Goal: Navigation & Orientation: Find specific page/section

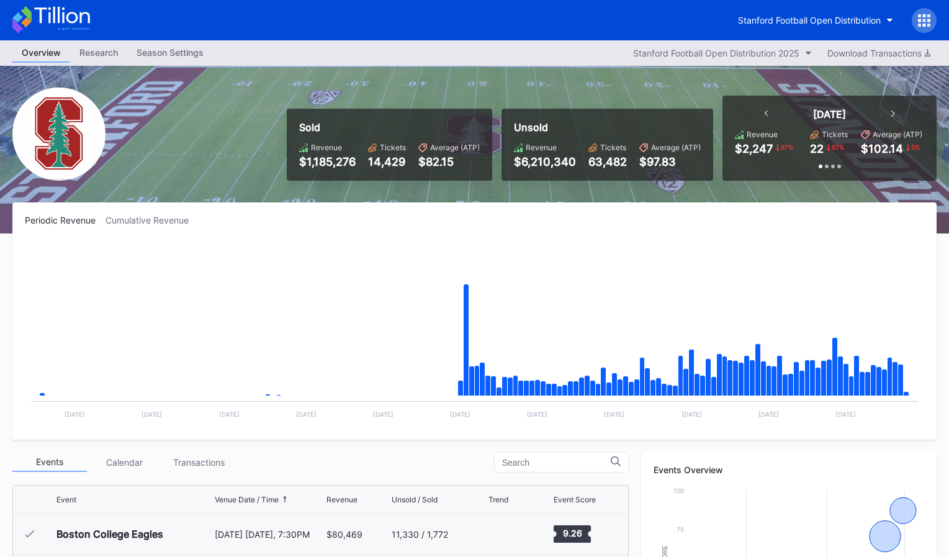
scroll to position [2, 0]
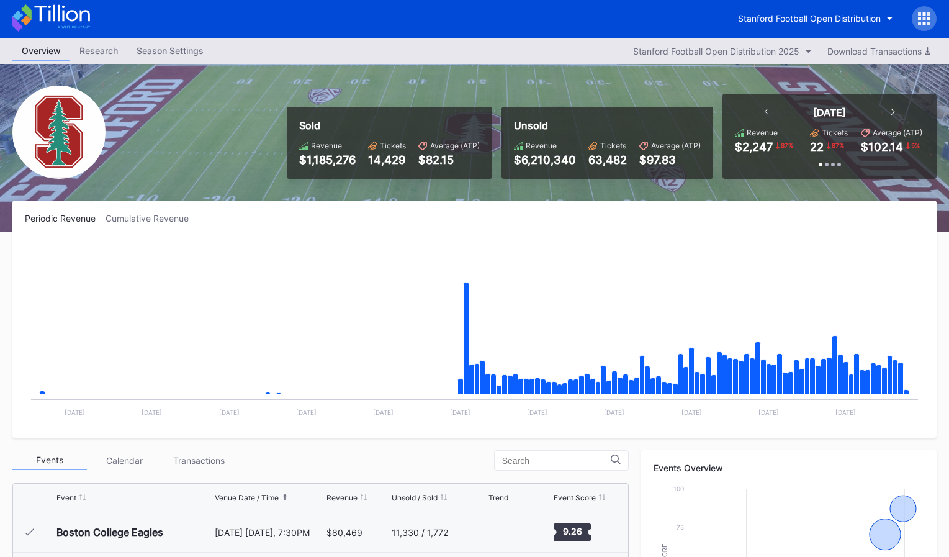
click at [843, 6] on div "Stanford Football Open Distribution" at bounding box center [833, 18] width 208 height 25
click at [836, 13] on div "Stanford Football Open Distribution" at bounding box center [809, 18] width 143 height 11
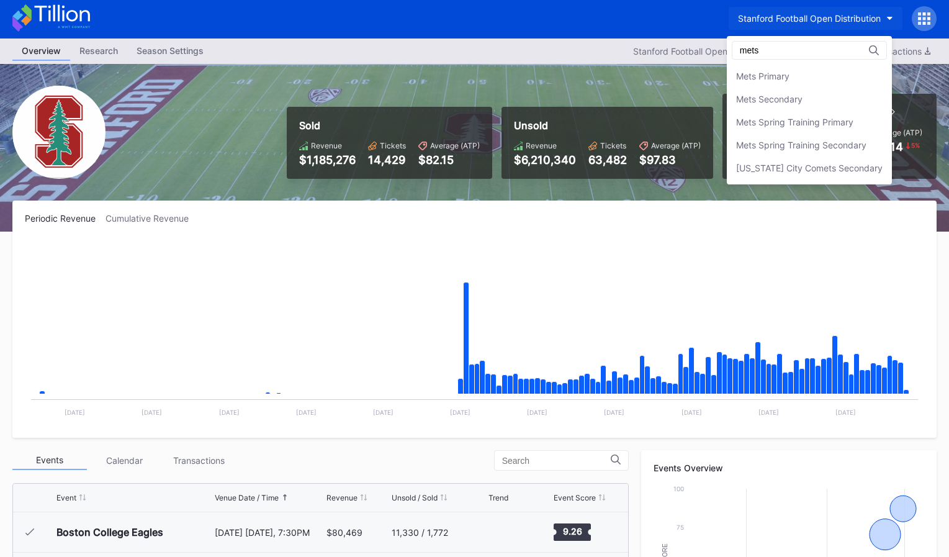
scroll to position [0, 0]
type input "mets"
click at [811, 102] on div "Mets Secondary" at bounding box center [809, 99] width 165 height 23
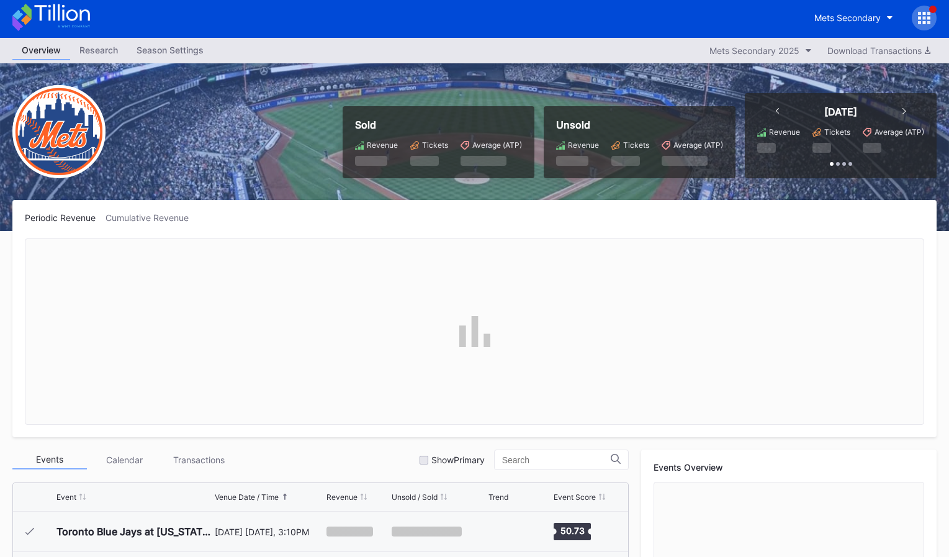
scroll to position [3144, 0]
click at [176, 216] on div "Cumulative Revenue" at bounding box center [152, 217] width 93 height 11
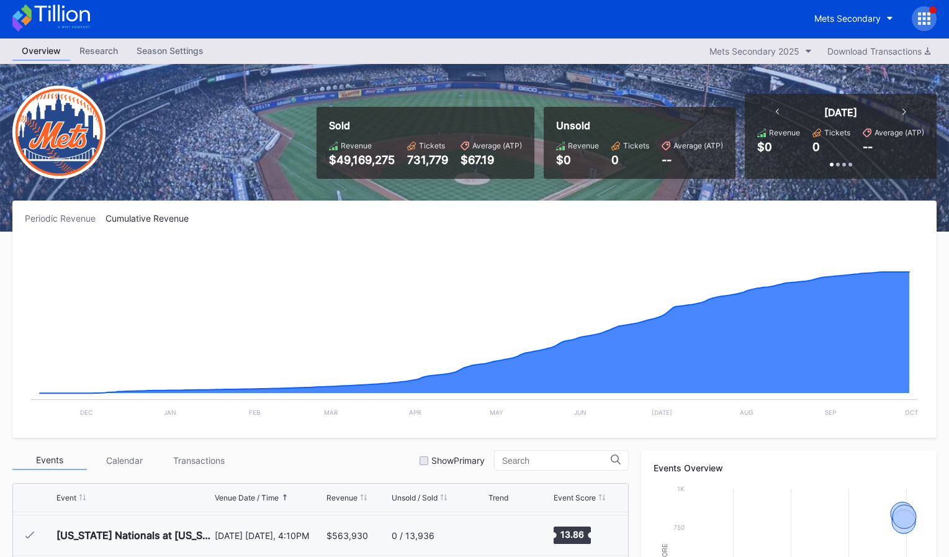
click at [71, 17] on icon at bounding box center [51, 17] width 78 height 27
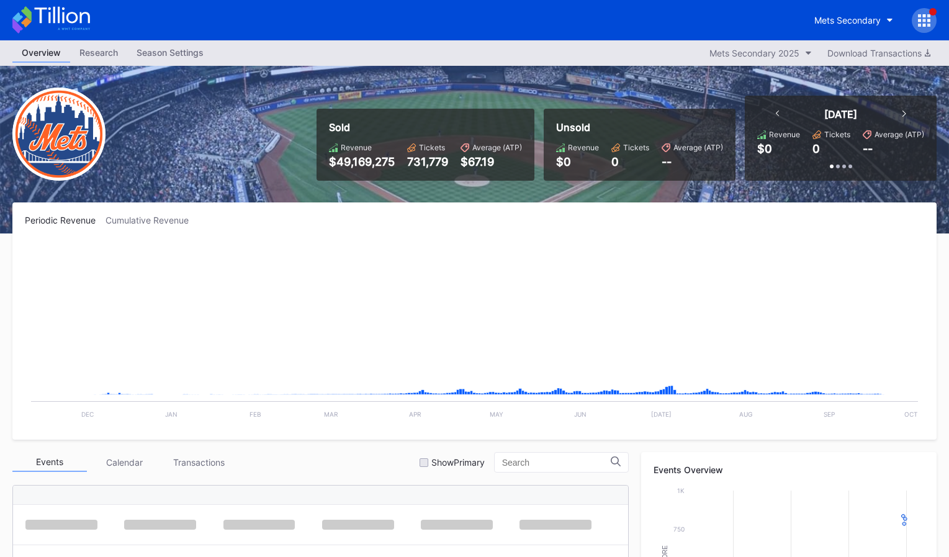
scroll to position [1, 0]
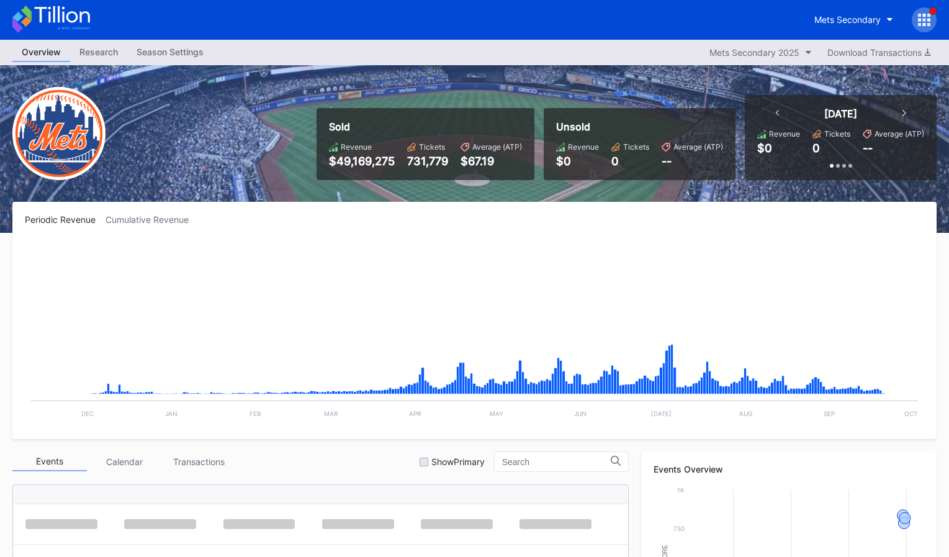
click at [919, 27] on div at bounding box center [924, 19] width 25 height 25
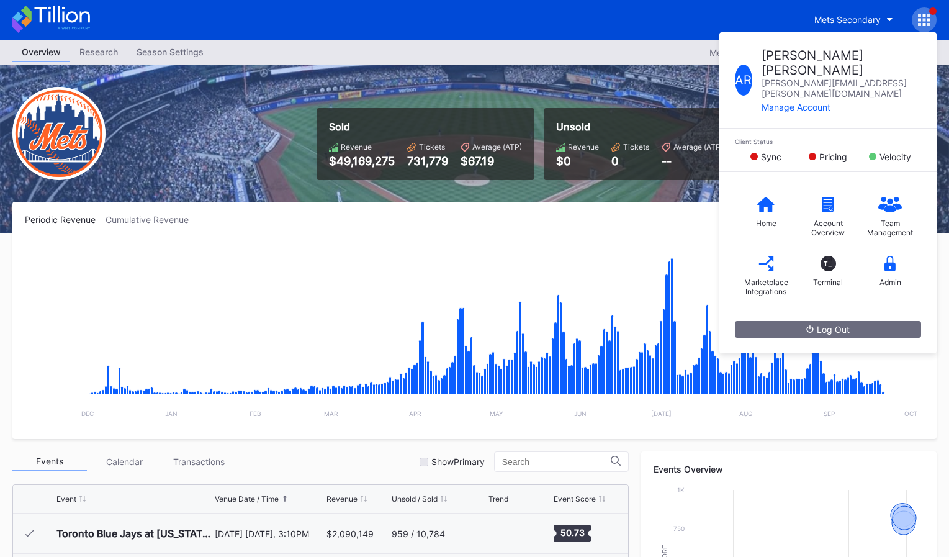
scroll to position [3144, 0]
click at [552, 143] on div "Unsold Revenue $0 Tickets 0 Average (ATP) --" at bounding box center [640, 144] width 192 height 72
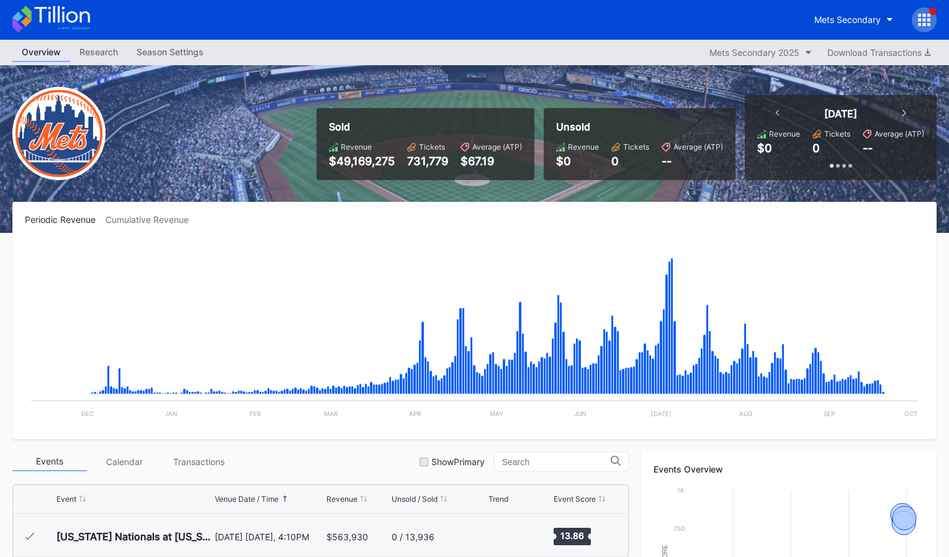
scroll to position [0, 0]
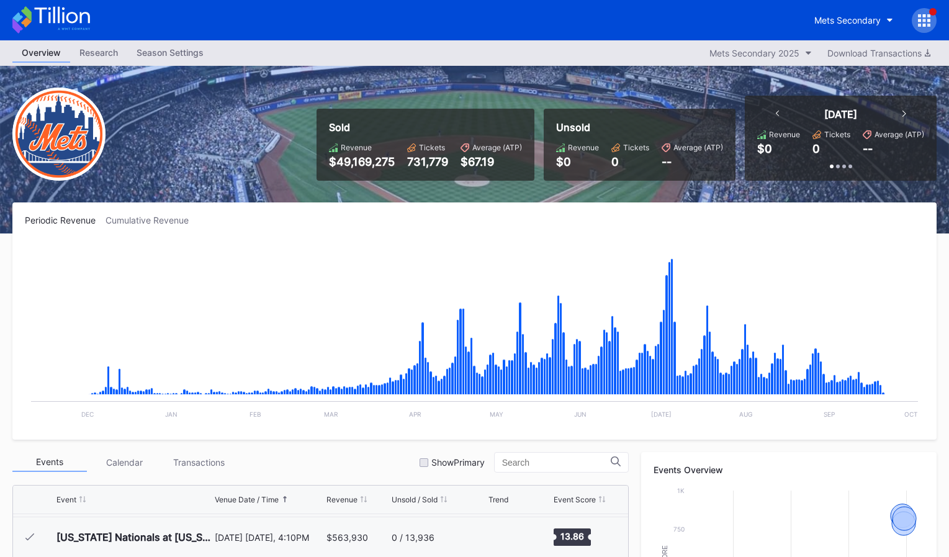
click at [71, 7] on icon at bounding box center [51, 19] width 78 height 27
click at [32, 12] on icon at bounding box center [51, 19] width 78 height 27
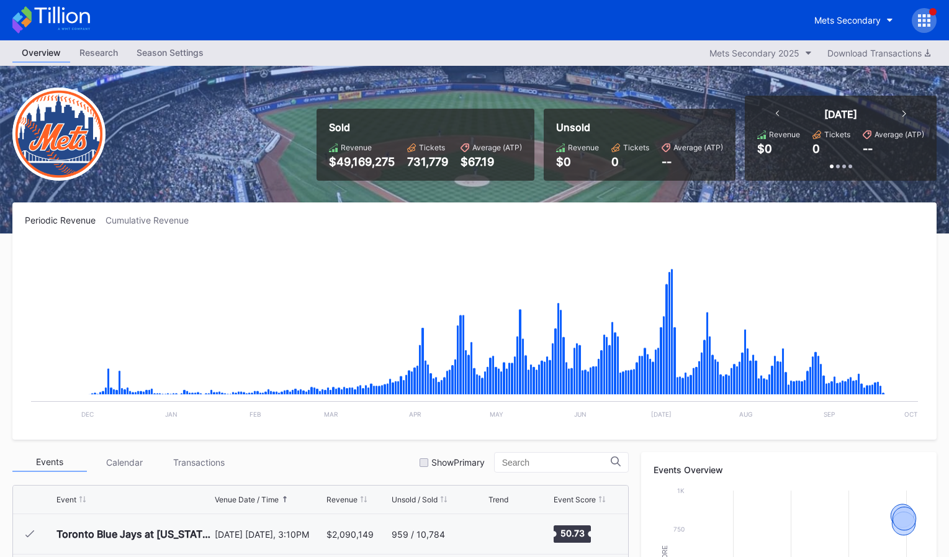
scroll to position [3144, 0]
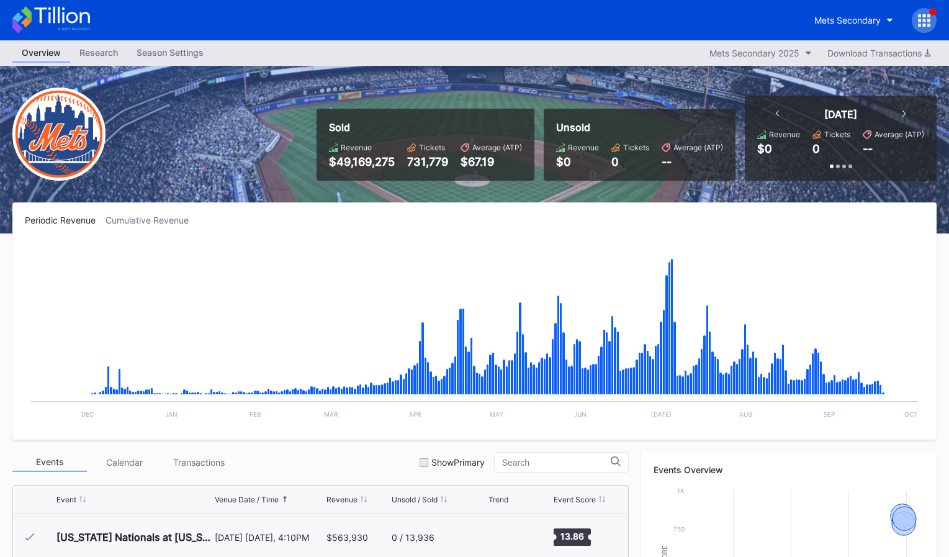
click at [66, 22] on icon at bounding box center [51, 19] width 78 height 27
click at [81, 12] on icon at bounding box center [61, 15] width 55 height 17
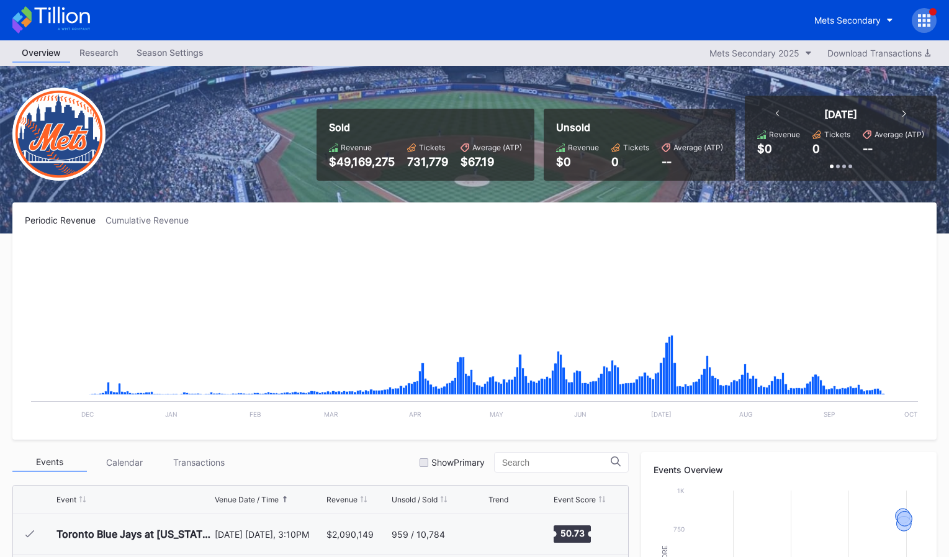
scroll to position [3144, 0]
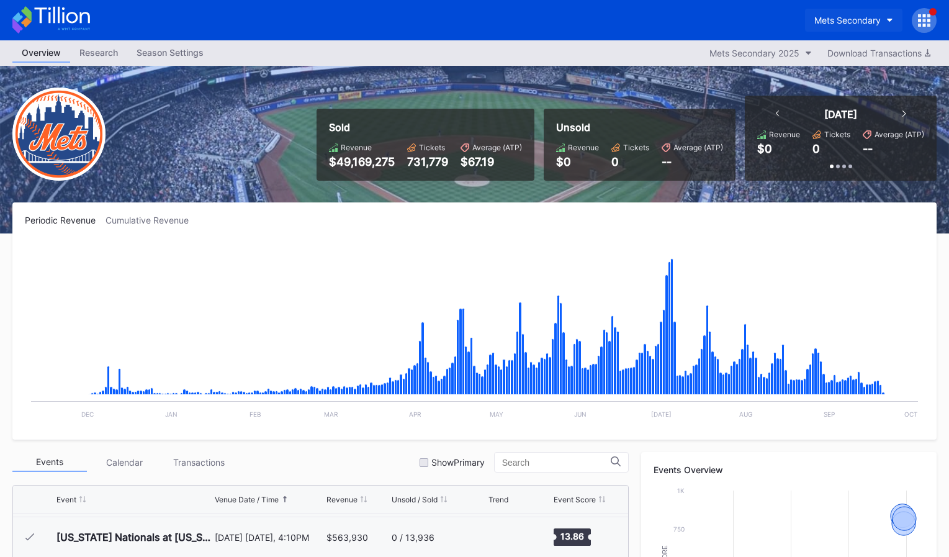
click at [820, 20] on div "Mets Secondary" at bounding box center [847, 20] width 66 height 11
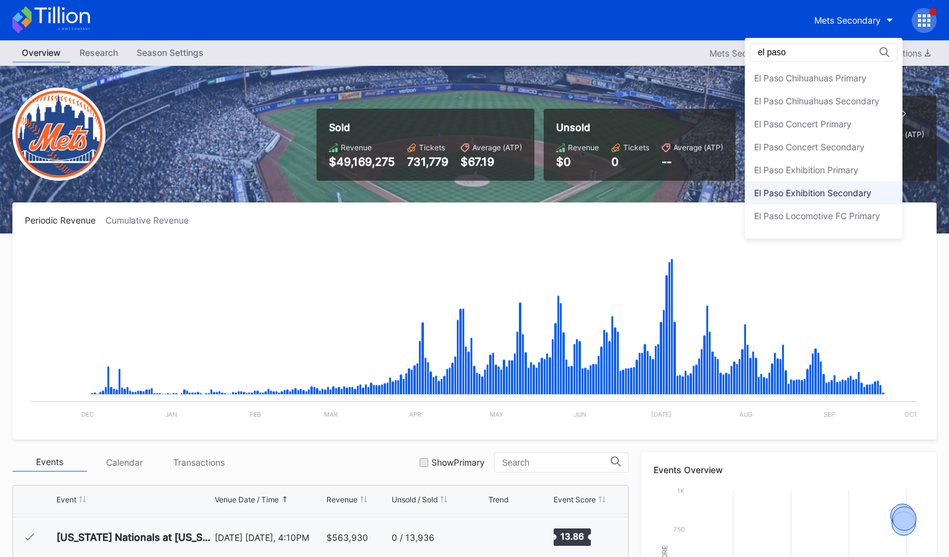
scroll to position [63, 0]
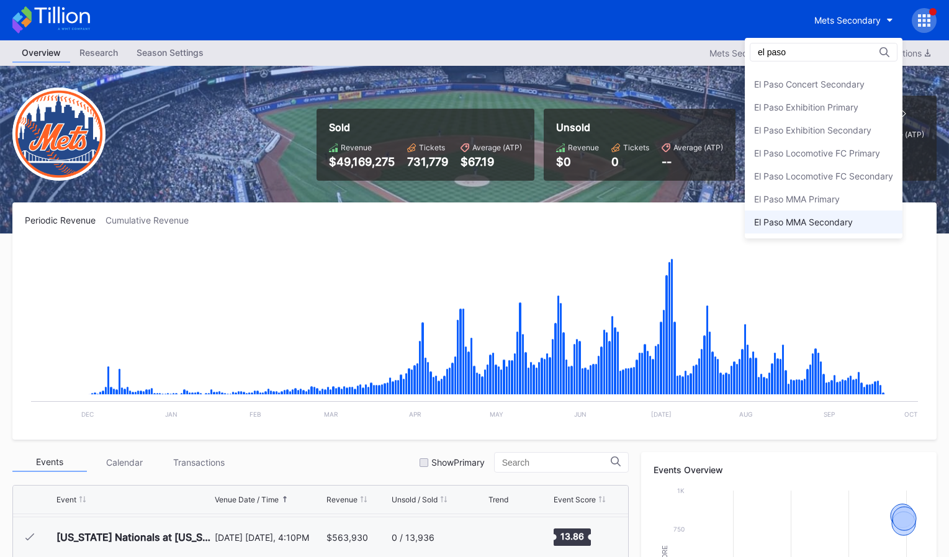
type input "el paso"
click at [821, 210] on div "El Paso MMA Secondary" at bounding box center [824, 221] width 158 height 23
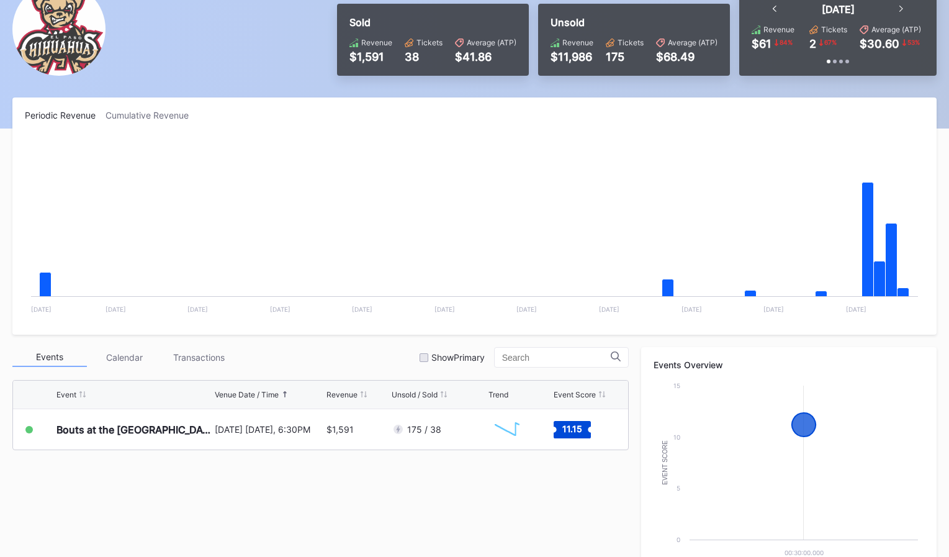
scroll to position [212, 0]
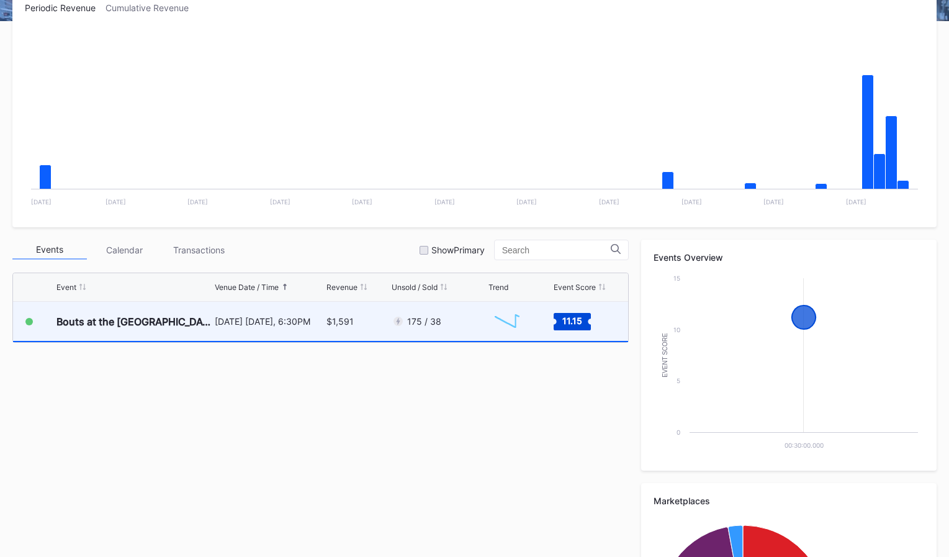
click at [468, 320] on div "175 / 38" at bounding box center [438, 321] width 93 height 39
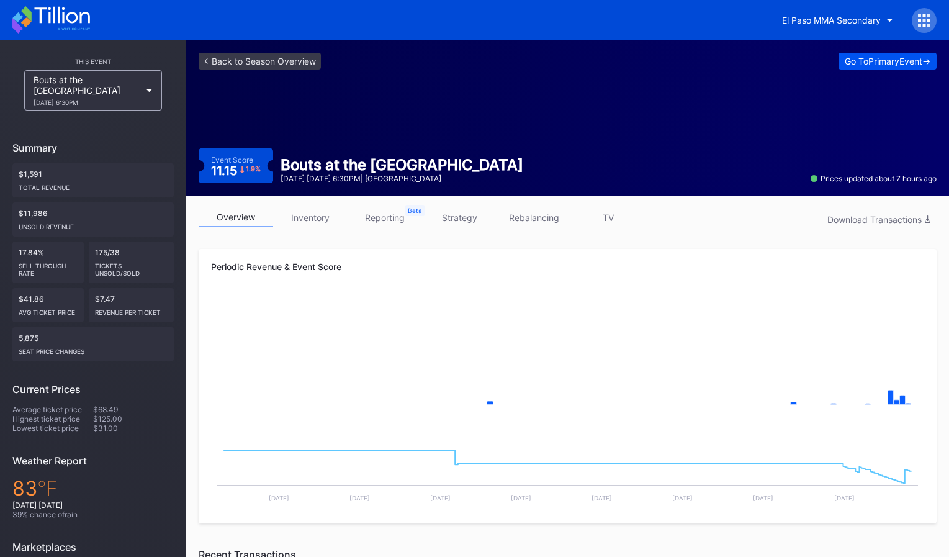
click at [867, 56] on div "Go To Primary Event ->" at bounding box center [888, 61] width 86 height 11
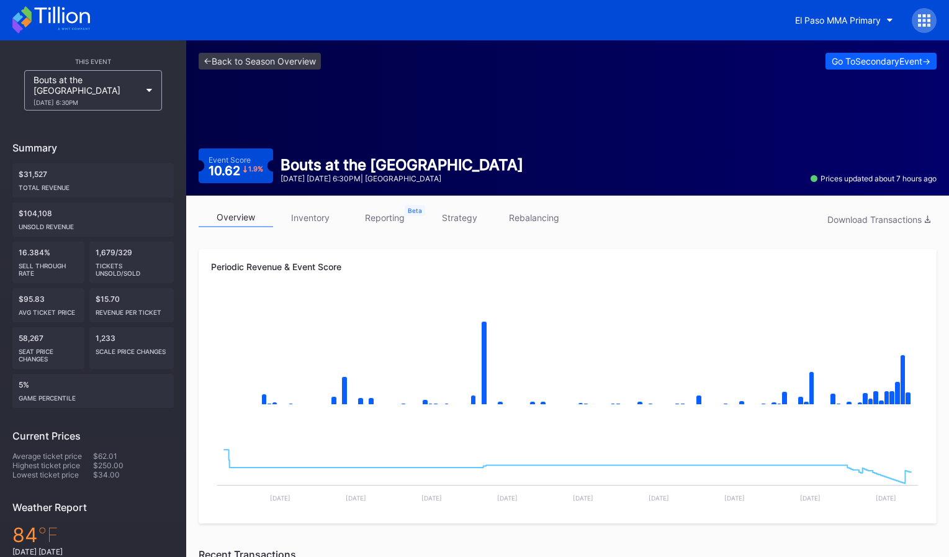
click at [924, 22] on icon at bounding box center [924, 20] width 12 height 12
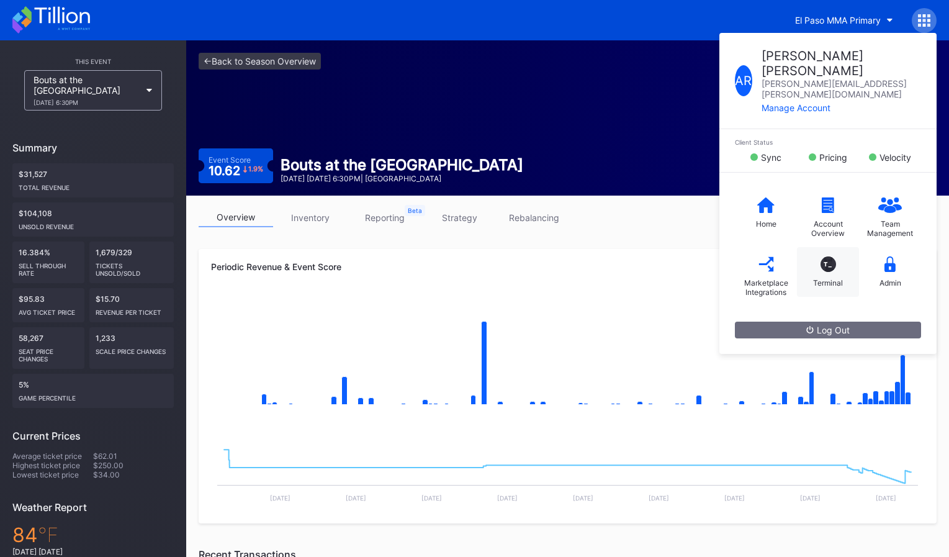
click at [831, 264] on div "T_ Terminal" at bounding box center [828, 272] width 62 height 50
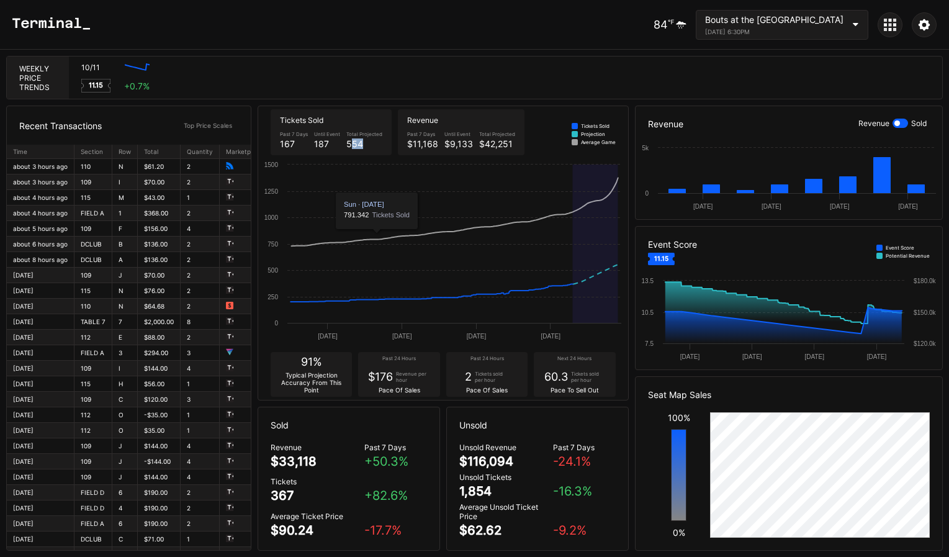
drag, startPoint x: 348, startPoint y: 143, endPoint x: 380, endPoint y: 143, distance: 31.7
click at [379, 143] on div "554" at bounding box center [364, 143] width 36 height 11
click at [908, 120] on div "Revenue Sold" at bounding box center [892, 123] width 68 height 9
click at [904, 121] on div at bounding box center [901, 123] width 16 height 9
click at [894, 20] on icon at bounding box center [894, 20] width 3 height 3
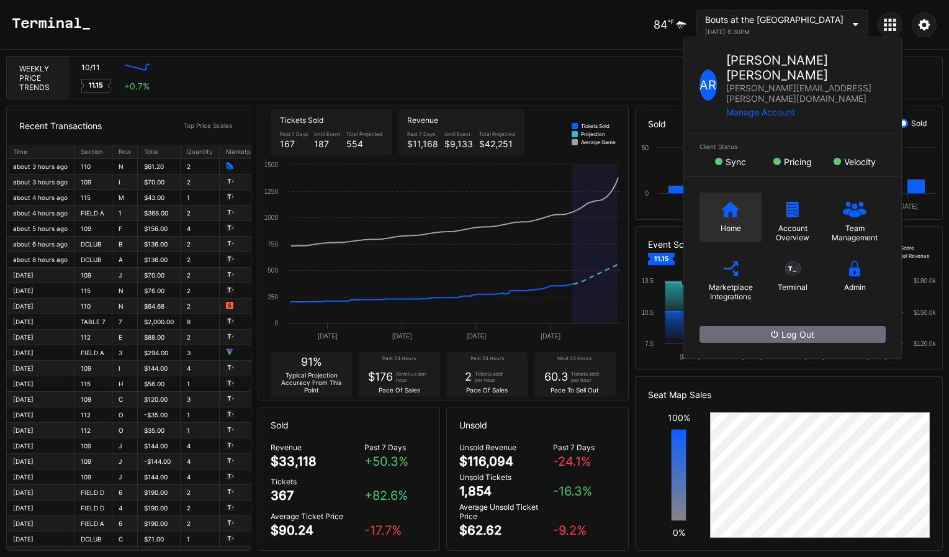
click at [720, 192] on div "Home" at bounding box center [731, 217] width 62 height 50
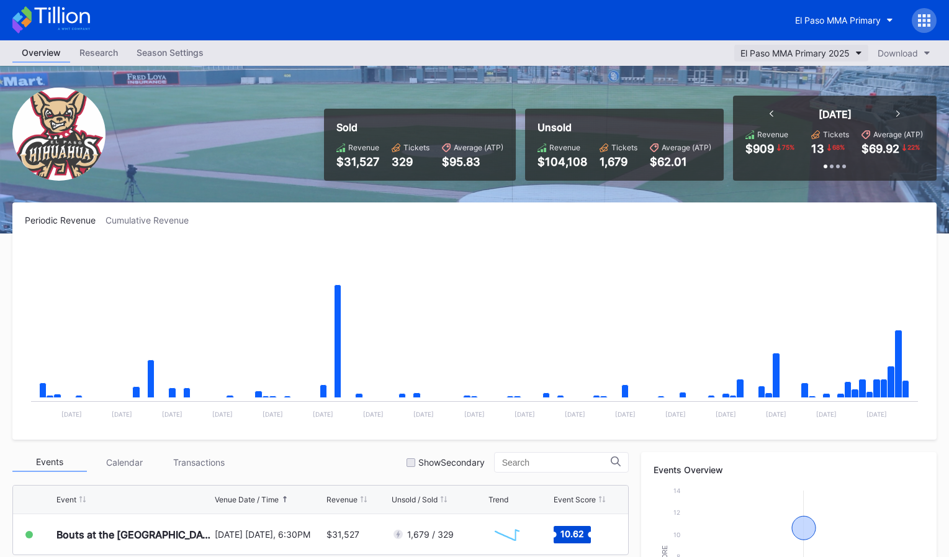
click at [798, 52] on div "El Paso MMA Primary 2025" at bounding box center [795, 53] width 109 height 11
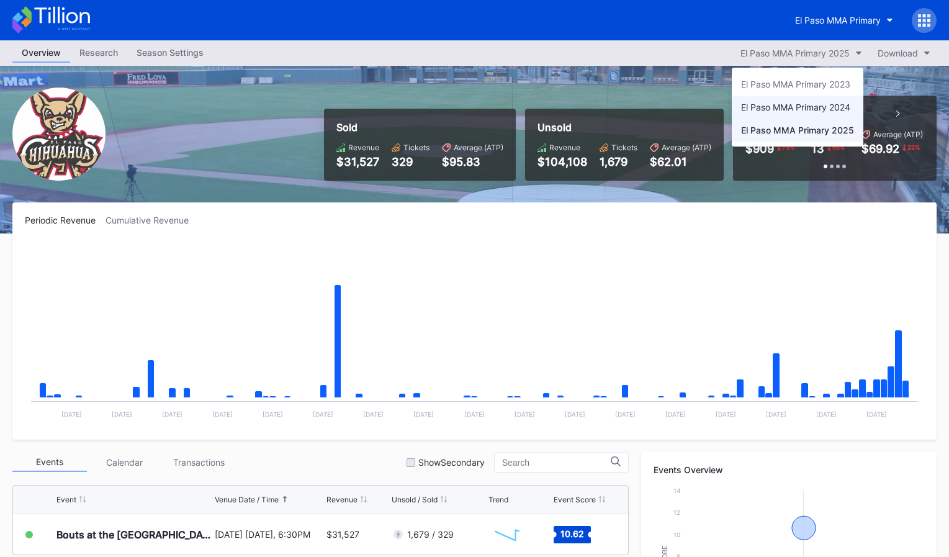
click at [811, 106] on div "El Paso MMA Primary 2024" at bounding box center [795, 107] width 109 height 11
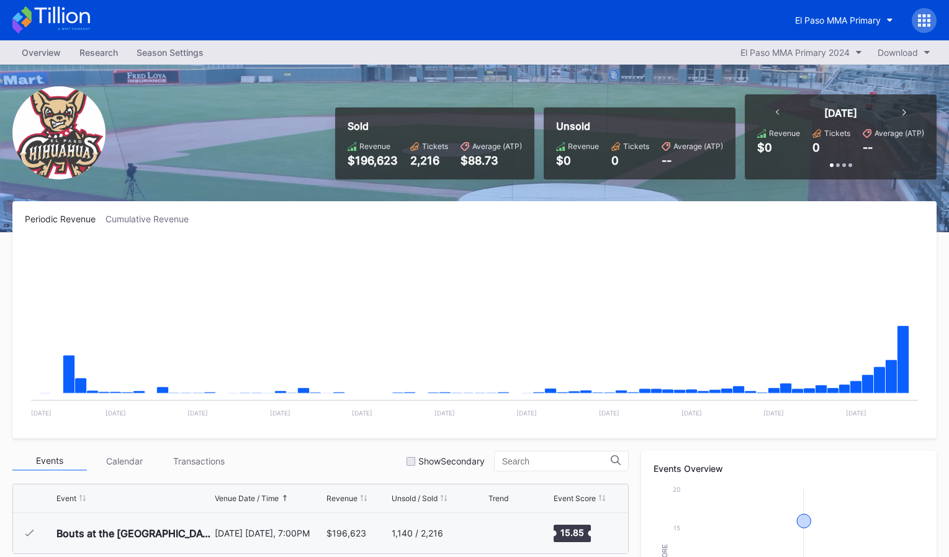
click at [811, 42] on div "Overview Research Season Settings El Paso MMA Primary 2024 Download" at bounding box center [474, 52] width 949 height 24
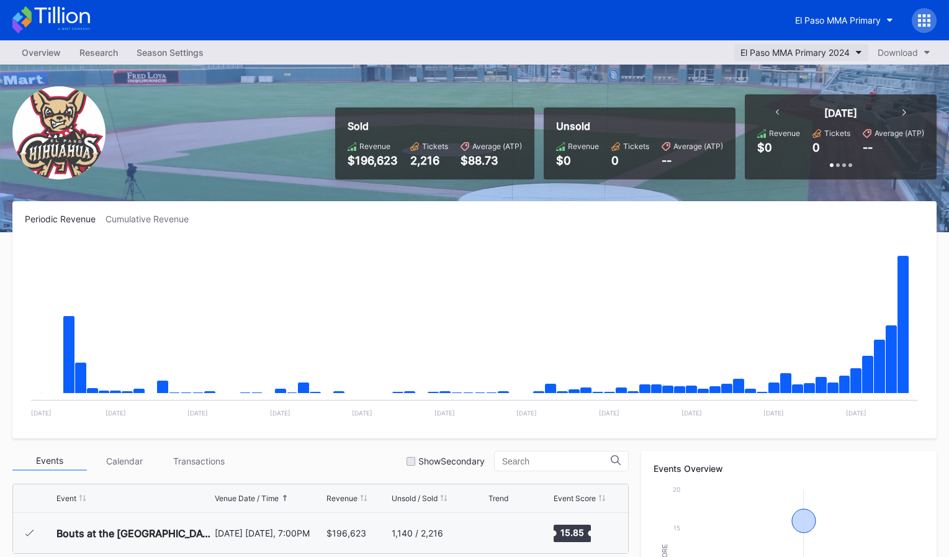
click at [811, 45] on button "El Paso MMA Primary 2024" at bounding box center [801, 52] width 134 height 17
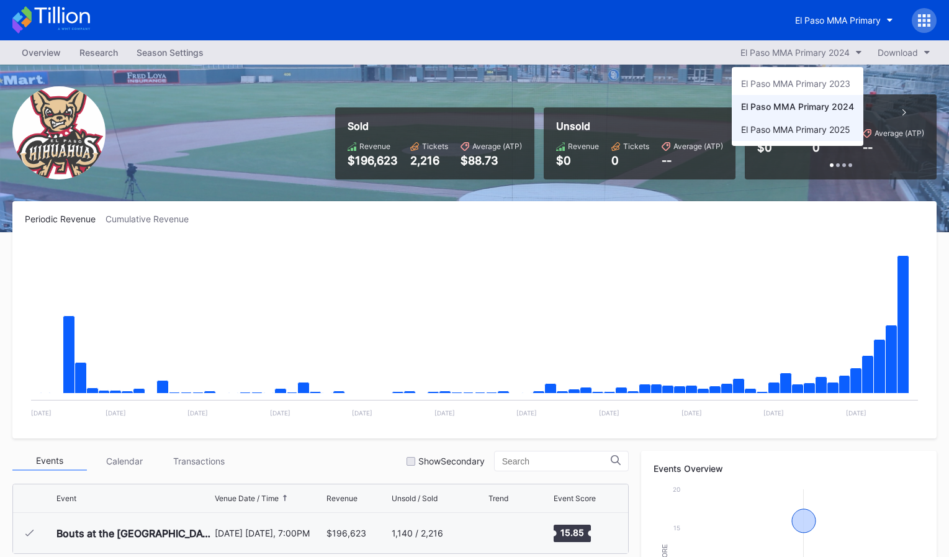
click at [807, 131] on div "El Paso MMA Primary 2025" at bounding box center [795, 129] width 109 height 11
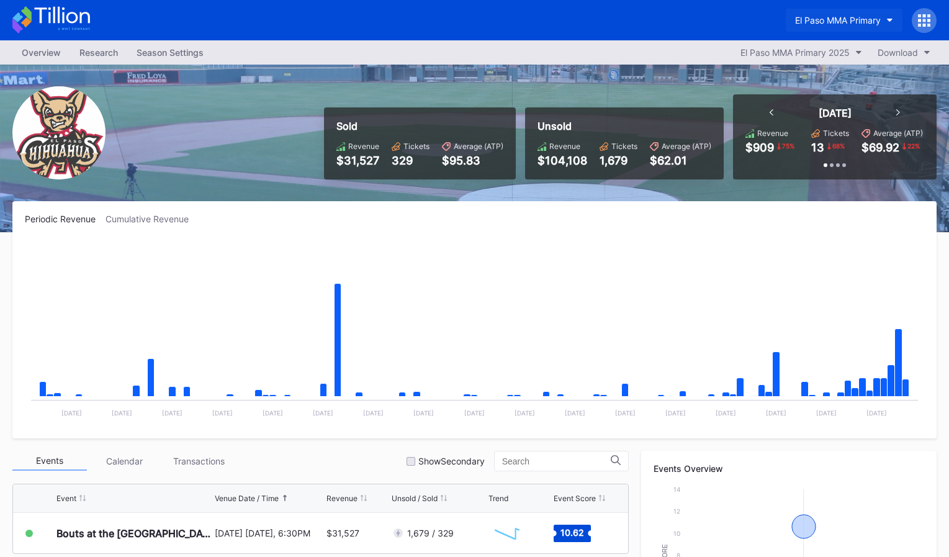
click at [828, 18] on div "El Paso MMA Primary" at bounding box center [838, 20] width 86 height 11
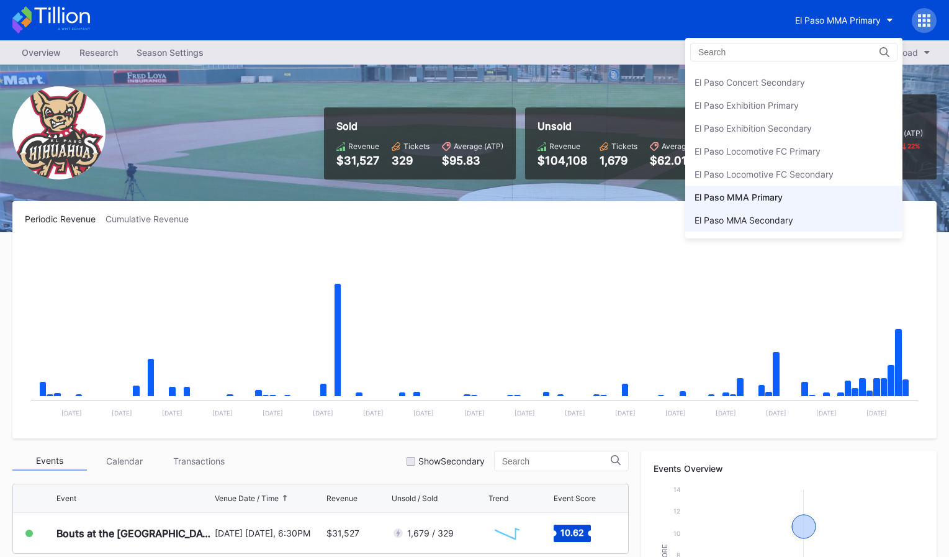
scroll to position [1125, 0]
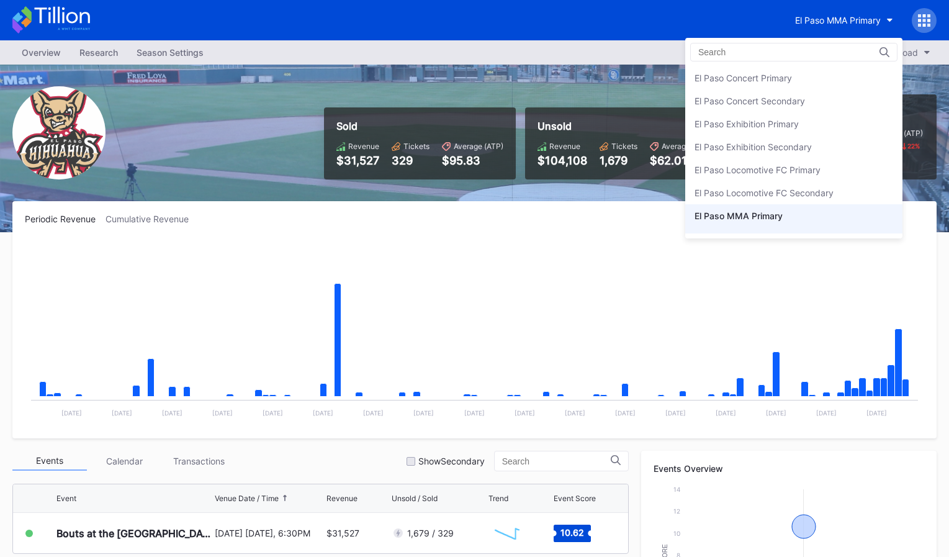
click at [824, 99] on div "El Paso Concert Secondary" at bounding box center [793, 100] width 217 height 23
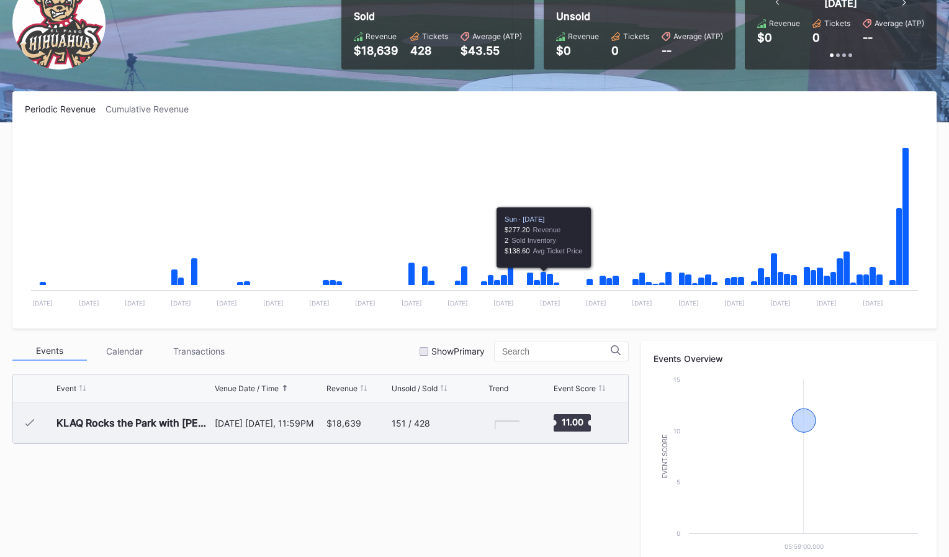
scroll to position [143, 0]
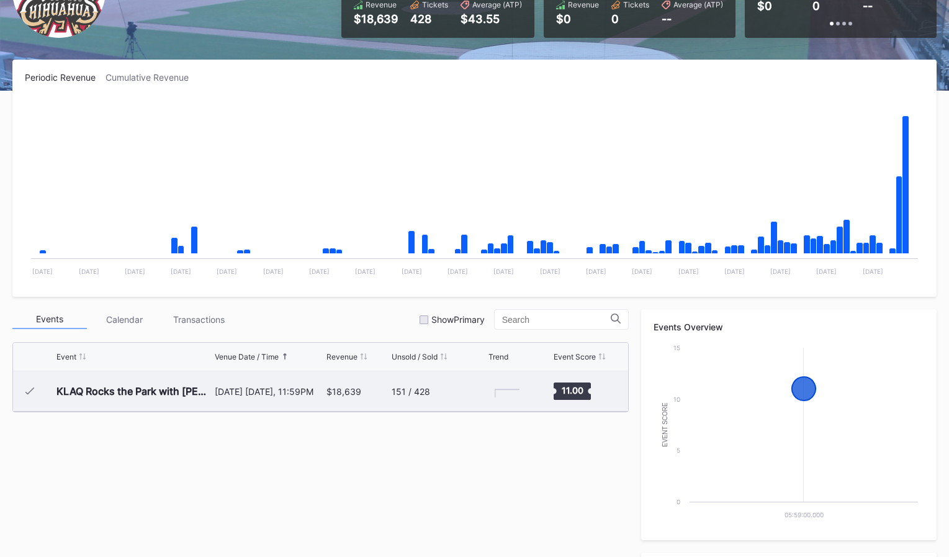
click at [426, 384] on div "151 / 428" at bounding box center [438, 391] width 93 height 40
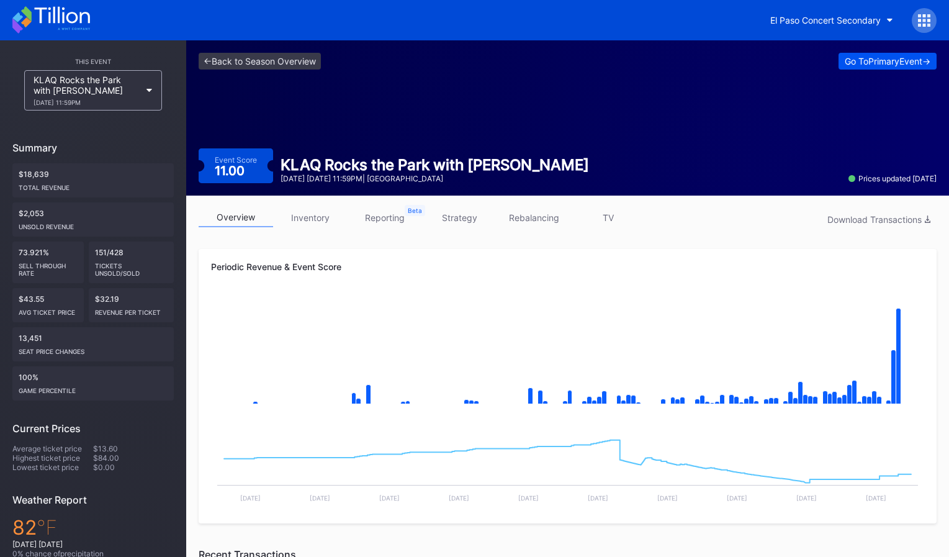
click at [883, 62] on div "Go To Primary Event ->" at bounding box center [888, 61] width 86 height 11
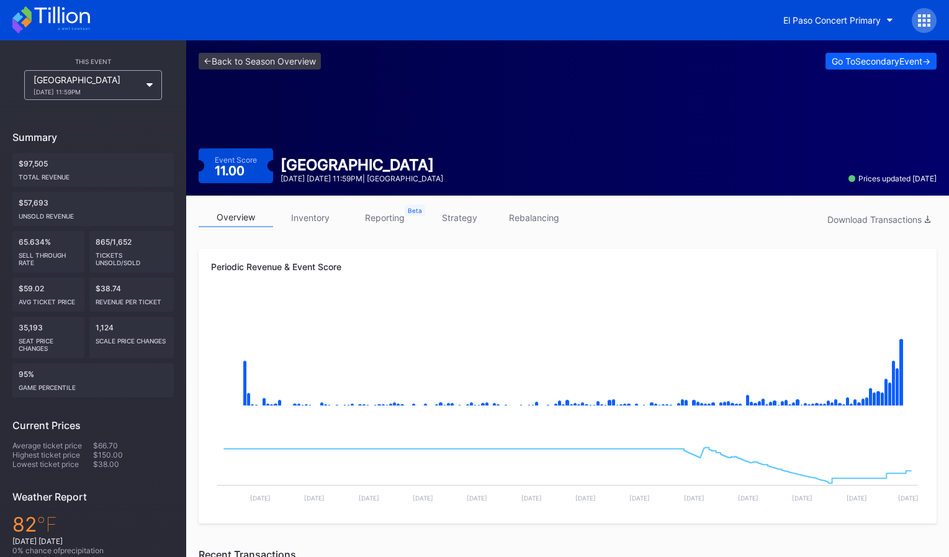
click at [398, 109] on div "<- Back to Season Overview Go To Secondary Event -> Event Score 11.00 KLAQ Rock…" at bounding box center [567, 117] width 763 height 155
click at [843, 58] on div "Go To Secondary Event ->" at bounding box center [881, 61] width 99 height 11
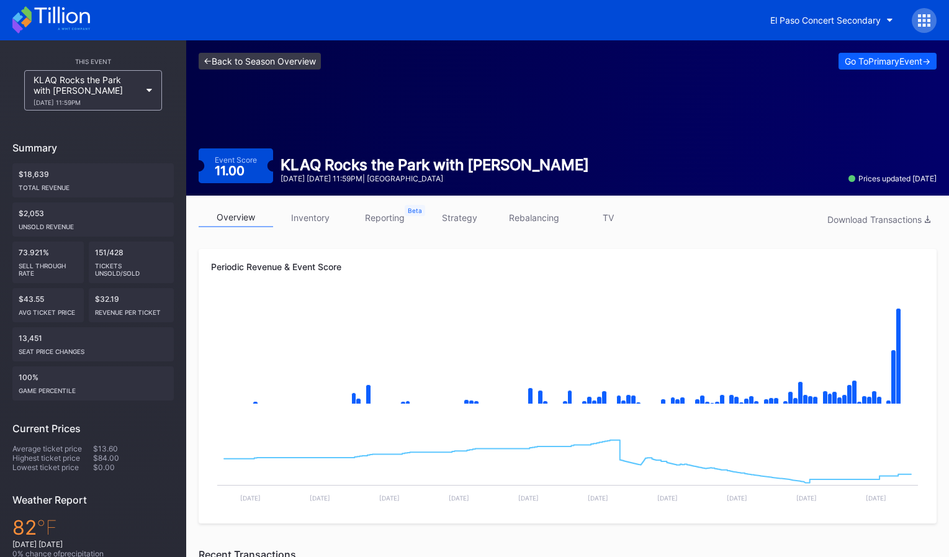
click at [319, 67] on link "<- Back to Season Overview" at bounding box center [260, 61] width 122 height 17
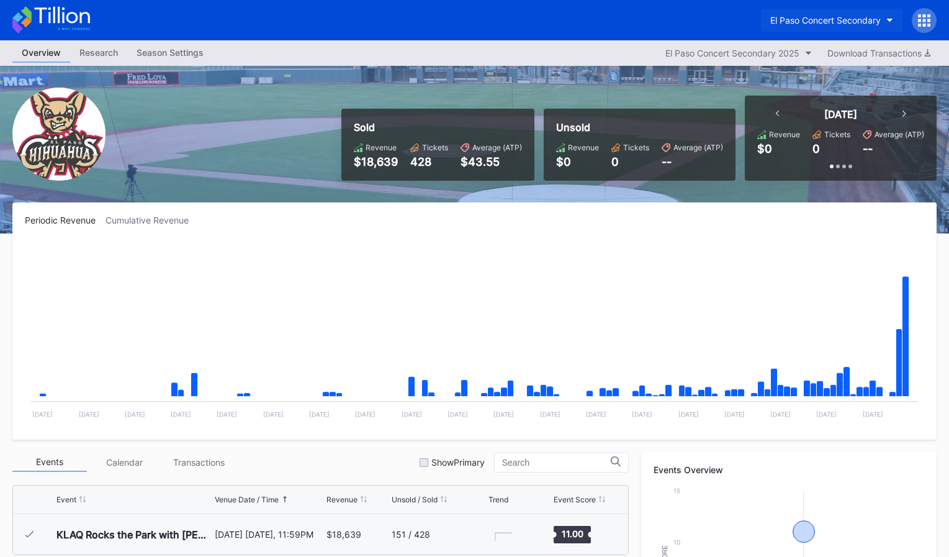
click at [850, 25] on div "El Paso Concert Secondary" at bounding box center [825, 20] width 110 height 11
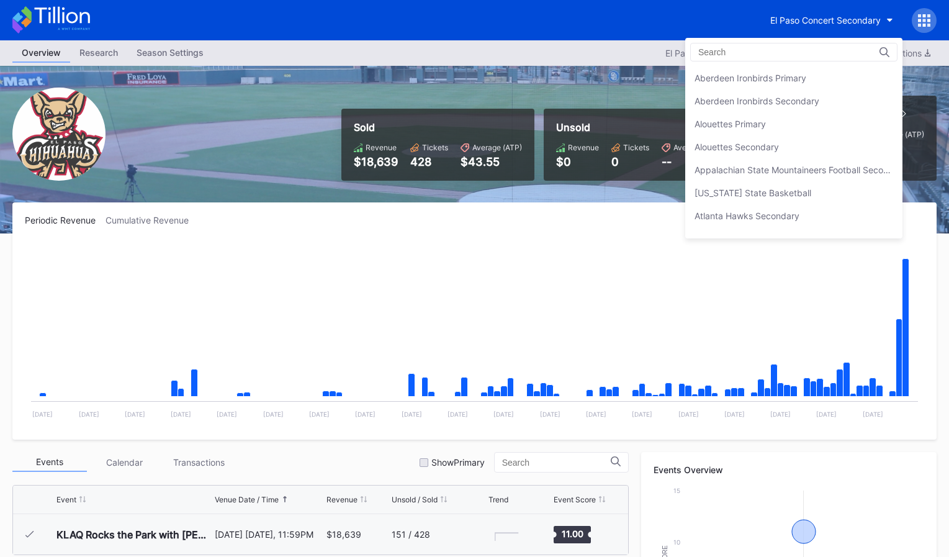
scroll to position [1148, 0]
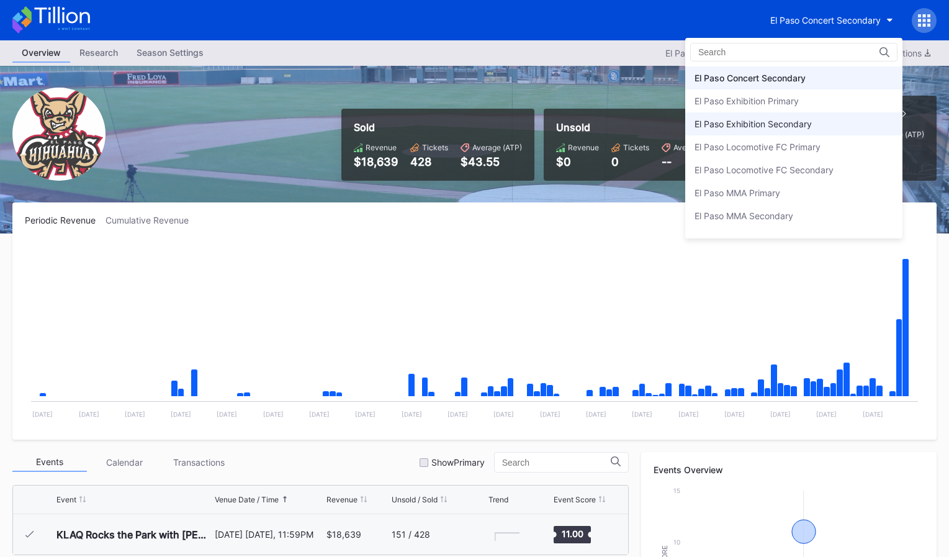
click at [816, 131] on div "El Paso Exhibition Secondary" at bounding box center [793, 123] width 217 height 23
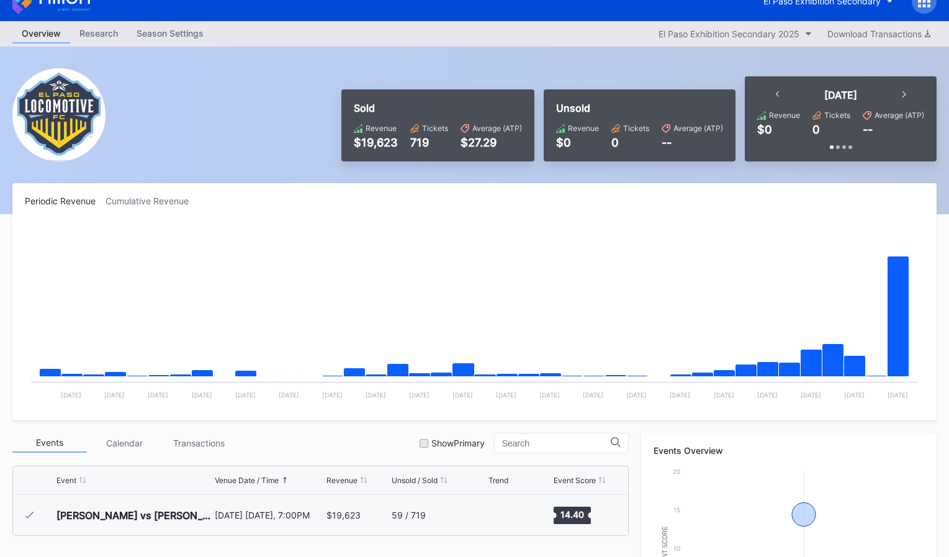
scroll to position [19, 0]
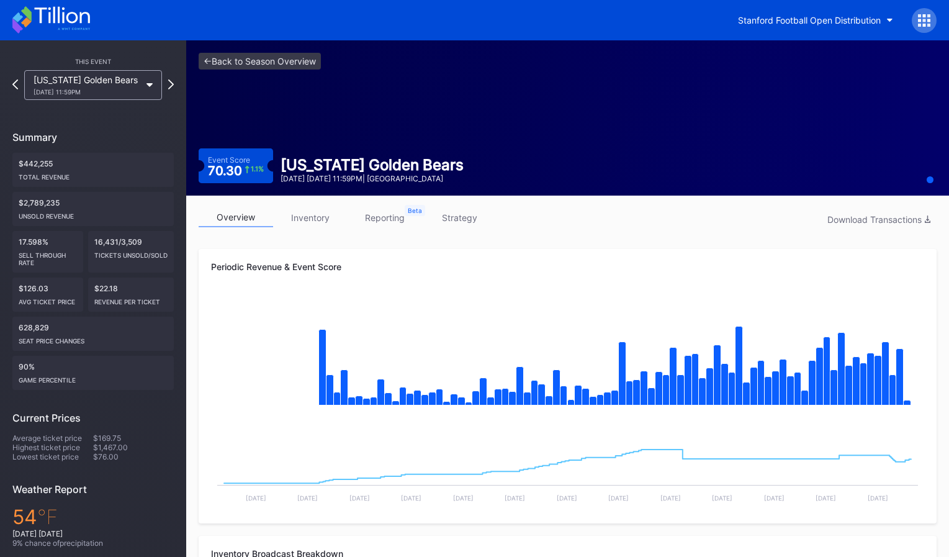
click at [78, 22] on icon at bounding box center [51, 19] width 78 height 27
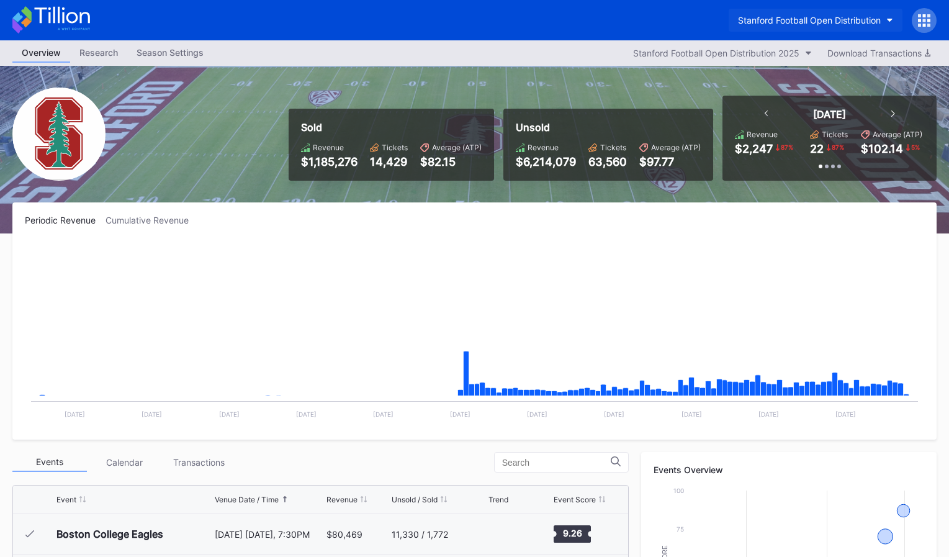
click at [868, 24] on div "Stanford Football Open Distribution" at bounding box center [809, 20] width 143 height 11
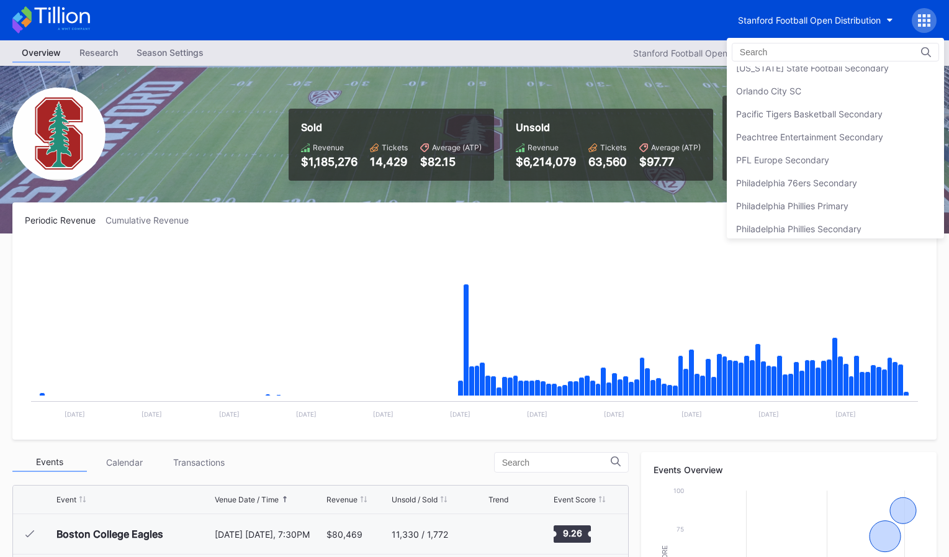
scroll to position [2601, 0]
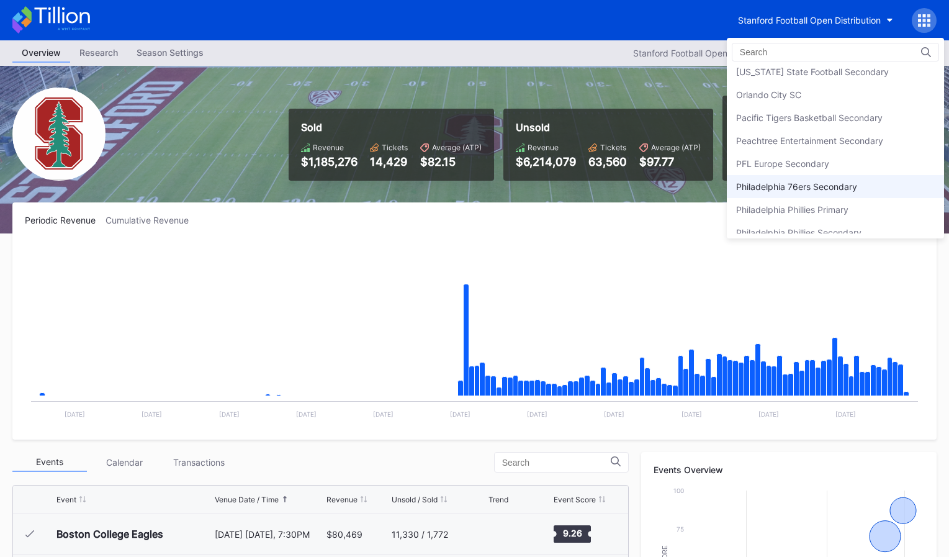
click at [837, 184] on div "Philadelphia 76ers Secondary" at bounding box center [796, 186] width 121 height 11
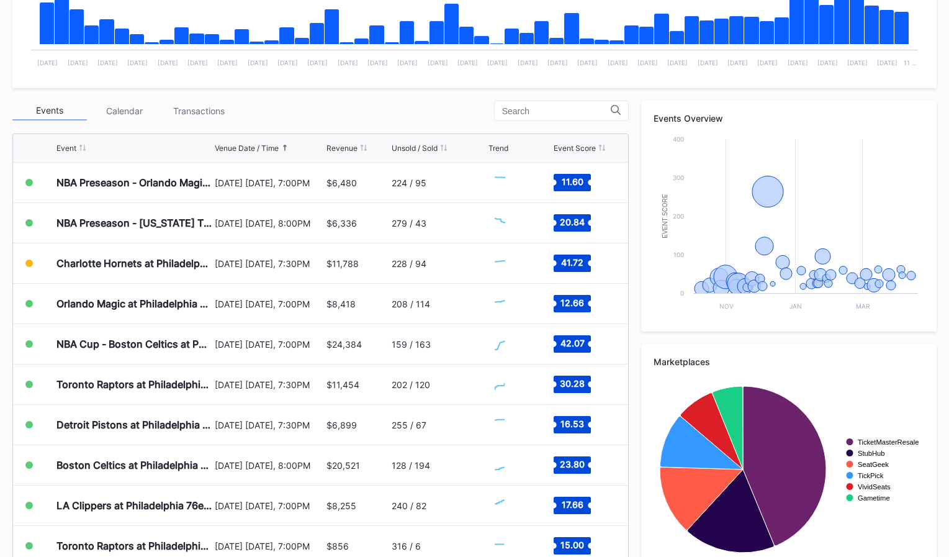
scroll to position [382, 0]
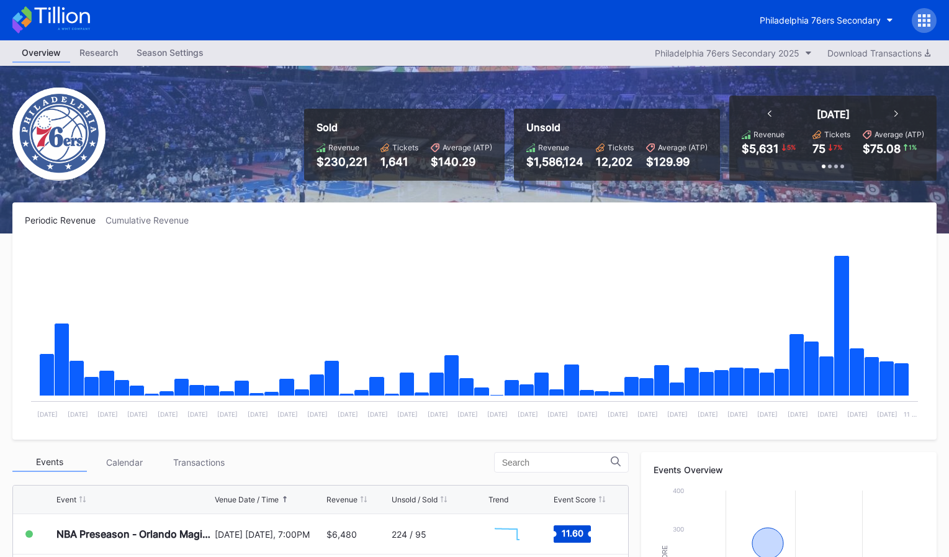
click at [61, 20] on icon at bounding box center [51, 19] width 78 height 27
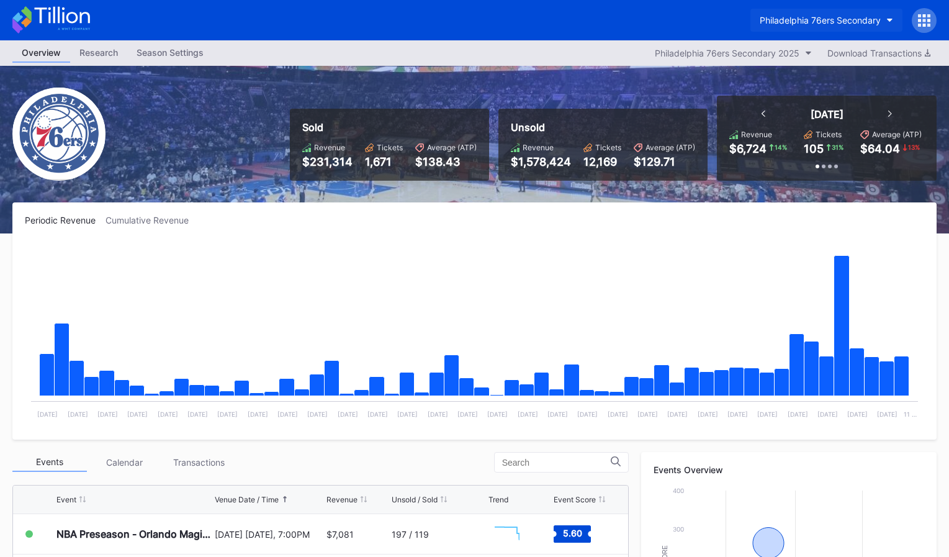
click at [841, 23] on div "Philadelphia 76ers Secondary" at bounding box center [820, 20] width 121 height 11
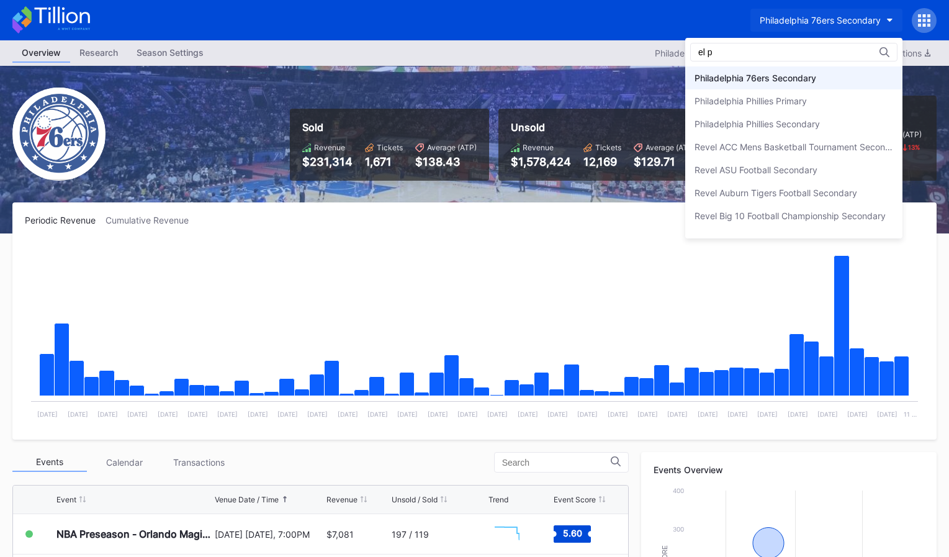
scroll to position [63, 0]
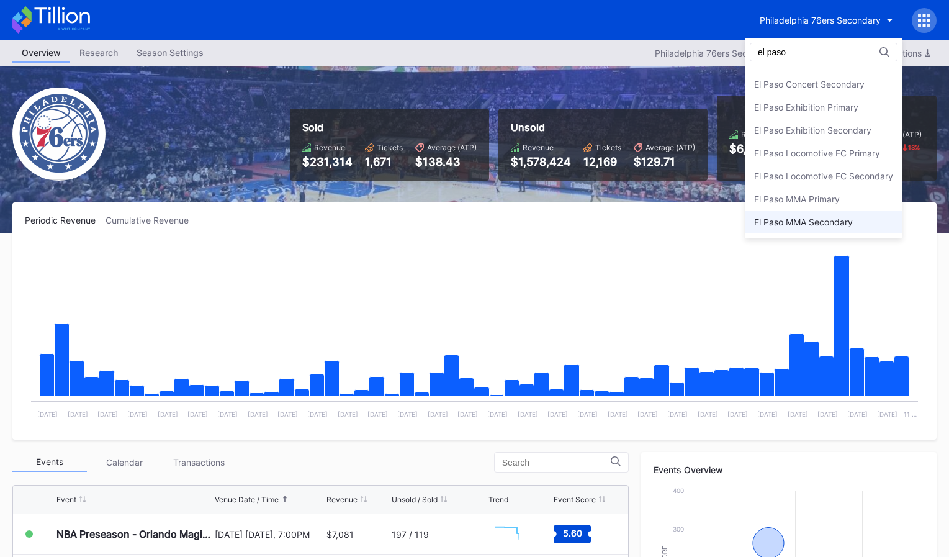
type input "el paso"
click at [831, 218] on div "El Paso MMA Secondary" at bounding box center [803, 222] width 99 height 11
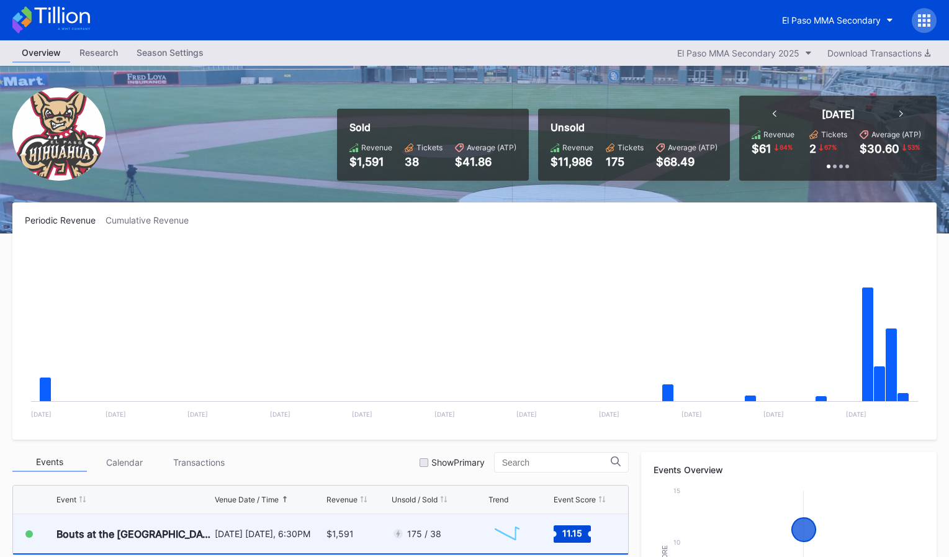
click at [314, 521] on div "October 11 Saturday, 6:30PM" at bounding box center [269, 533] width 109 height 39
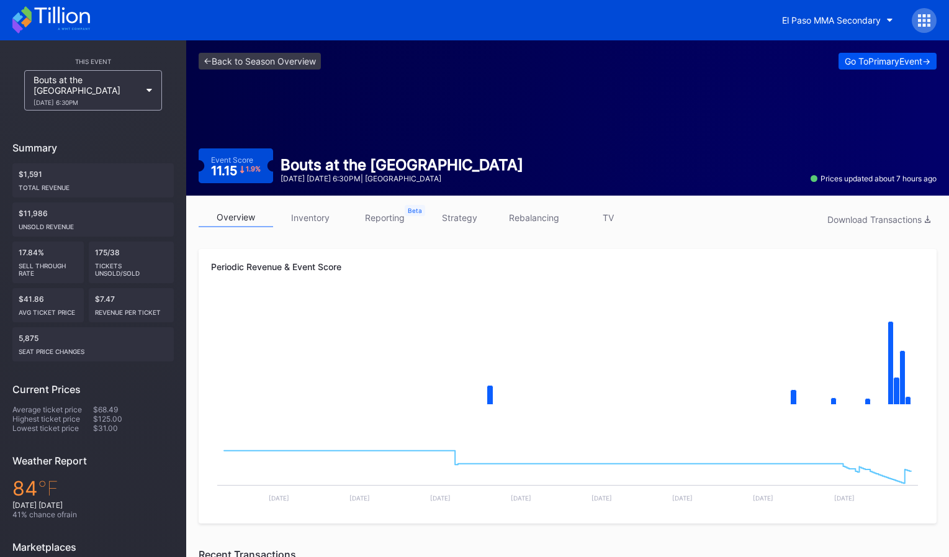
click at [862, 65] on div "Go To Primary Event ->" at bounding box center [888, 61] width 86 height 11
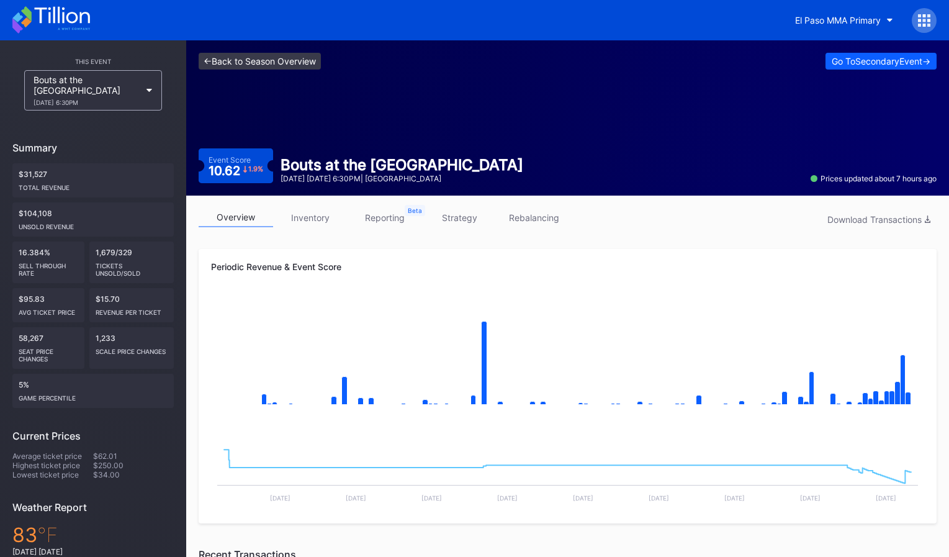
click at [259, 64] on link "<- Back to Season Overview" at bounding box center [260, 61] width 122 height 17
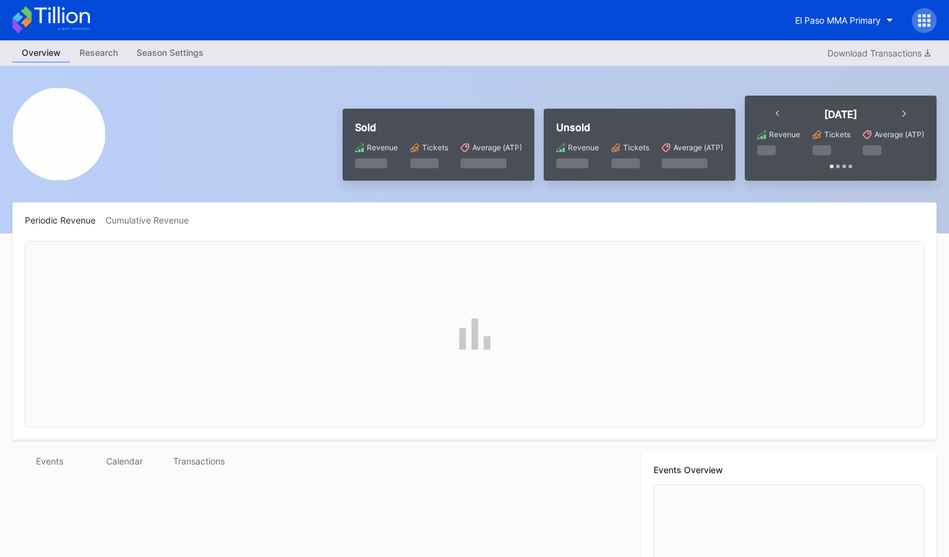
click at [833, 33] on div "El Paso MMA Primary" at bounding box center [474, 20] width 949 height 40
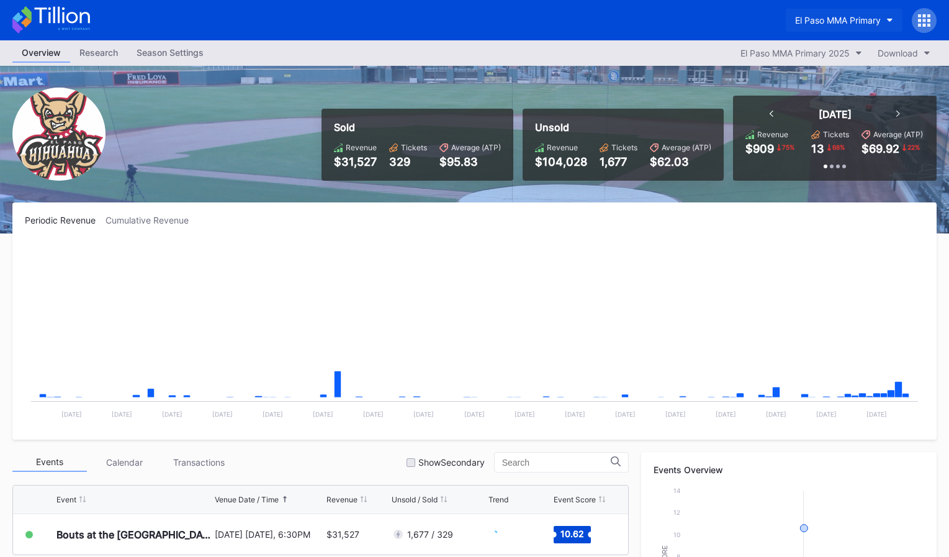
click at [835, 24] on div "El Paso MMA Primary" at bounding box center [838, 20] width 86 height 11
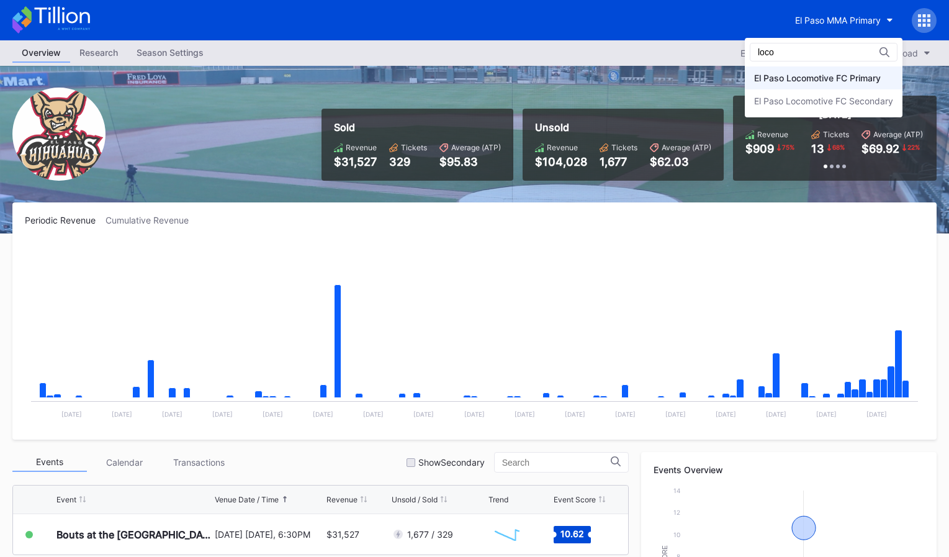
type input "loco"
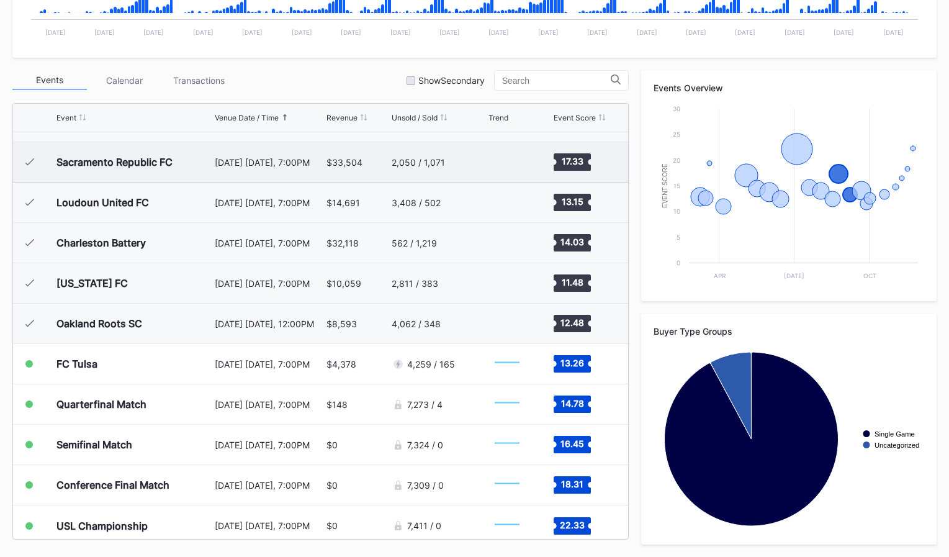
scroll to position [481, 0]
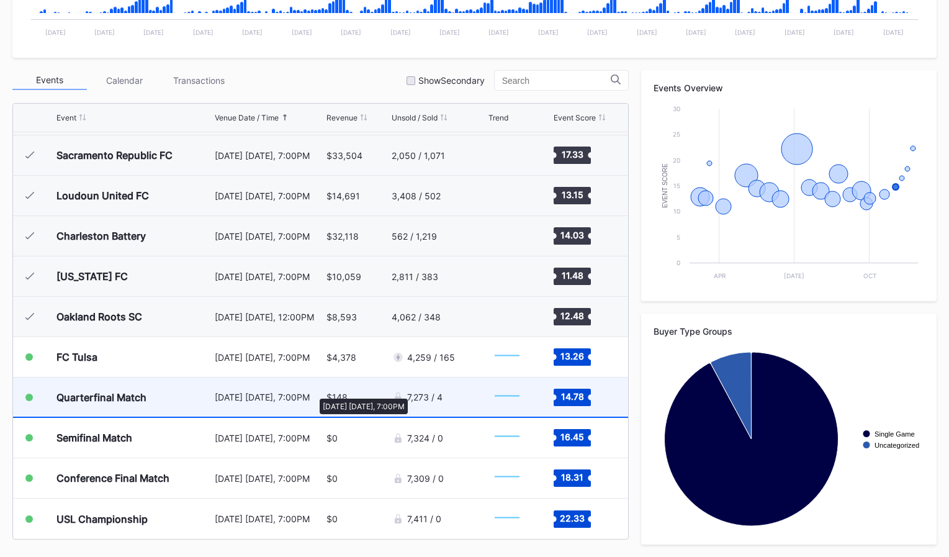
click at [313, 392] on div "November 1 Saturday, 7:00PM" at bounding box center [269, 397] width 109 height 11
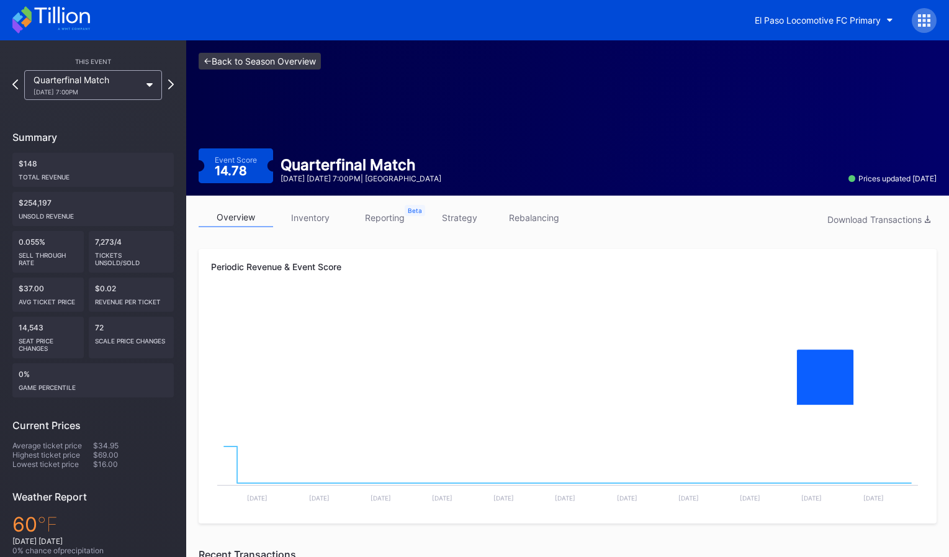
click at [297, 63] on link "<- Back to Season Overview" at bounding box center [260, 61] width 122 height 17
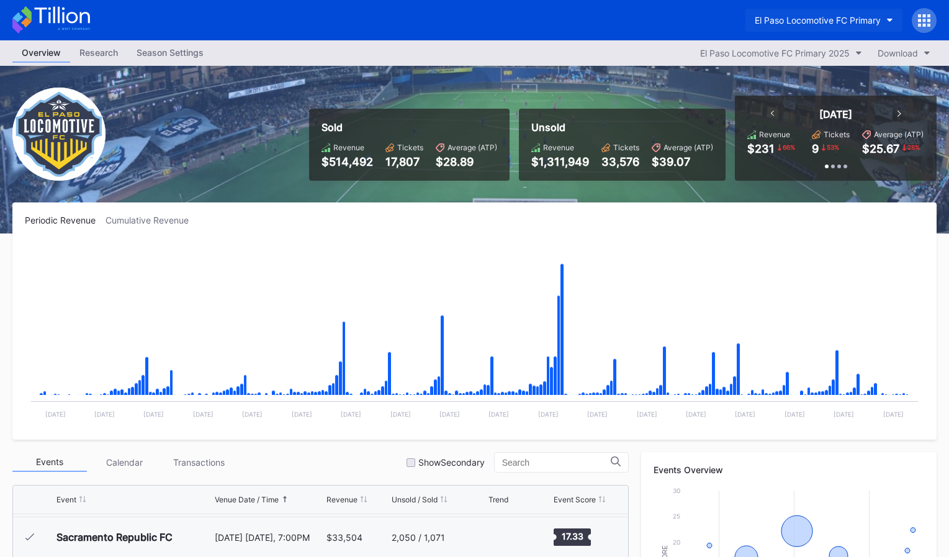
click at [809, 21] on div "El Paso Locomotive FC Primary" at bounding box center [818, 20] width 126 height 11
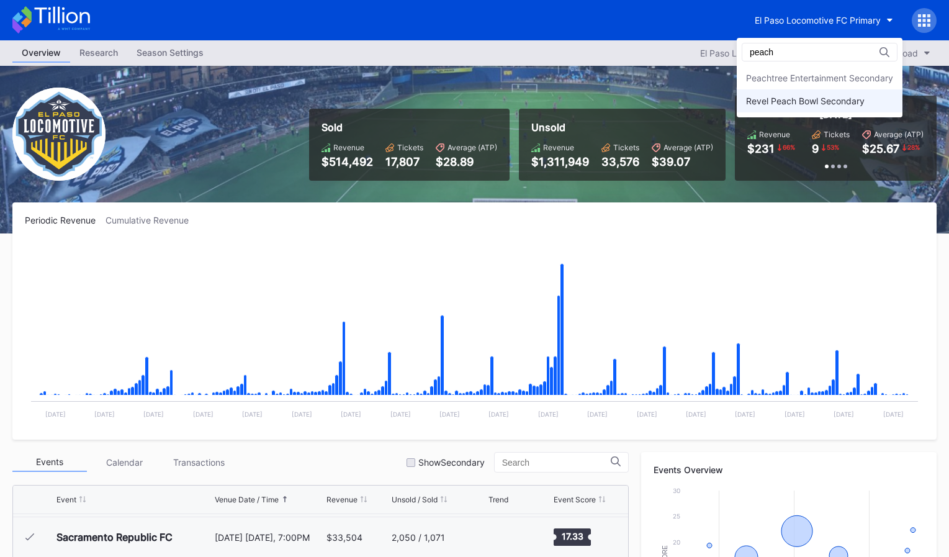
scroll to position [11, 0]
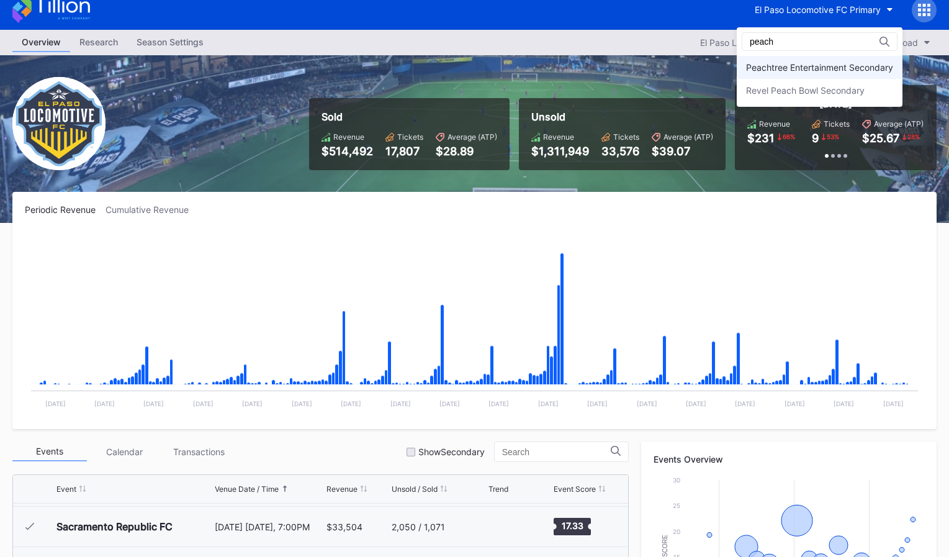
type input "peach"
click at [803, 78] on div "Peachtree Entertainment Secondary Revel Peach Bowl Secondary" at bounding box center [820, 79] width 166 height 46
click at [801, 68] on div "Peachtree Entertainment Secondary" at bounding box center [819, 67] width 147 height 11
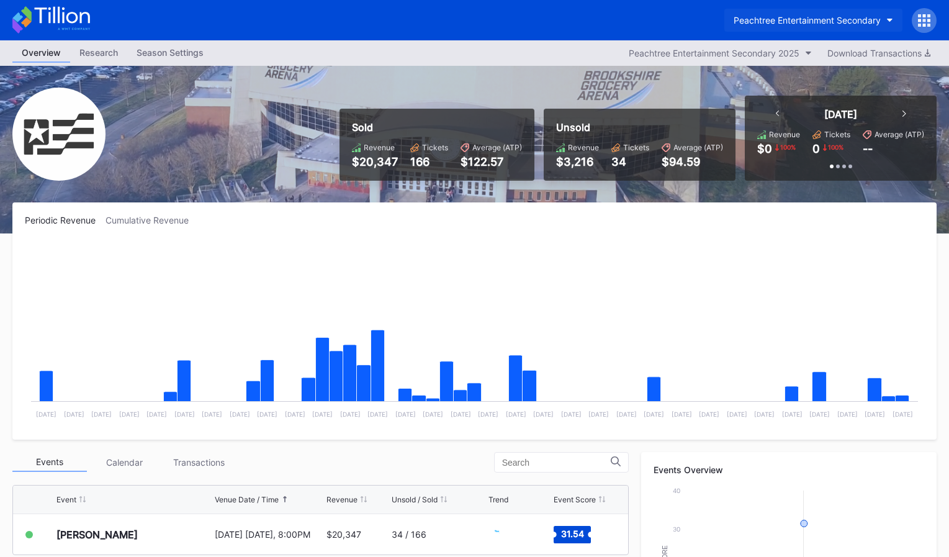
click at [806, 17] on div "Peachtree Entertainment Secondary" at bounding box center [807, 20] width 147 height 11
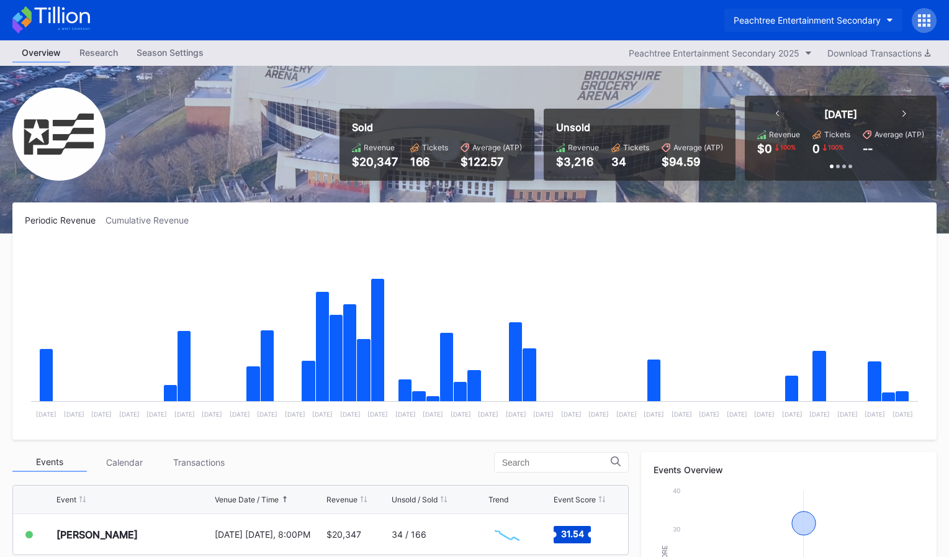
click at [741, 24] on div "Peachtree Entertainment Secondary" at bounding box center [807, 20] width 147 height 11
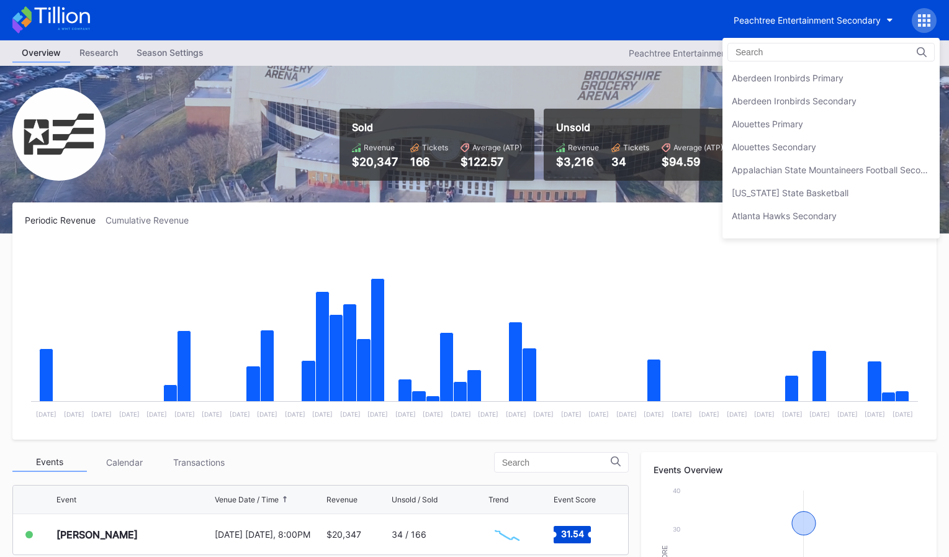
scroll to position [2664, 0]
drag, startPoint x: 474, startPoint y: 153, endPoint x: 296, endPoint y: 152, distance: 177.5
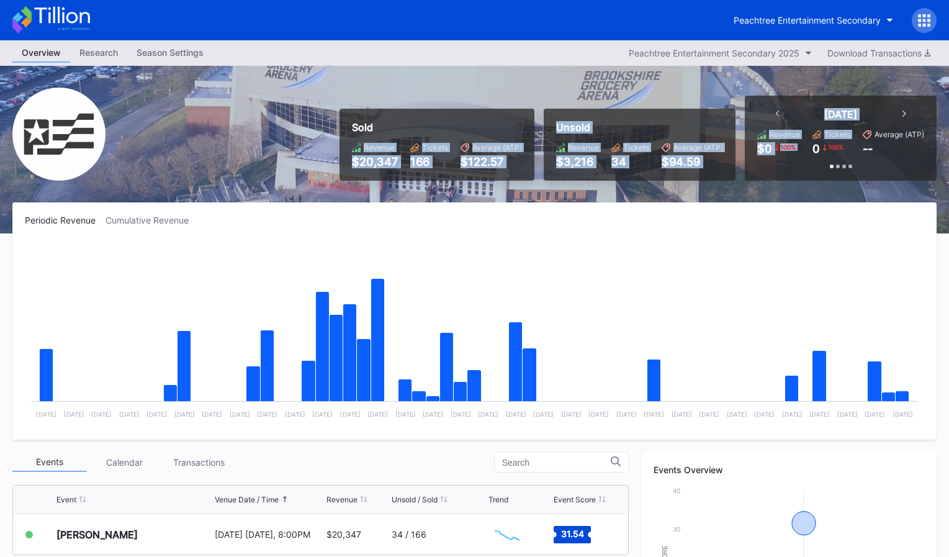
drag, startPoint x: 484, startPoint y: 151, endPoint x: 806, endPoint y: 147, distance: 322.8
click at [806, 147] on div "Sold Revenue $20,347 Tickets 166 Average (ATP) $122.57 Unsold Revenue $3,216 Ti…" at bounding box center [474, 150] width 949 height 168
click at [806, 147] on div "Revenue $0 100 % Tickets 0 100 % Average (ATP) --" at bounding box center [840, 142] width 167 height 25
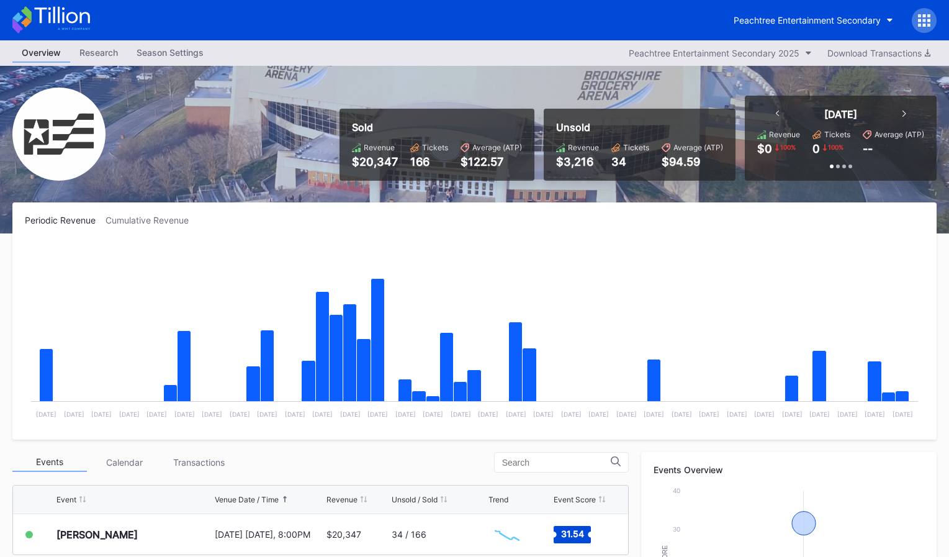
click at [817, 186] on div "Sold Revenue $20,347 Tickets 166 Average (ATP) $122.57 Unsold Revenue $3,216 Ti…" at bounding box center [474, 150] width 949 height 168
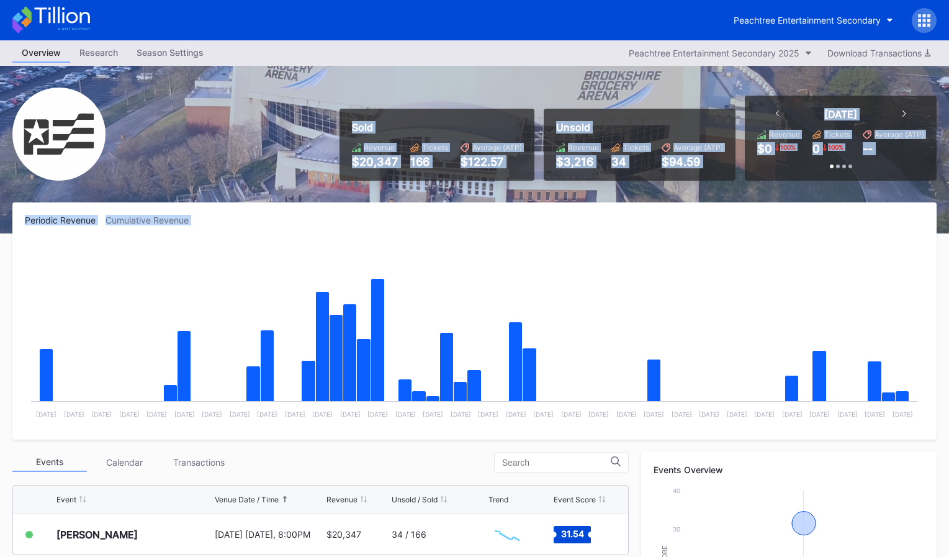
drag, startPoint x: 849, startPoint y: 237, endPoint x: 412, endPoint y: 104, distance: 456.9
click at [412, 104] on div "Overview Research Season Settings Peachtree Entertainment Secondary 2025 Downlo…" at bounding box center [474, 489] width 949 height 898
click at [412, 104] on div "Sold Revenue $20,347 Tickets 166 Average (ATP) $122.57 Unsold Revenue $3,216 Ti…" at bounding box center [633, 138] width 606 height 85
drag, startPoint x: 387, startPoint y: 106, endPoint x: 857, endPoint y: 173, distance: 474.1
click at [841, 173] on div "Sold Revenue $20,347 Tickets 166 Average (ATP) $122.57 Unsold Revenue $3,216 Ti…" at bounding box center [633, 138] width 606 height 85
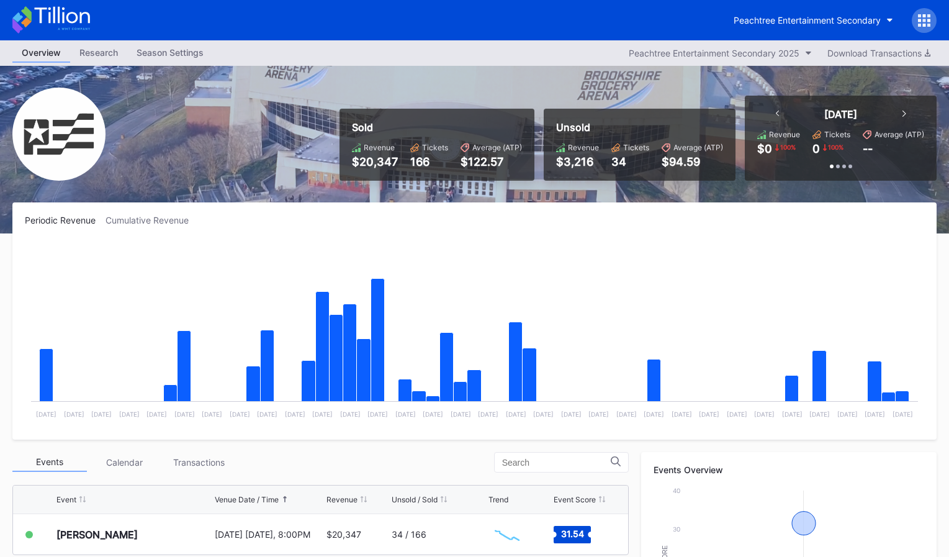
click at [857, 173] on div "Today Revenue $0 100 % Tickets 0 100 % Average (ATP) -- Past 7 Days Revenue $1,…" at bounding box center [841, 138] width 192 height 85
click at [884, 185] on div "Sold Revenue $20,347 Tickets 166 Average (ATP) $122.57 Unsold Revenue $3,216 Ti…" at bounding box center [474, 150] width 949 height 168
click at [744, 25] on div "Peachtree Entertainment Secondary" at bounding box center [807, 20] width 147 height 11
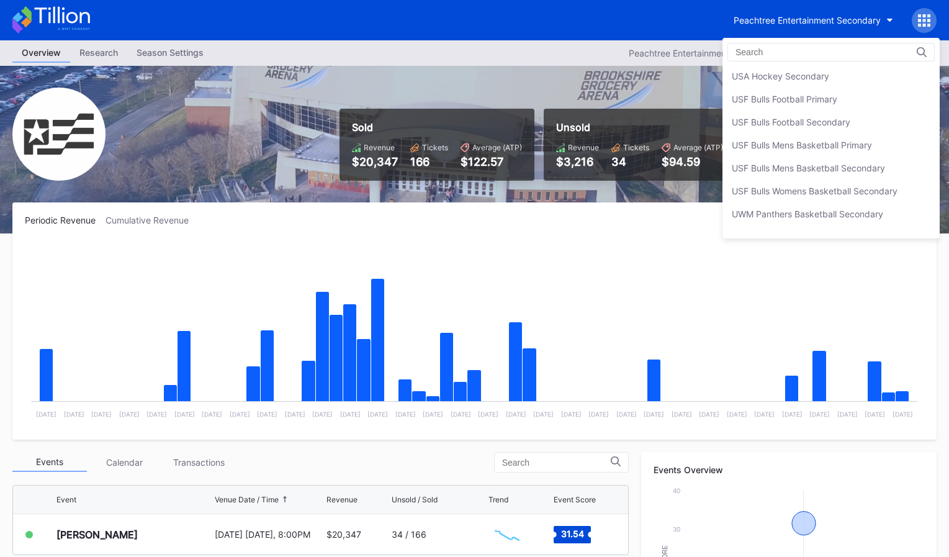
scroll to position [4139, 0]
click at [799, 144] on div "USF Bulls Football Secondary" at bounding box center [791, 142] width 119 height 11
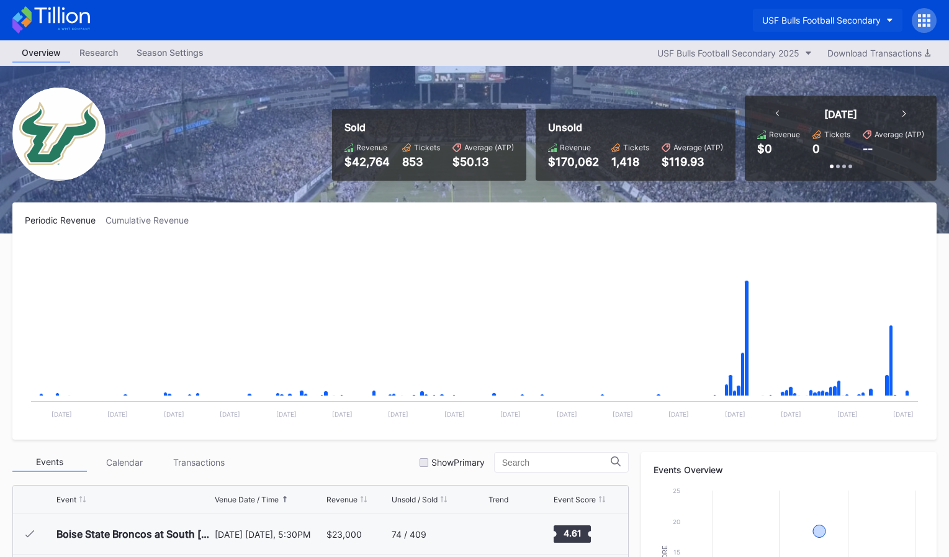
click at [783, 18] on div "USF Bulls Football Secondary" at bounding box center [821, 20] width 119 height 11
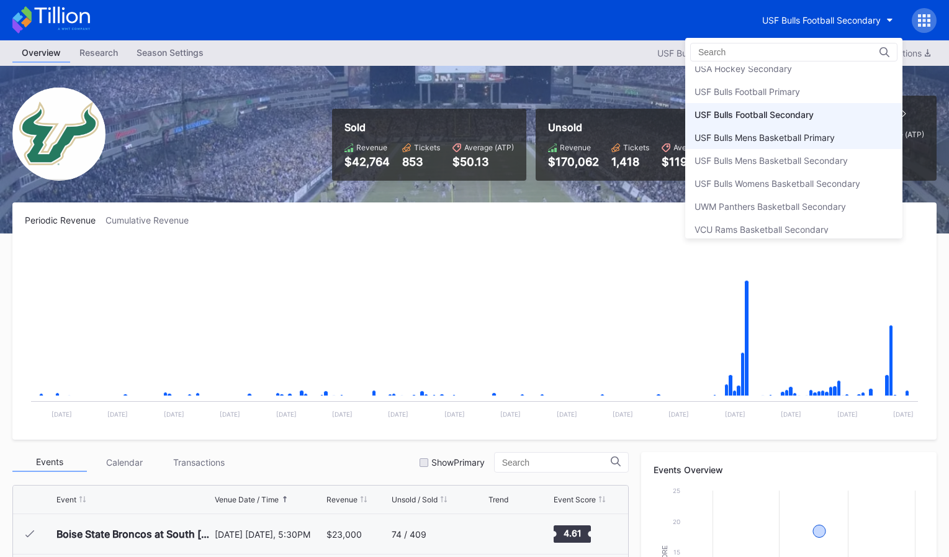
scroll to position [4166, 0]
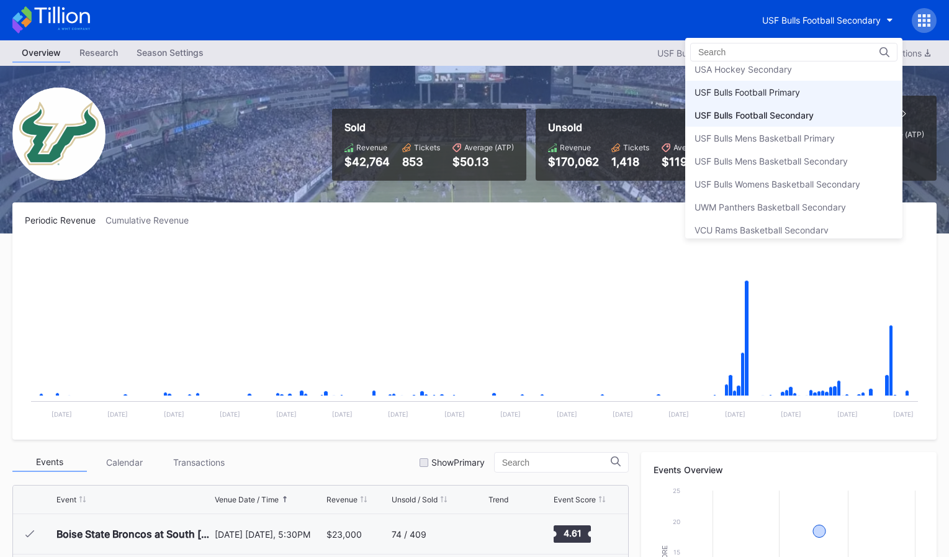
click at [772, 98] on div "USF Bulls Football Primary" at bounding box center [793, 92] width 217 height 23
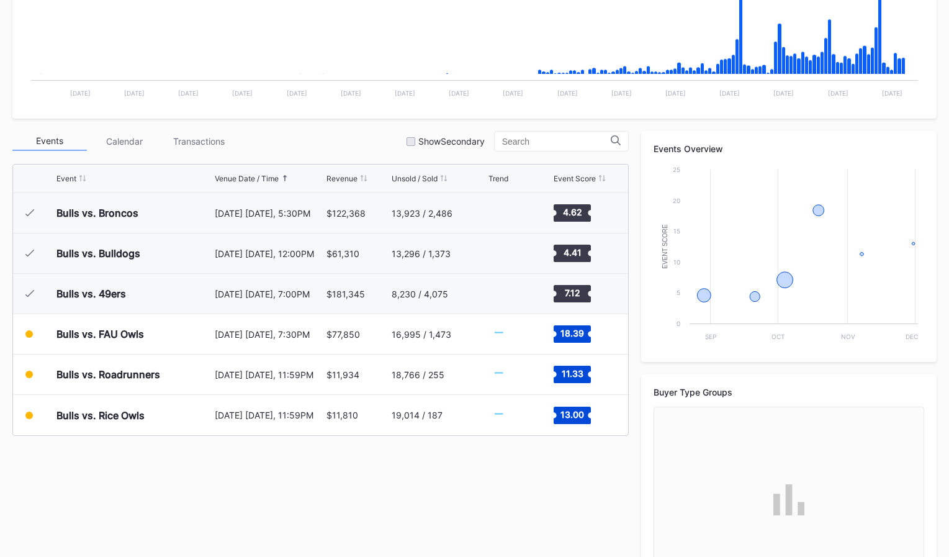
scroll to position [382, 0]
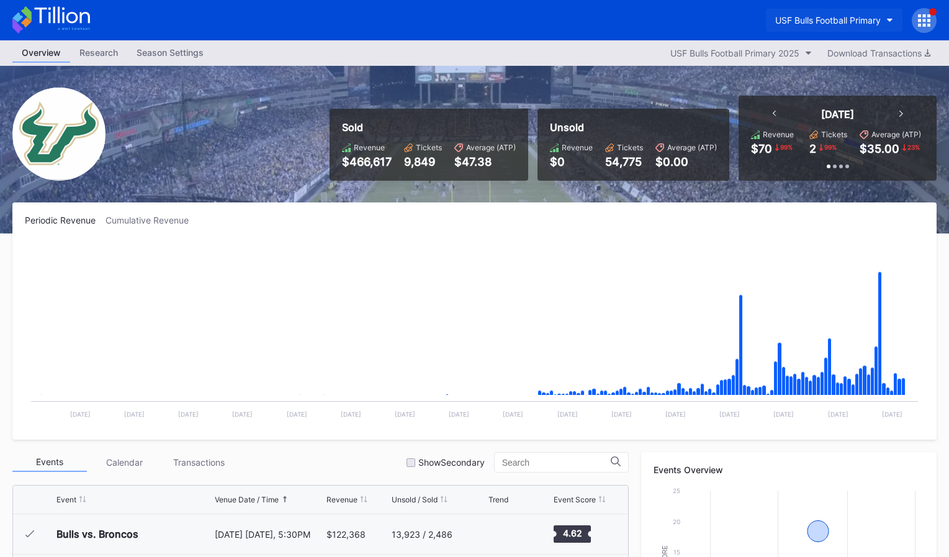
click at [831, 24] on div "USF Bulls Football Primary" at bounding box center [828, 20] width 106 height 11
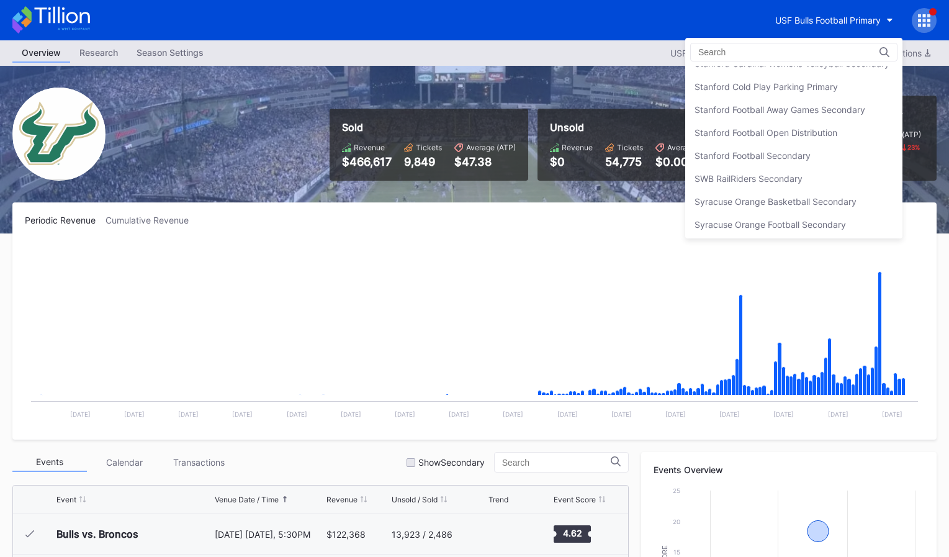
scroll to position [3849, 0]
click at [826, 130] on div "Stanford Football Open Distribution" at bounding box center [766, 133] width 143 height 11
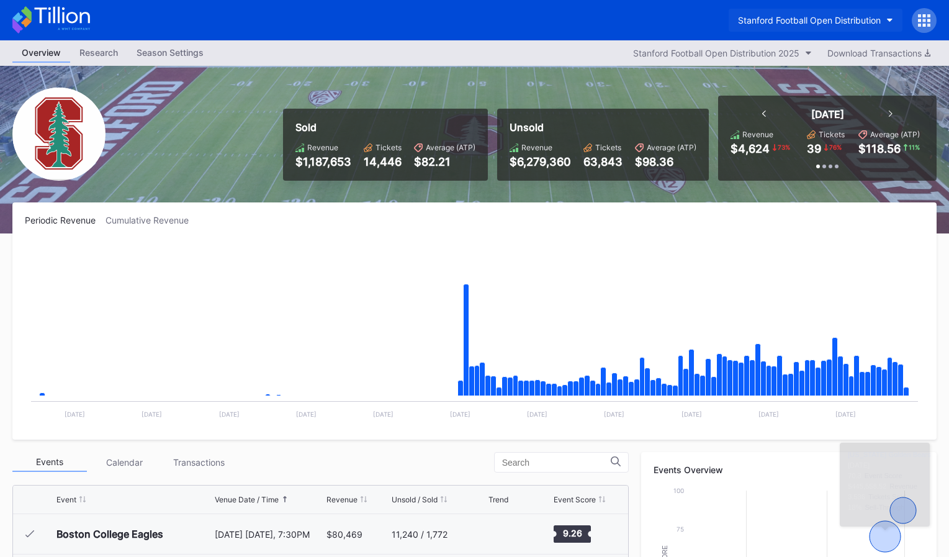
click at [814, 17] on div "Stanford Football Open Distribution" at bounding box center [809, 20] width 143 height 11
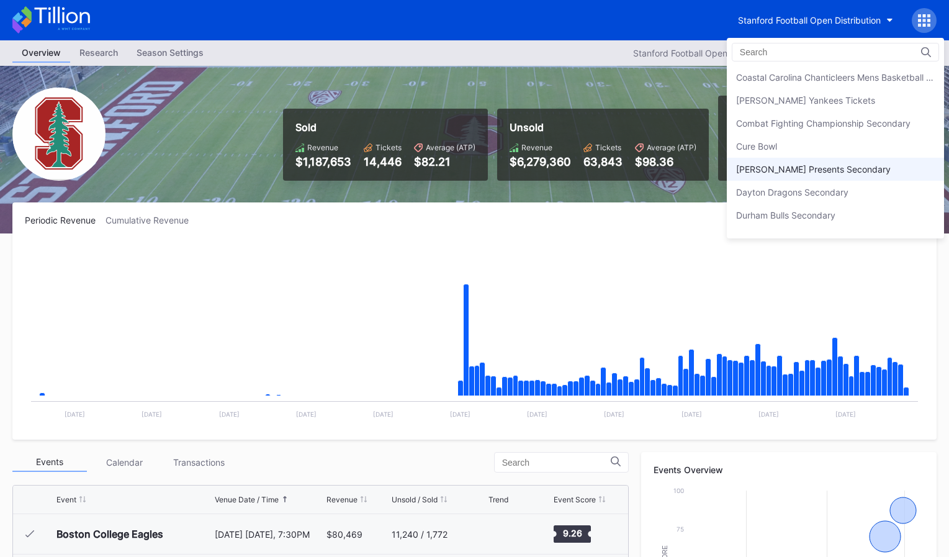
scroll to position [822, 0]
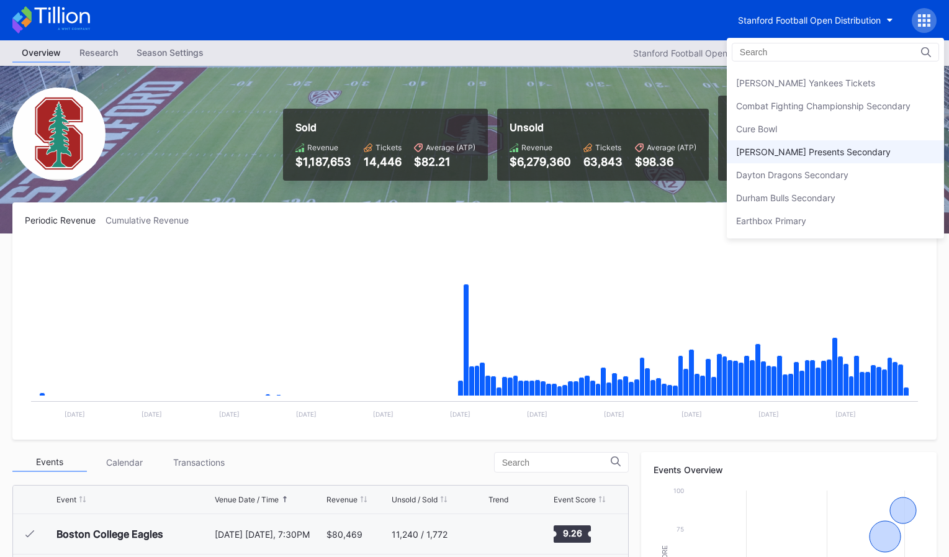
click at [770, 158] on div "[PERSON_NAME] Presents Secondary" at bounding box center [835, 151] width 217 height 23
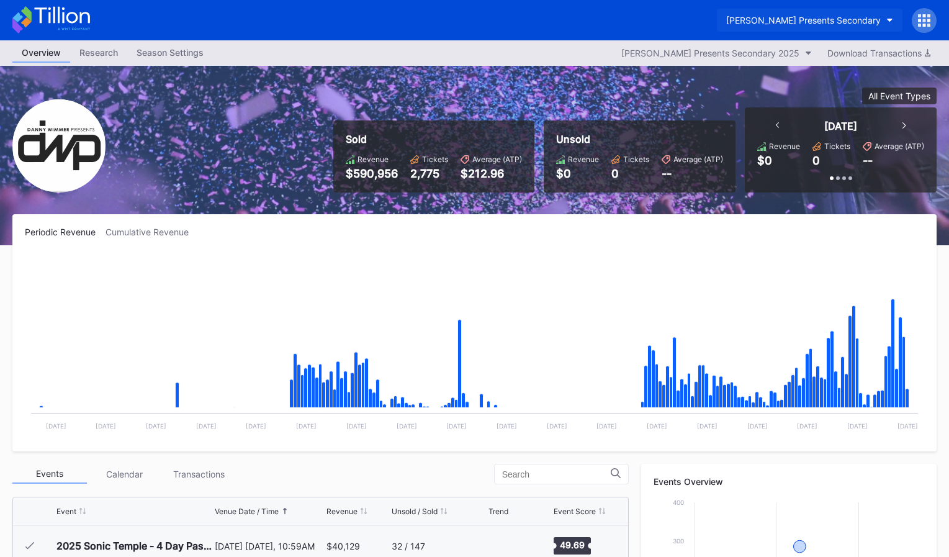
click at [793, 19] on div "[PERSON_NAME] Presents Secondary" at bounding box center [803, 20] width 155 height 11
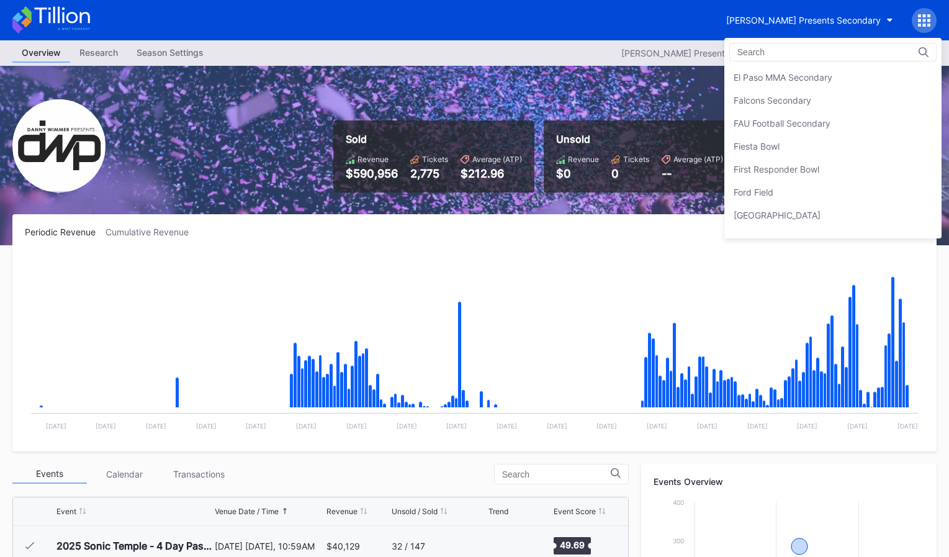
scroll to position [1289, 0]
click at [654, 22] on div "[PERSON_NAME] Presents Secondary" at bounding box center [474, 20] width 949 height 40
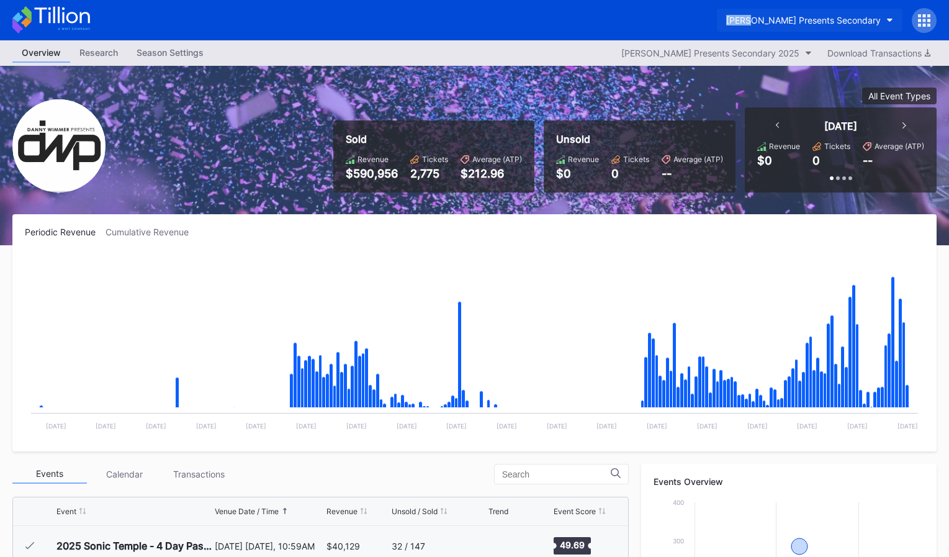
click at [820, 22] on div "[PERSON_NAME] Presents Secondary" at bounding box center [803, 20] width 155 height 11
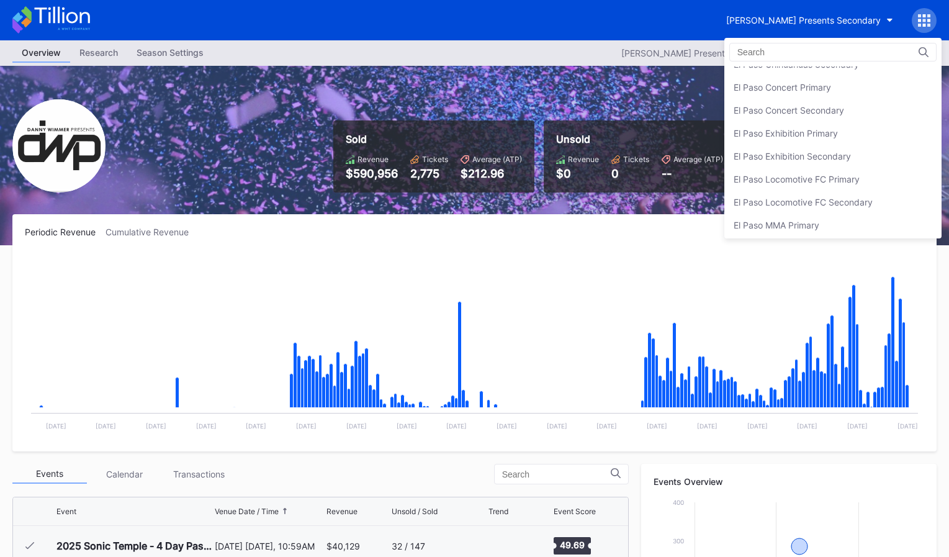
scroll to position [1124, 0]
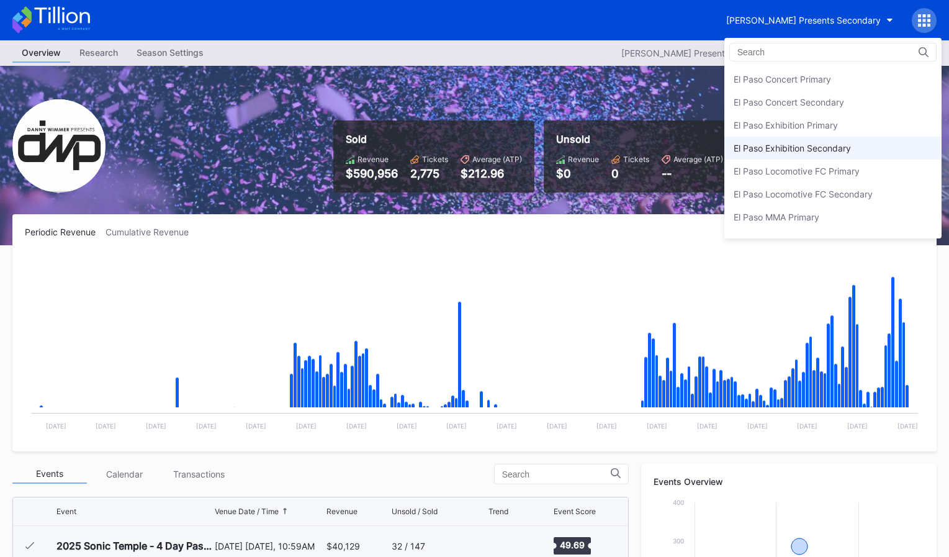
click at [834, 147] on div "El Paso Exhibition Secondary" at bounding box center [792, 148] width 117 height 11
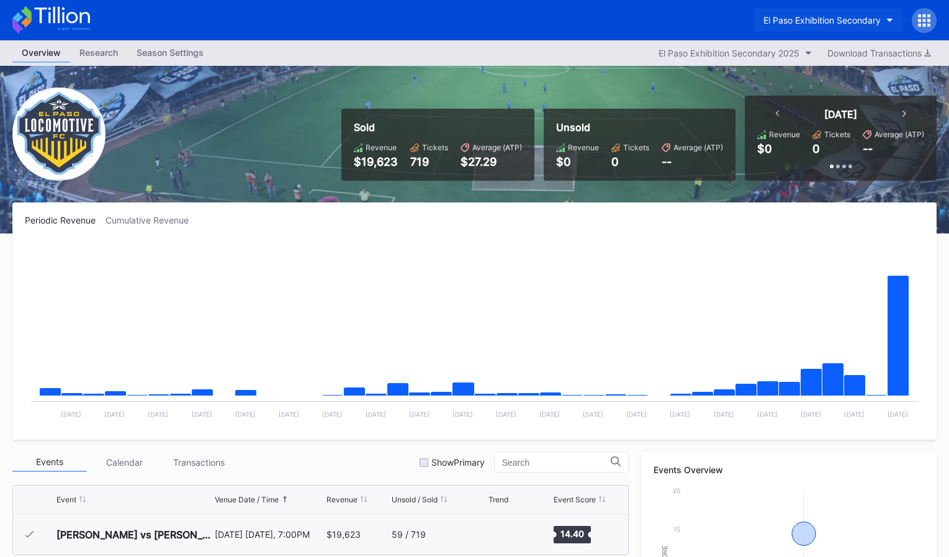
click at [842, 20] on div "El Paso Exhibition Secondary" at bounding box center [821, 20] width 117 height 11
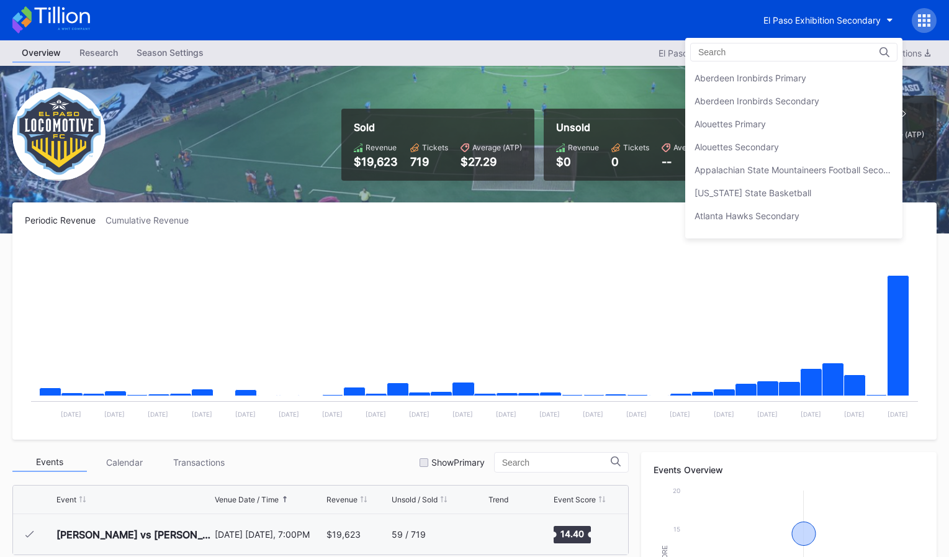
scroll to position [1194, 0]
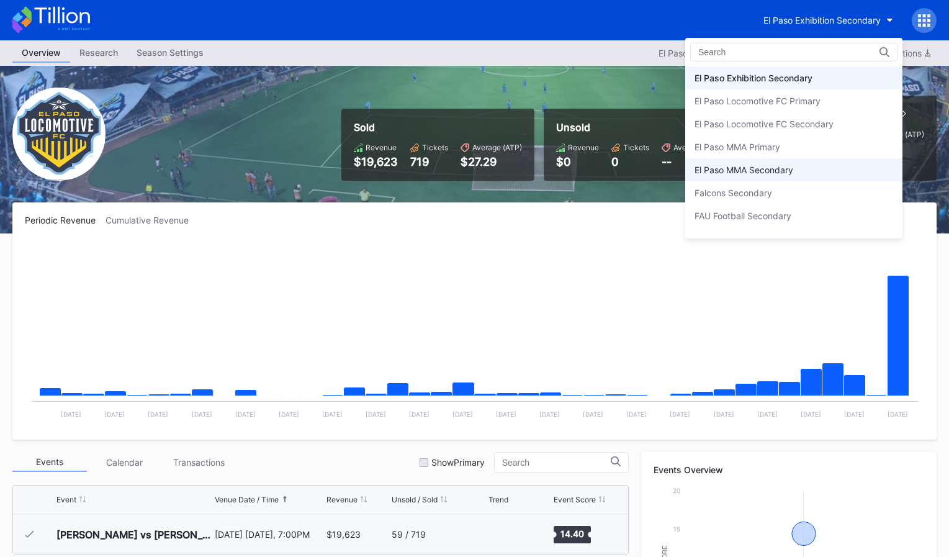
click at [829, 158] on div "El Paso MMA Secondary" at bounding box center [793, 169] width 217 height 23
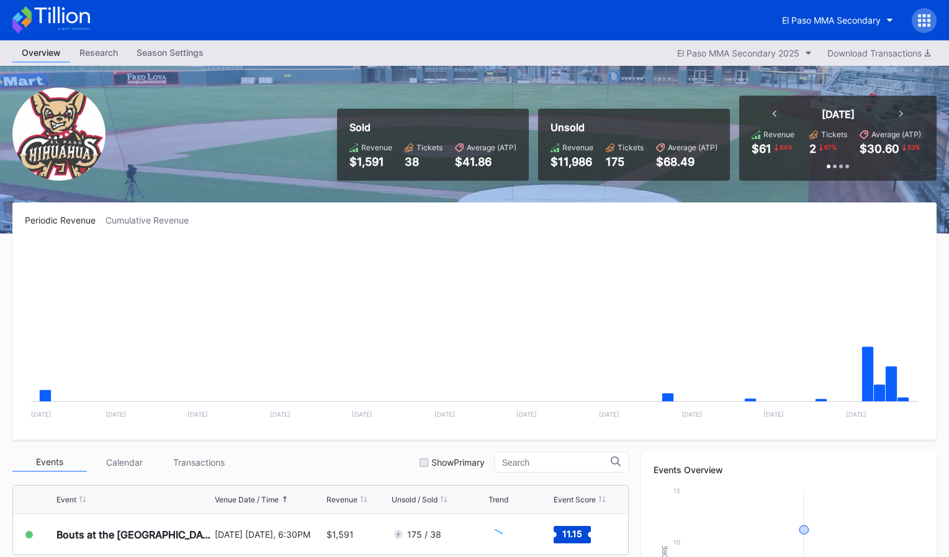
scroll to position [14, 0]
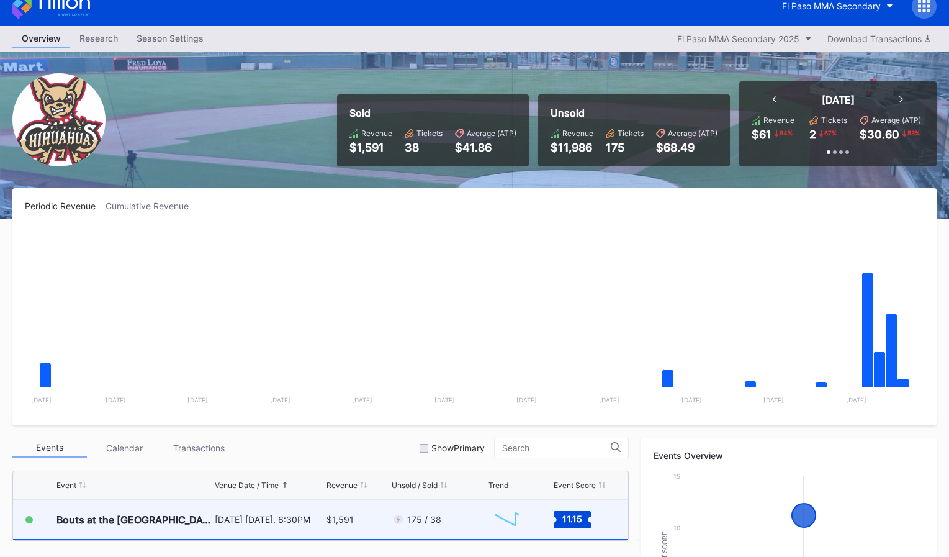
click at [452, 536] on div "175 / 38" at bounding box center [438, 519] width 93 height 39
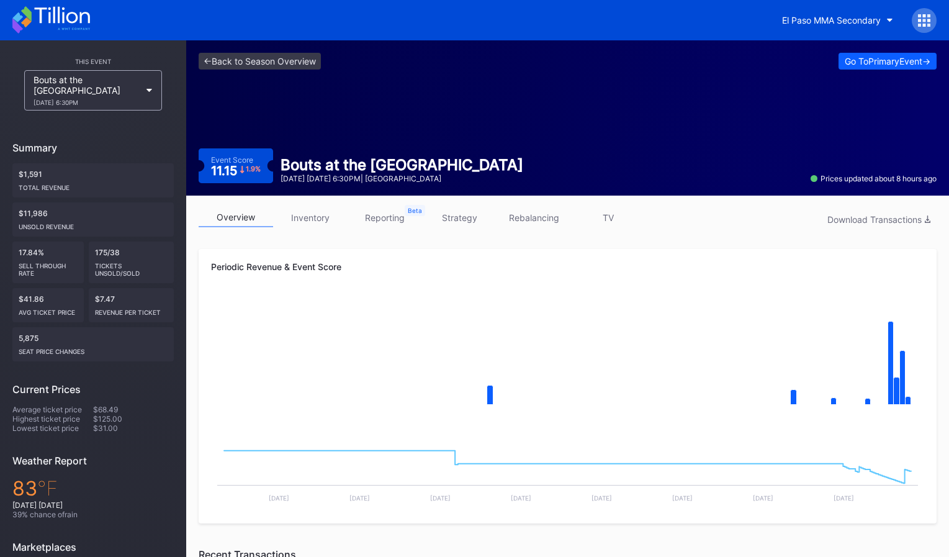
click at [875, 51] on div "<- Back to Season Overview Go To Primary Event -> Event Score 11.15 1.9 % Bouts…" at bounding box center [567, 117] width 763 height 155
click at [870, 61] on div "Go To Primary Event ->" at bounding box center [888, 61] width 86 height 11
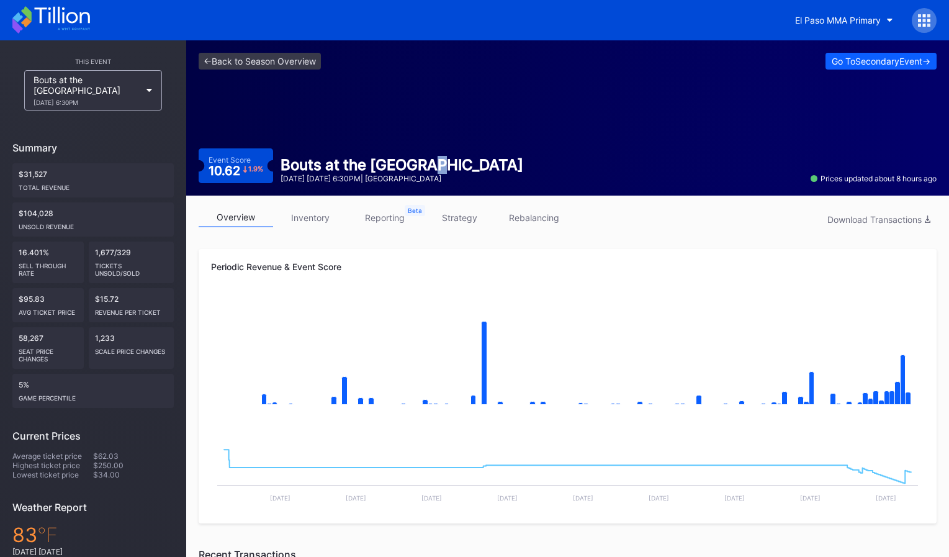
drag, startPoint x: 472, startPoint y: 169, endPoint x: 423, endPoint y: 160, distance: 50.0
click at [423, 160] on div "Bouts at the Ballpark" at bounding box center [402, 165] width 243 height 18
click at [867, 61] on div "Go To Secondary Event ->" at bounding box center [881, 61] width 99 height 11
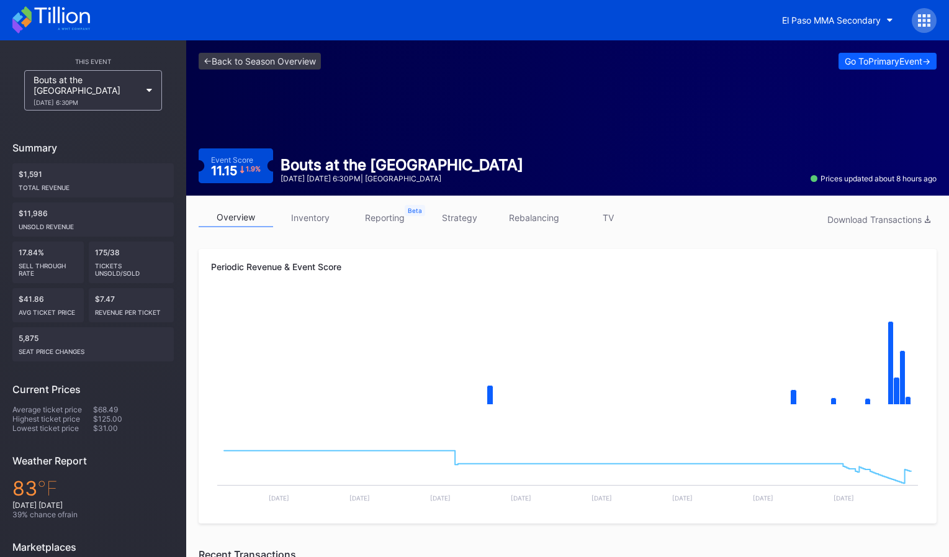
click at [867, 61] on div "Go To Primary Event ->" at bounding box center [888, 61] width 86 height 11
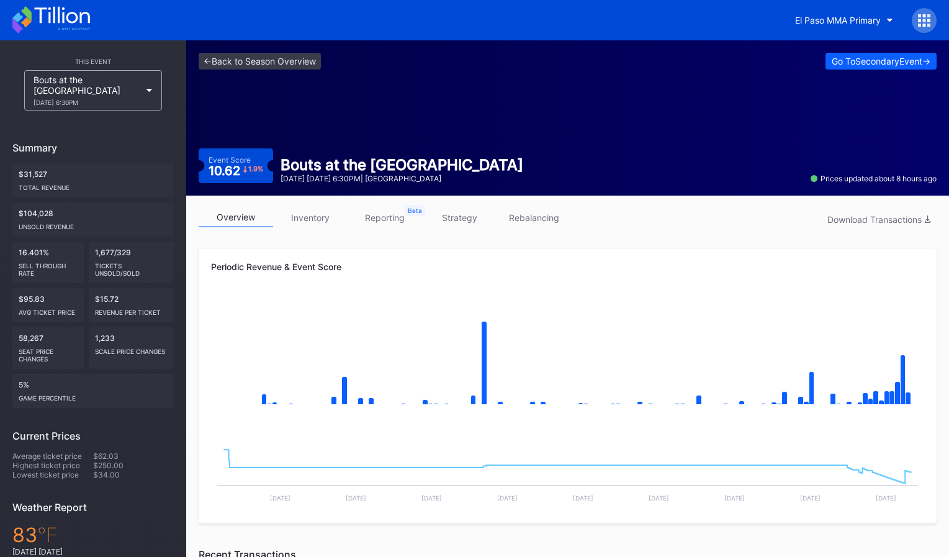
click at [338, 109] on div "<- Back to Season Overview Go To Secondary Event -> Event Score 10.62 1.9 % Bou…" at bounding box center [567, 117] width 763 height 155
click at [263, 60] on link "<- Back to Season Overview" at bounding box center [260, 61] width 122 height 17
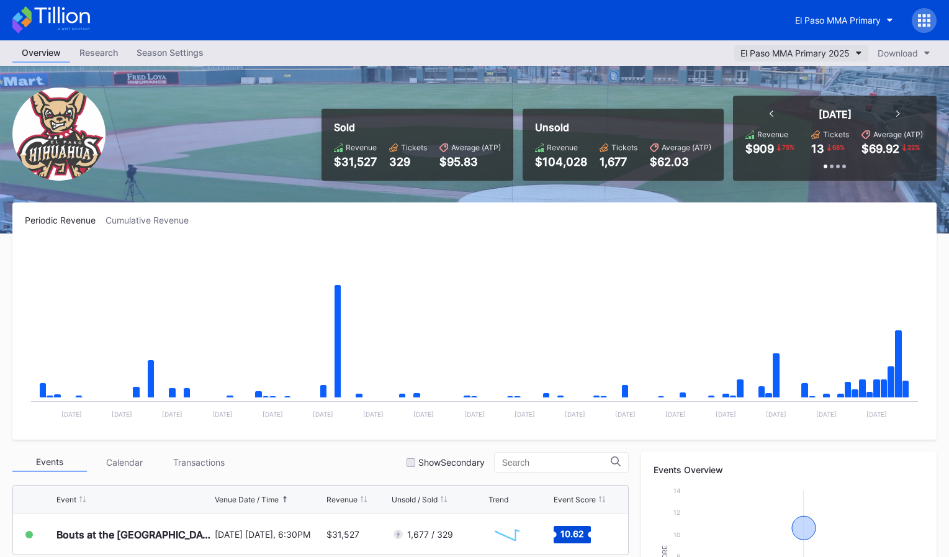
click at [778, 57] on div "El Paso MMA Primary 2025" at bounding box center [795, 53] width 109 height 11
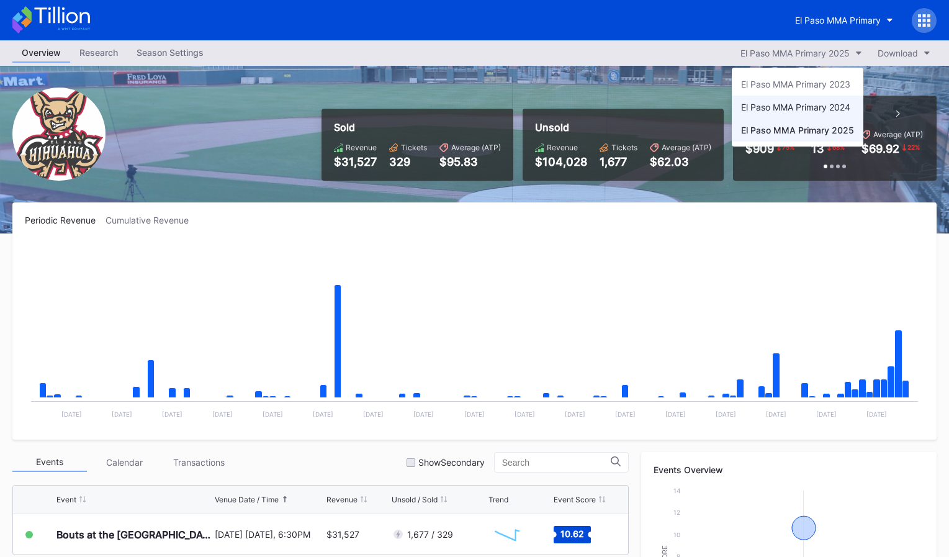
click at [804, 117] on div "El Paso MMA Primary 2024" at bounding box center [798, 107] width 132 height 23
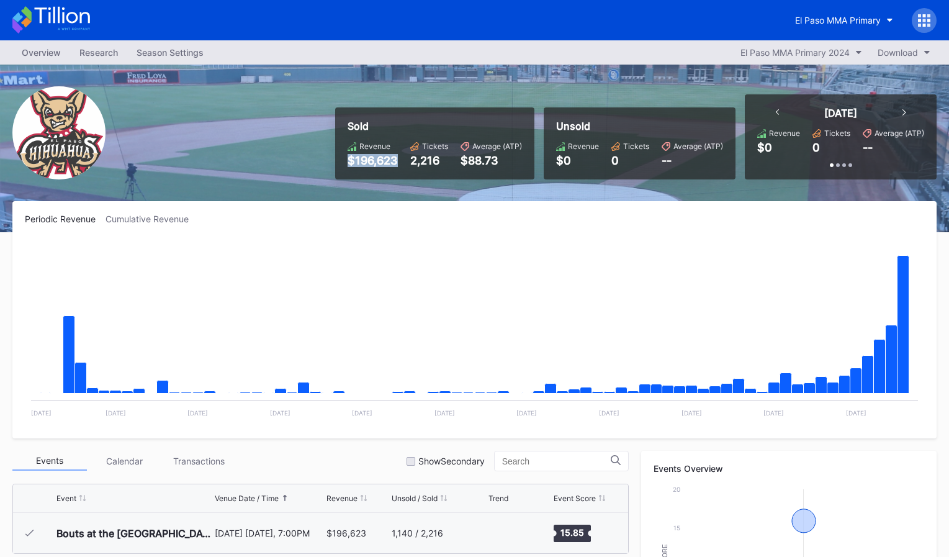
drag, startPoint x: 381, startPoint y: 163, endPoint x: 410, endPoint y: 163, distance: 28.6
click at [410, 163] on div "Revenue $196,623 Tickets 2,216 Average (ATP) $88.73" at bounding box center [435, 154] width 174 height 25
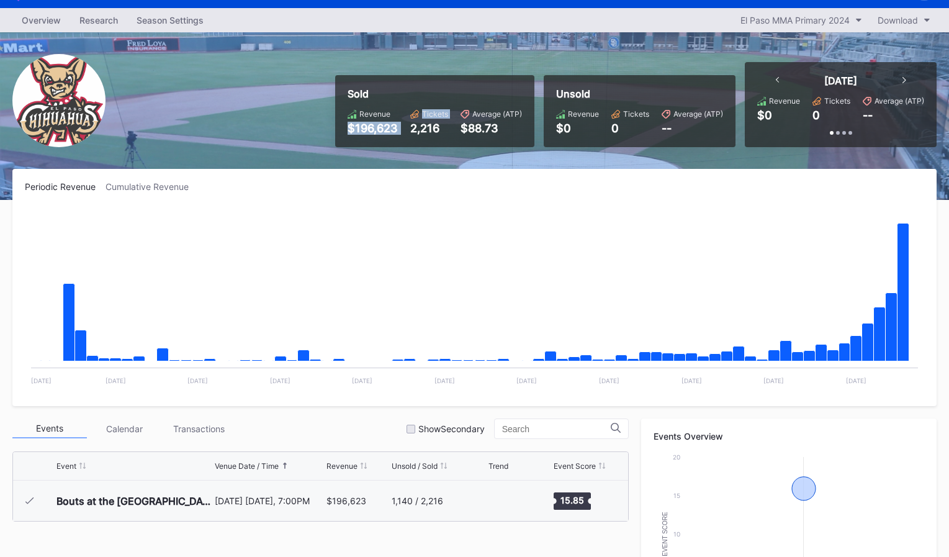
scroll to position [44, 0]
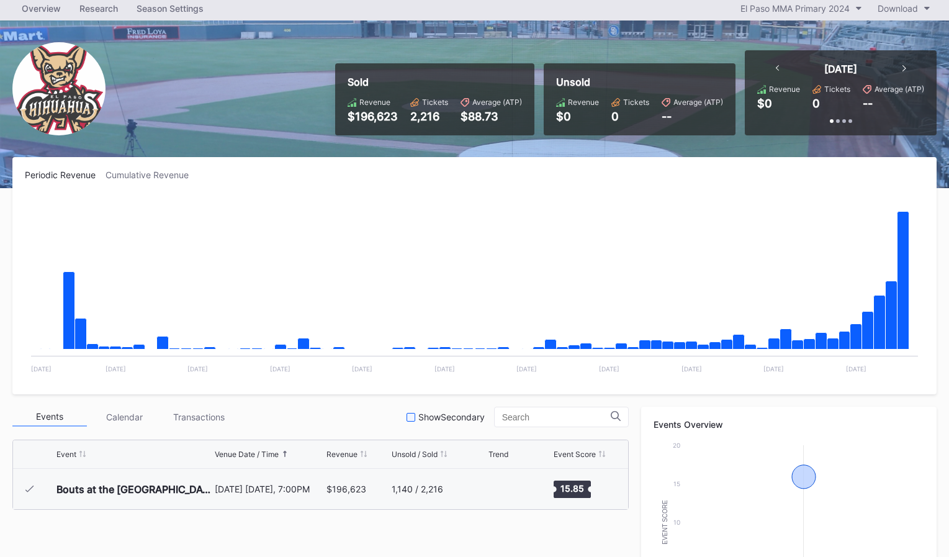
click at [474, 408] on div "Events Calendar Transactions Show Secondary" at bounding box center [320, 417] width 616 height 20
click at [470, 412] on div "Show Secondary" at bounding box center [451, 417] width 66 height 11
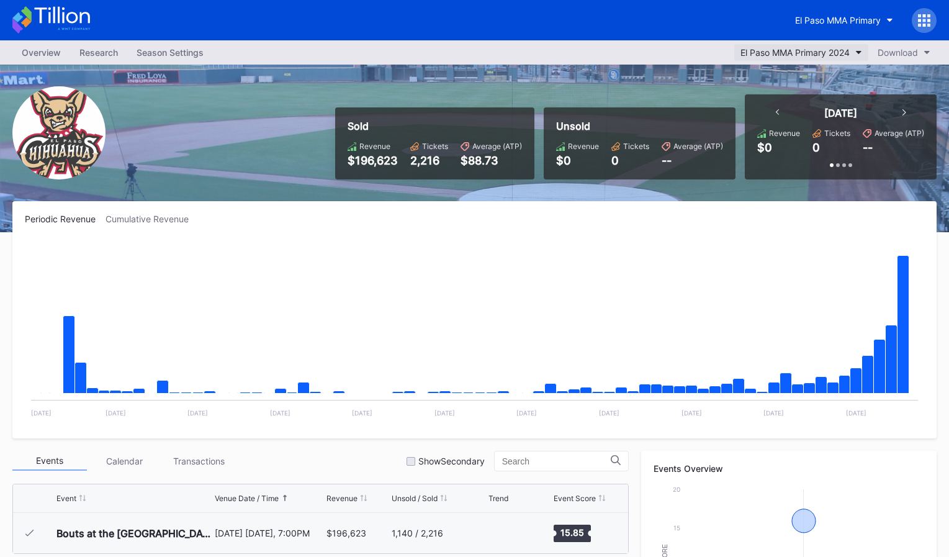
click at [822, 48] on div "El Paso MMA Primary 2024" at bounding box center [795, 52] width 109 height 11
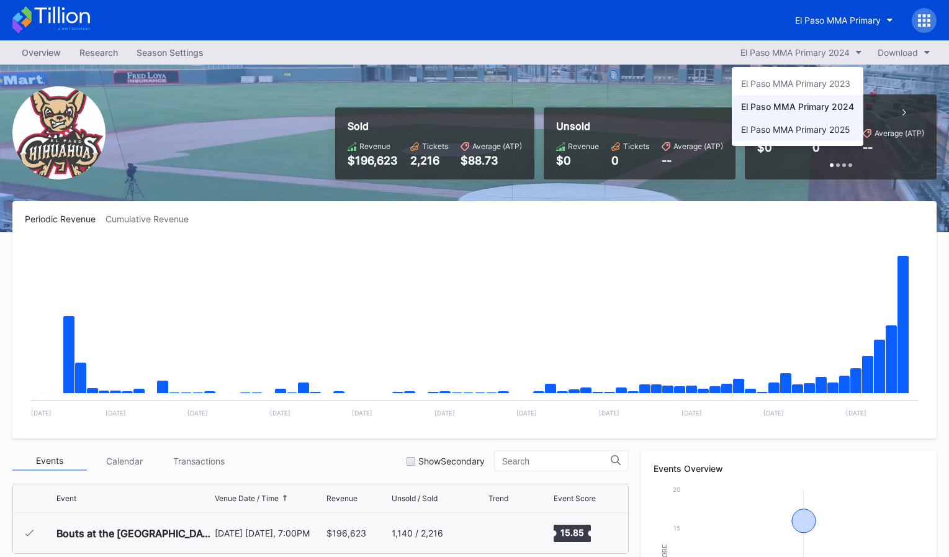
click at [806, 127] on div "El Paso MMA Primary 2025" at bounding box center [795, 129] width 109 height 11
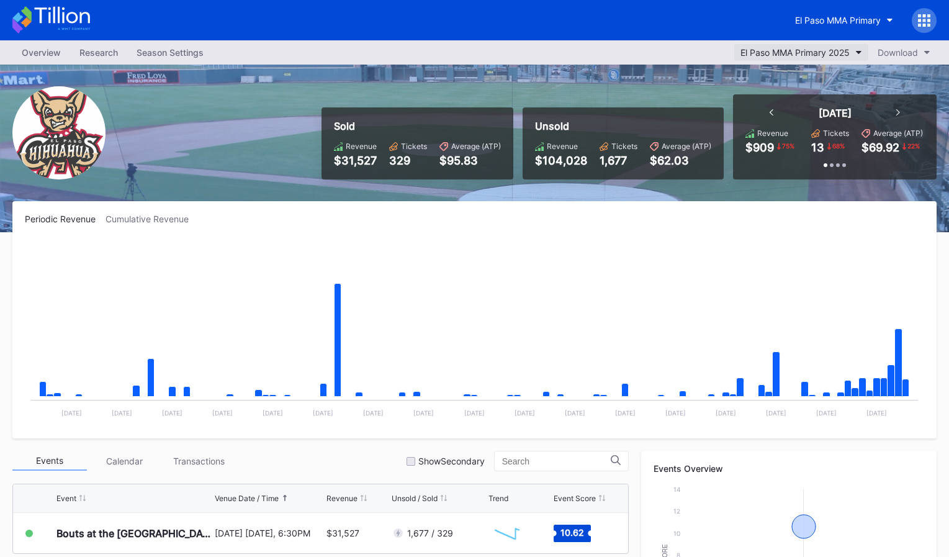
click at [844, 47] on div "El Paso MMA Primary 2025" at bounding box center [795, 52] width 109 height 11
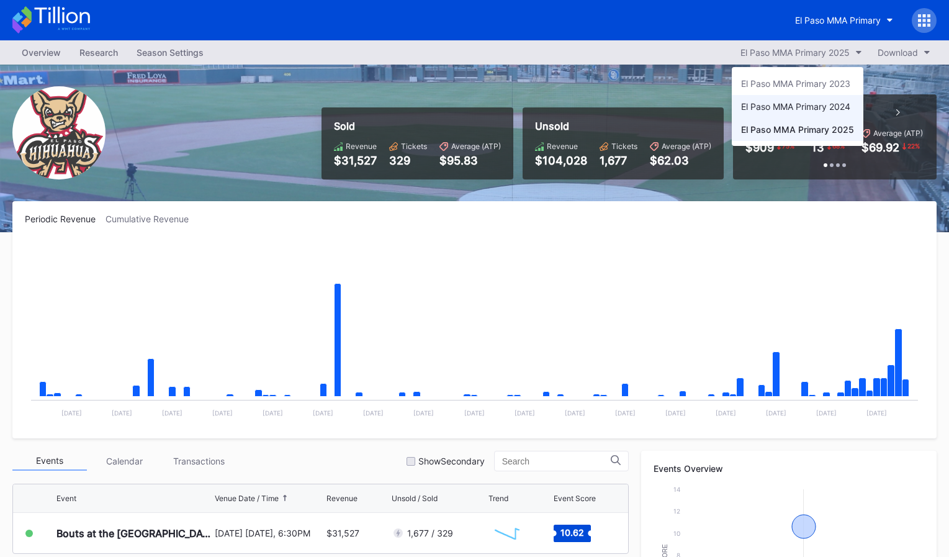
click at [812, 114] on div "El Paso MMA Primary 2024" at bounding box center [798, 106] width 132 height 23
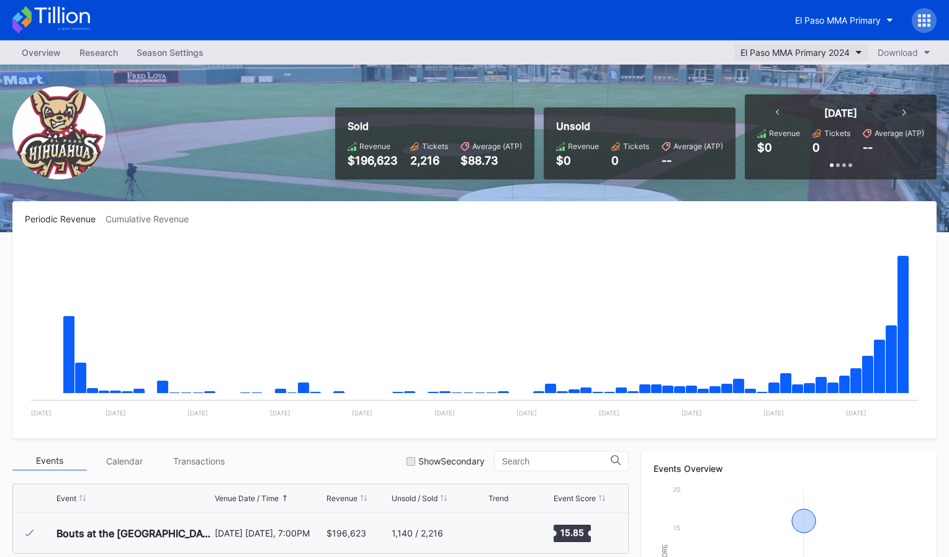
click at [781, 52] on div "El Paso MMA Primary 2024" at bounding box center [795, 52] width 109 height 11
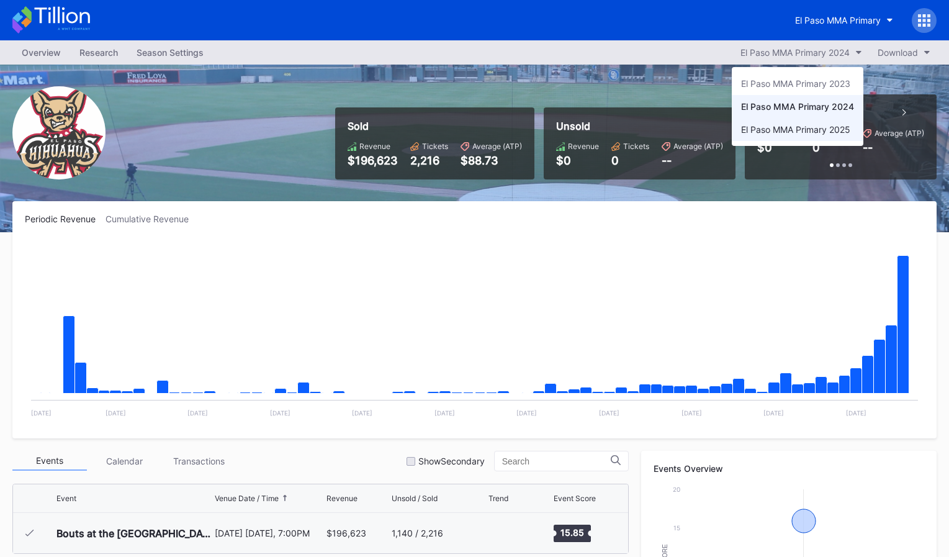
click at [776, 139] on div "El Paso MMA Primary 2025" at bounding box center [798, 129] width 132 height 23
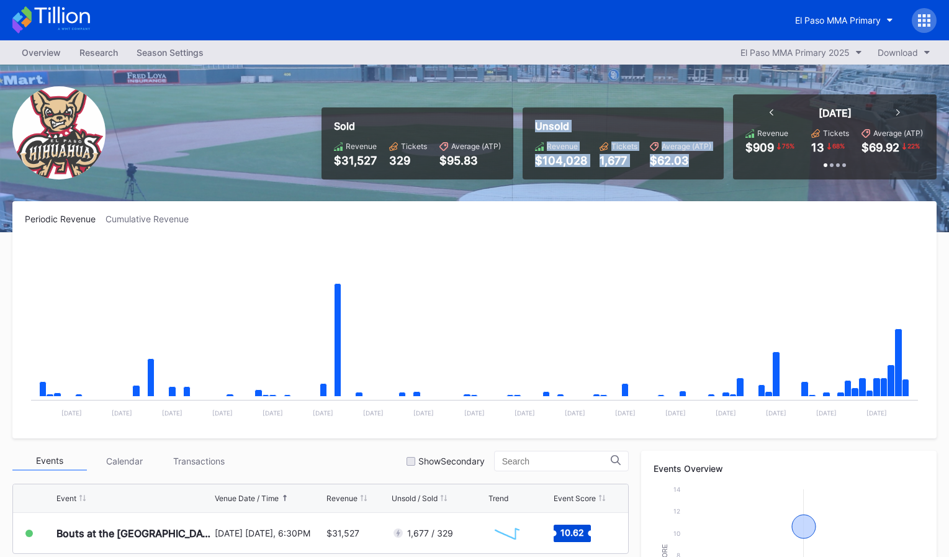
drag, startPoint x: 575, startPoint y: 101, endPoint x: 703, endPoint y: 172, distance: 146.1
click at [701, 171] on div "Sold Revenue $31,527 Tickets 329 Average (ATP) $95.83 Unsold Revenue $104,028 T…" at bounding box center [624, 136] width 624 height 85
click at [703, 172] on div "Unsold Revenue $104,028 Tickets 1,677 Average (ATP) $62.03" at bounding box center [623, 143] width 201 height 72
click at [74, 14] on icon at bounding box center [61, 15] width 55 height 17
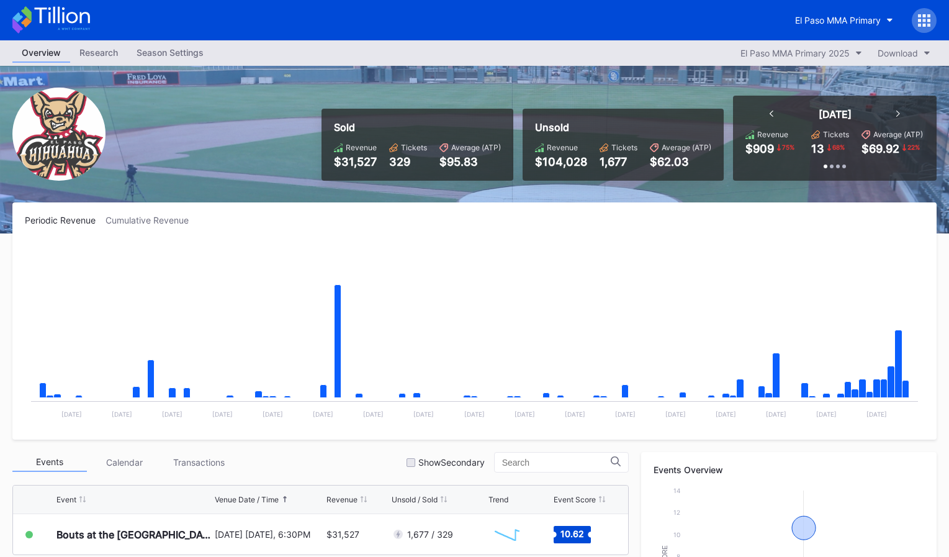
click at [91, 24] on div "El Paso MMA Primary" at bounding box center [474, 20] width 949 height 40
click at [848, 9] on button "El Paso MMA Primary" at bounding box center [844, 20] width 117 height 23
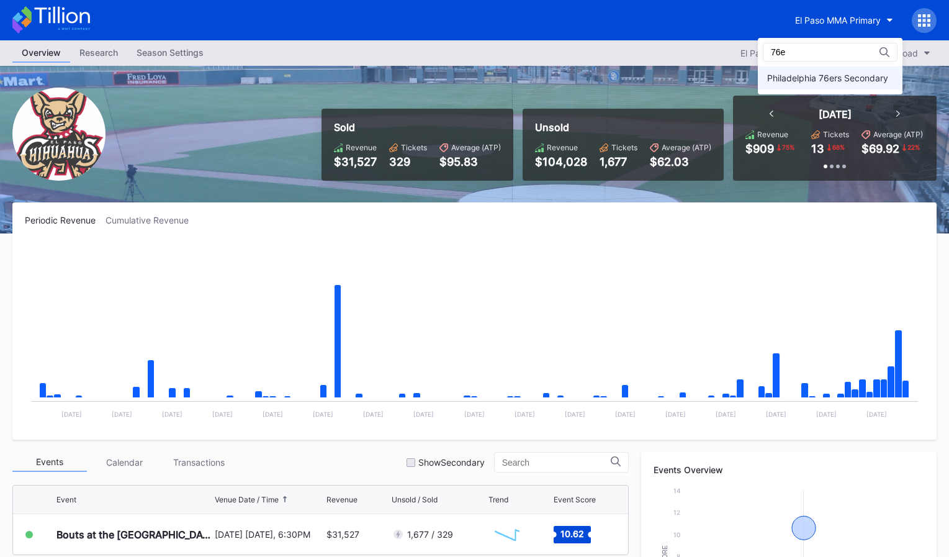
type input "76e"
click at [827, 75] on div "Philadelphia 76ers Secondary" at bounding box center [827, 78] width 121 height 11
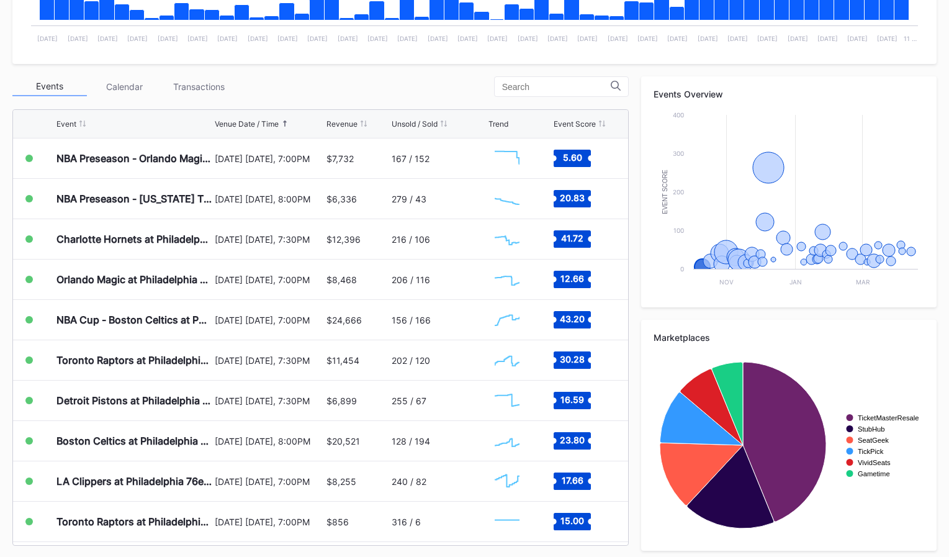
scroll to position [382, 0]
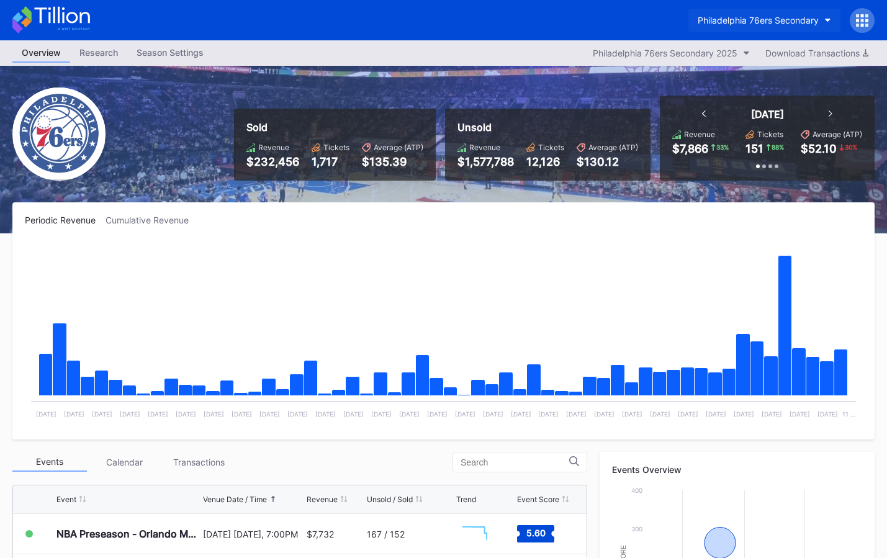
click at [707, 25] on button "Philadelphia 76ers Secondary" at bounding box center [764, 20] width 152 height 23
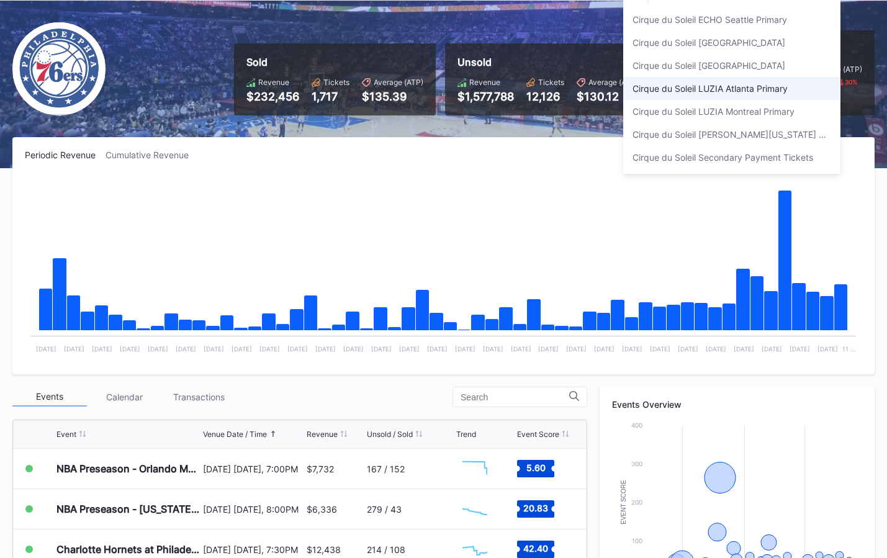
scroll to position [97, 0]
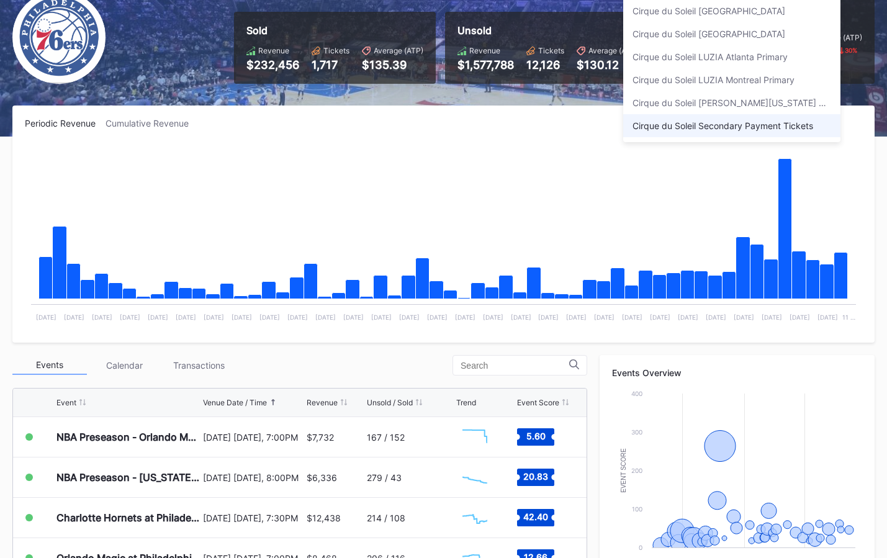
type input "cirqu"
click at [732, 130] on div "Cirque du Soleil Secondary Payment Tickets" at bounding box center [731, 125] width 217 height 23
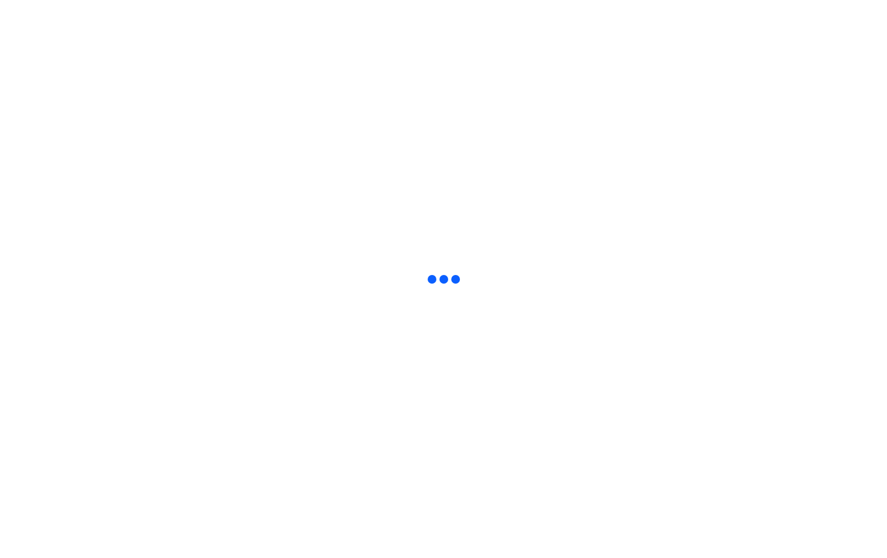
scroll to position [0, 0]
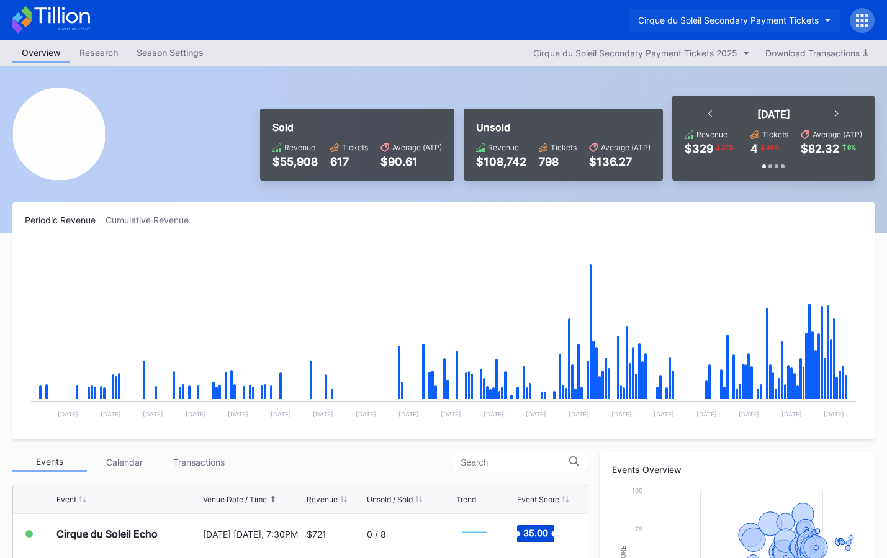
click at [721, 20] on div "Cirque du Soleil Secondary Payment Tickets" at bounding box center [728, 20] width 181 height 11
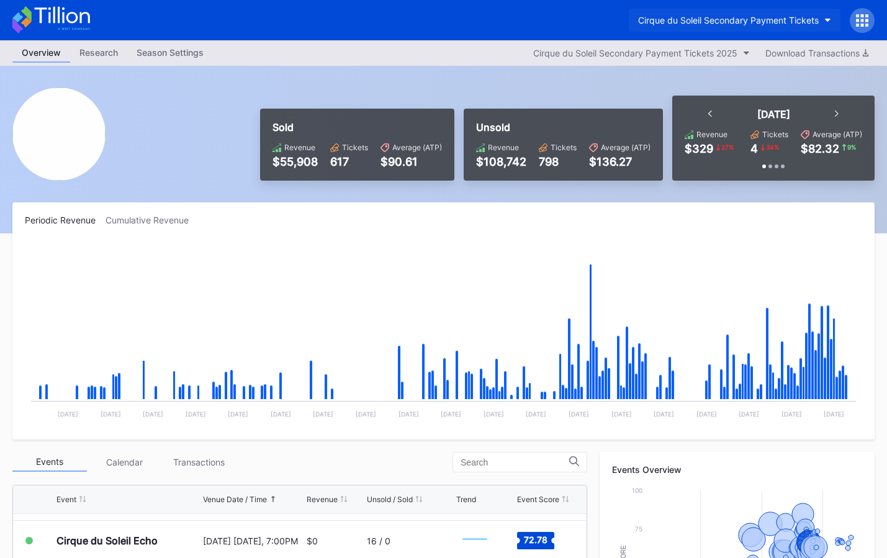
click at [729, 27] on button "Cirque du Soleil Secondary Payment Tickets" at bounding box center [735, 20] width 212 height 23
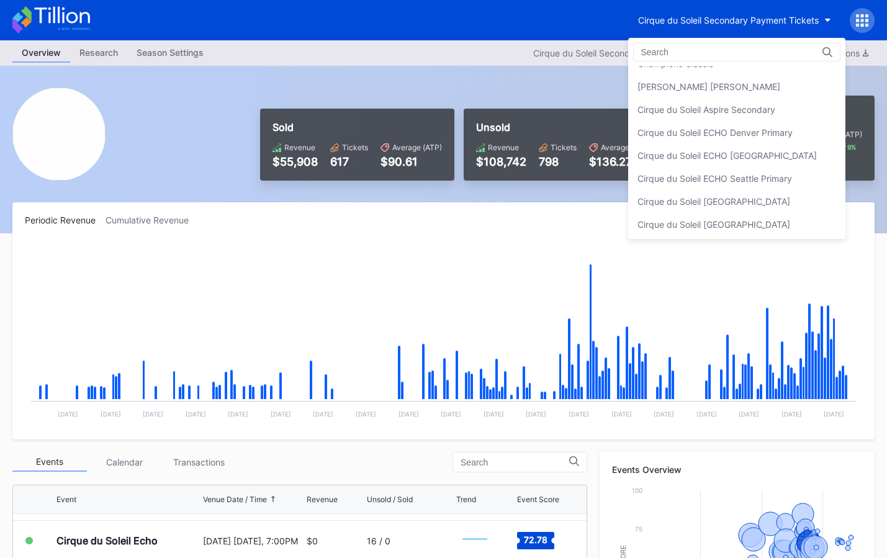
scroll to position [424, 0]
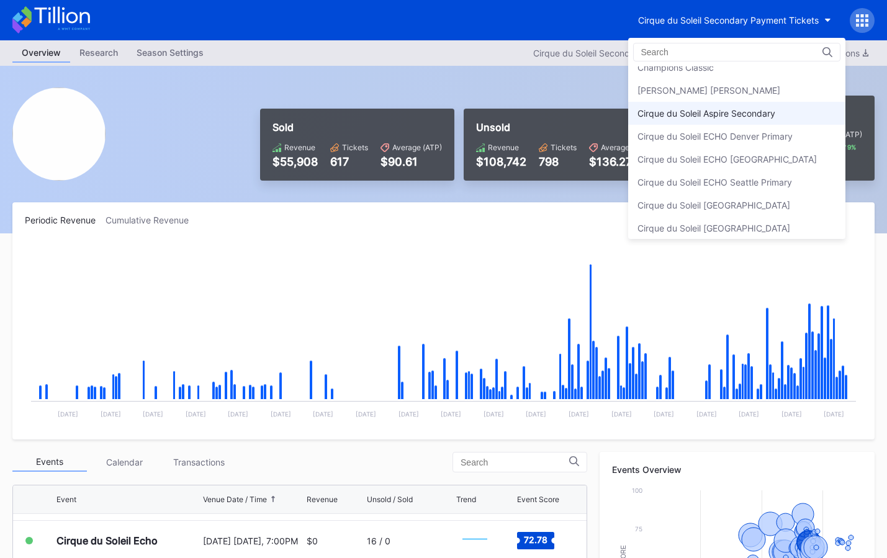
click at [716, 114] on div "Cirque du Soleil Aspire Secondary" at bounding box center [706, 113] width 138 height 11
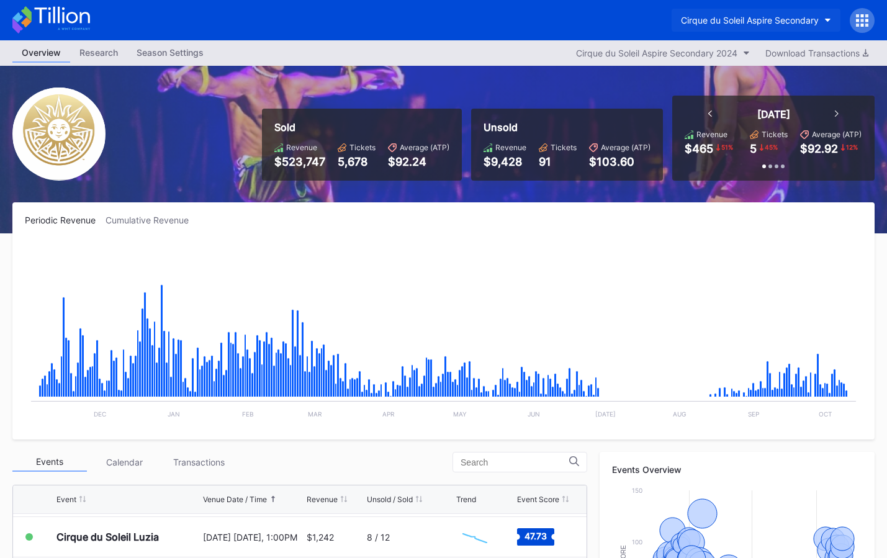
click at [746, 19] on div "Cirque du Soleil Aspire Secondary" at bounding box center [750, 20] width 138 height 11
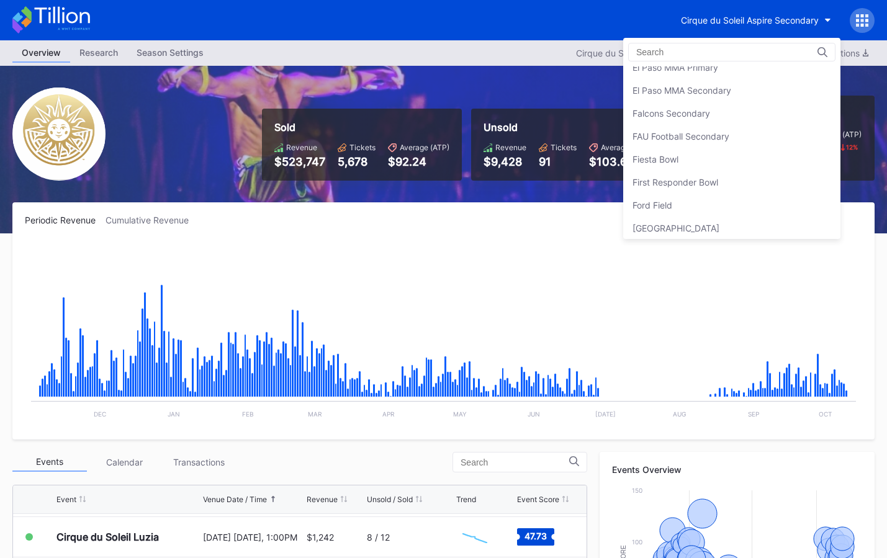
scroll to position [1276, 0]
click at [729, 156] on div "Fiesta Bowl" at bounding box center [731, 156] width 217 height 23
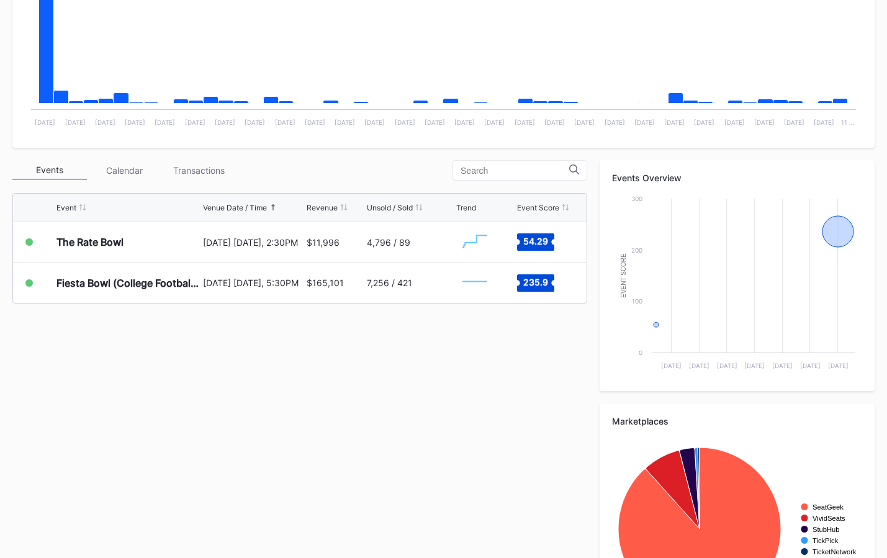
scroll to position [380, 0]
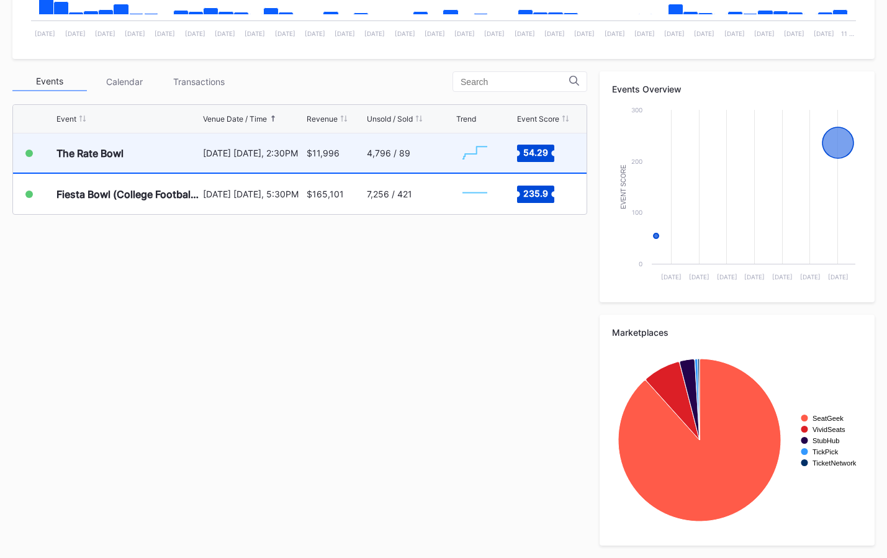
click at [430, 163] on div "4,796 / 89" at bounding box center [410, 152] width 86 height 39
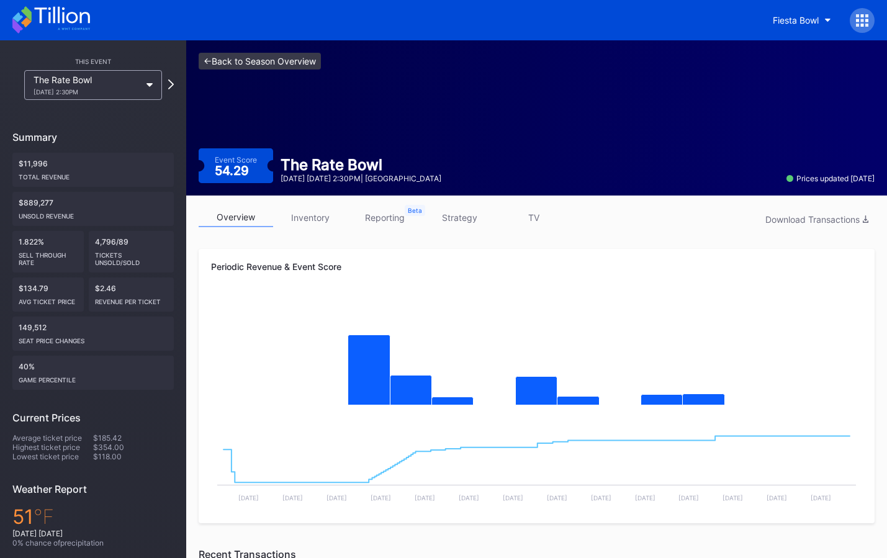
click at [291, 64] on link "<- Back to Season Overview" at bounding box center [260, 61] width 122 height 17
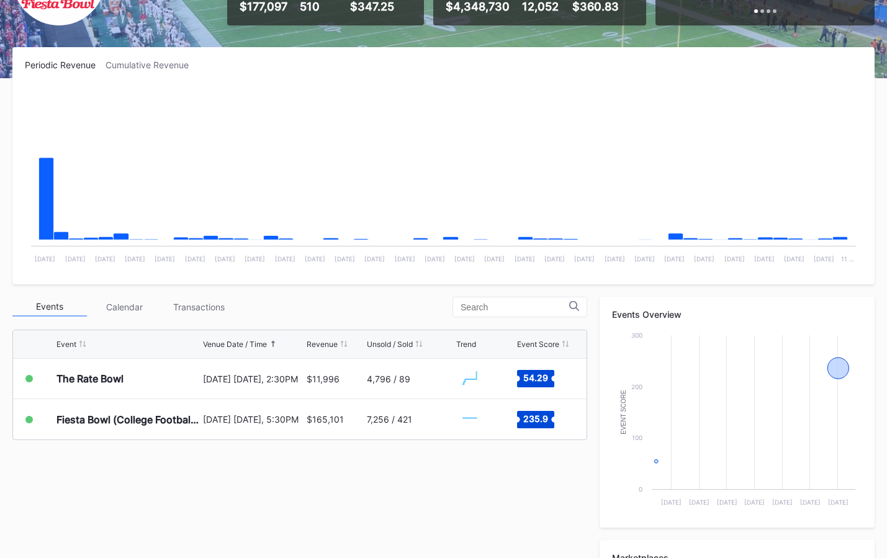
scroll to position [313, 0]
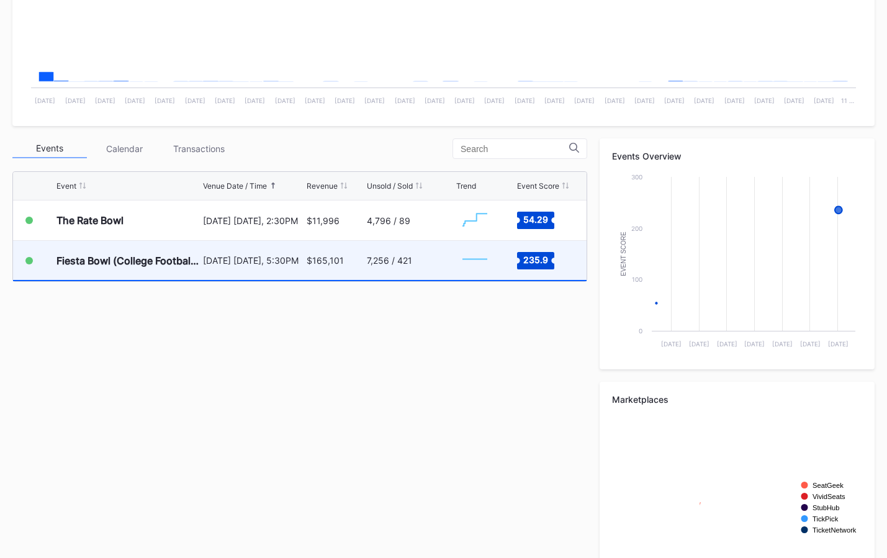
click at [346, 279] on div "$165,101" at bounding box center [335, 260] width 57 height 39
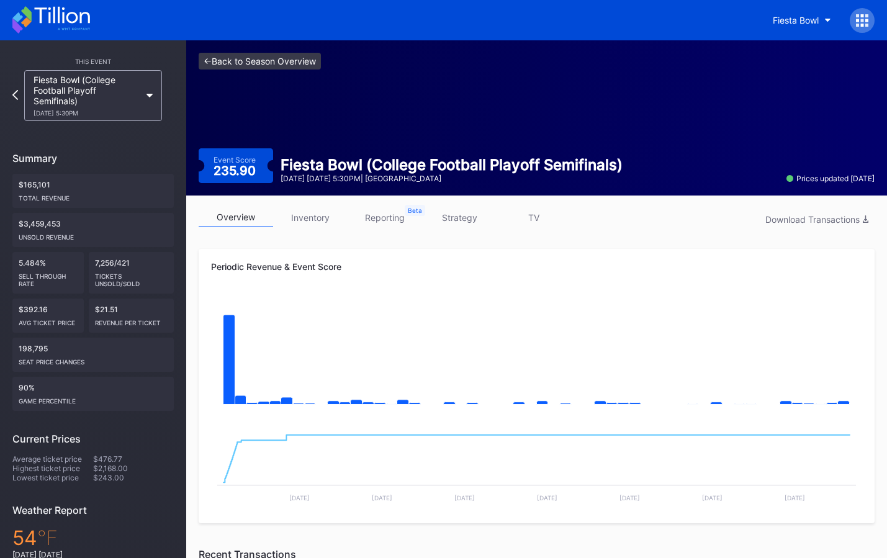
click at [314, 57] on link "<- Back to Season Overview" at bounding box center [260, 61] width 122 height 17
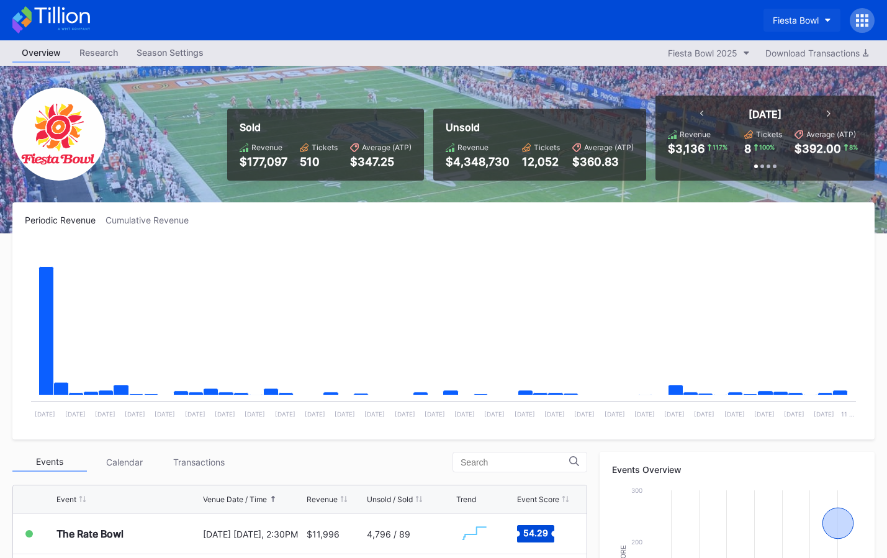
click at [791, 23] on div "Fiesta Bowl" at bounding box center [796, 20] width 46 height 11
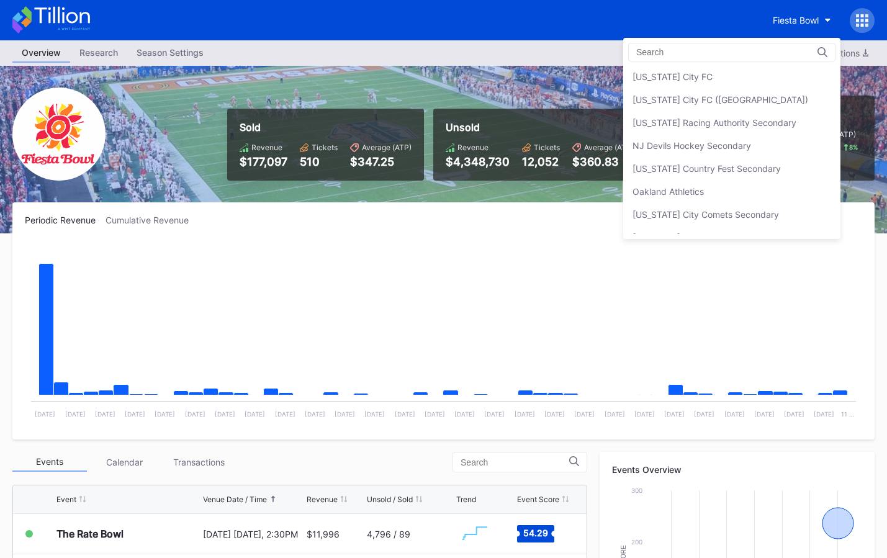
scroll to position [2403, 0]
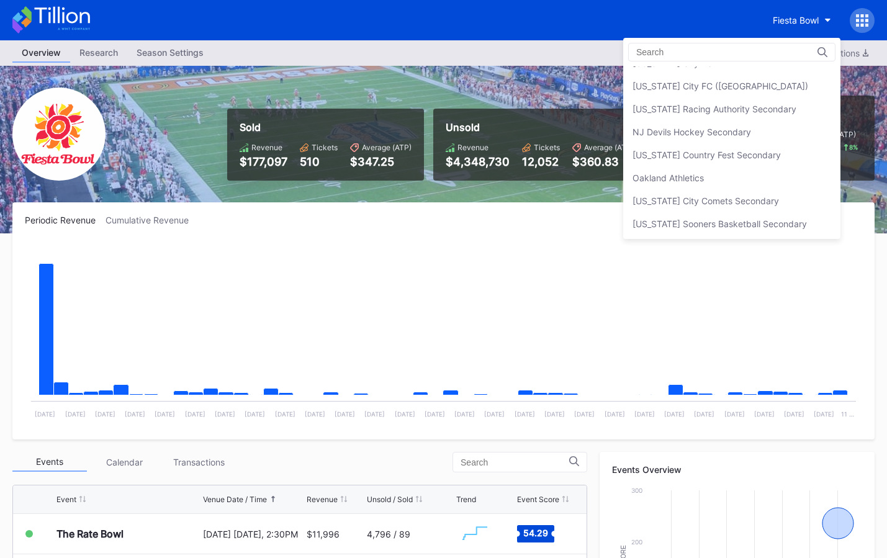
click at [758, 132] on div "NJ Devils Hockey Secondary" at bounding box center [731, 131] width 217 height 23
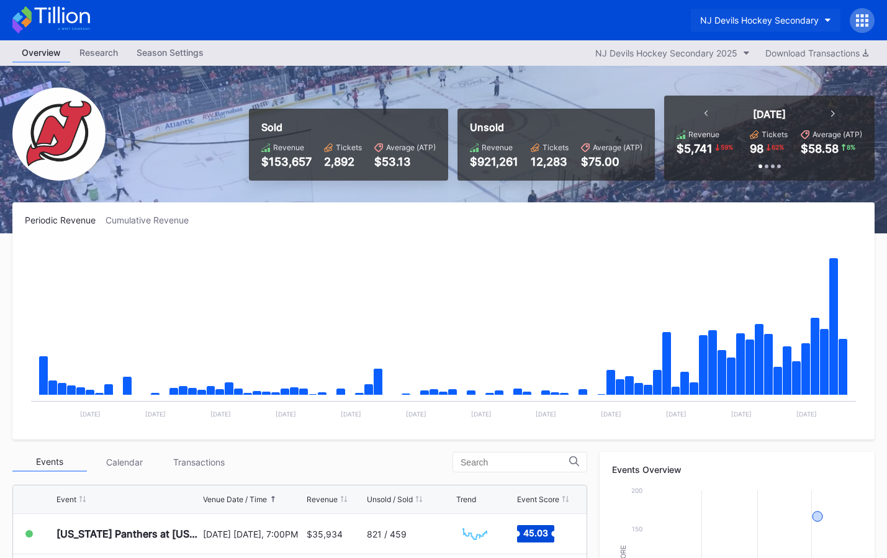
click at [759, 12] on button "NJ Devils Hockey Secondary" at bounding box center [766, 20] width 150 height 23
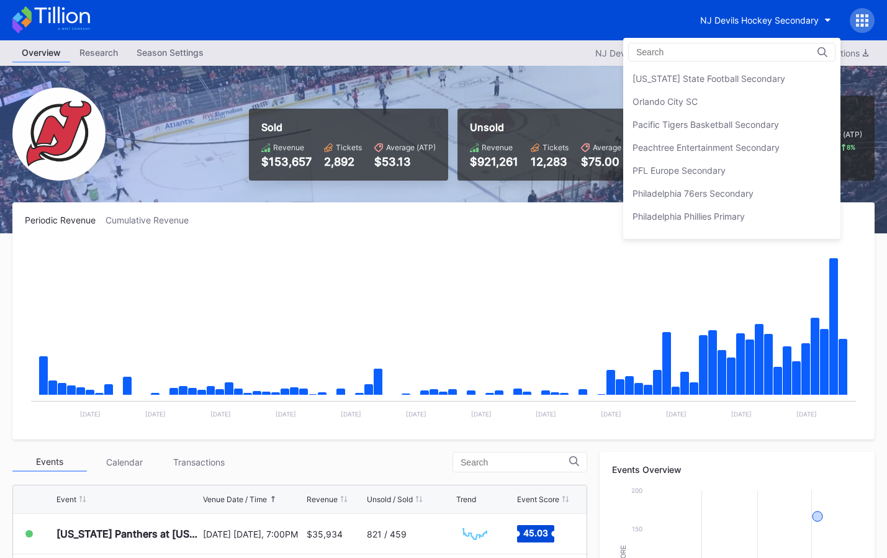
scroll to position [2597, 0]
click at [746, 133] on div "Peachtree Entertainment Secondary" at bounding box center [731, 144] width 217 height 23
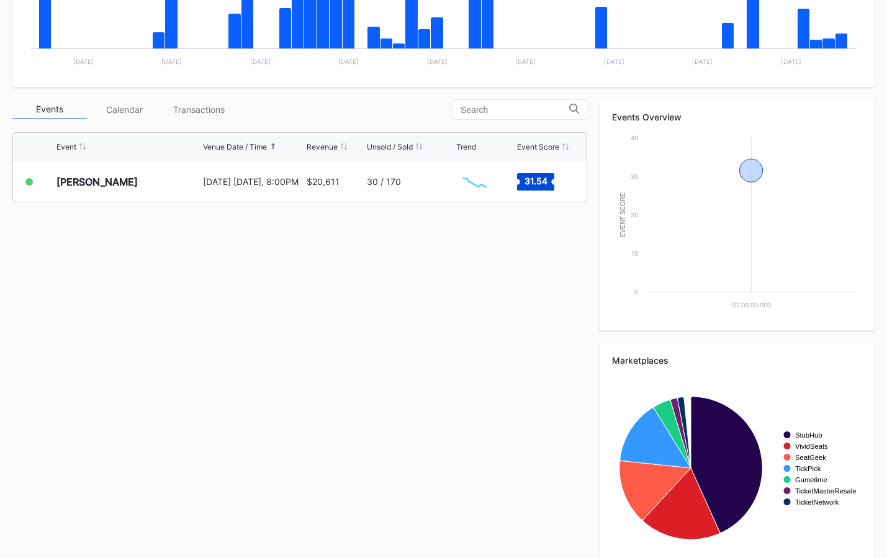
scroll to position [380, 0]
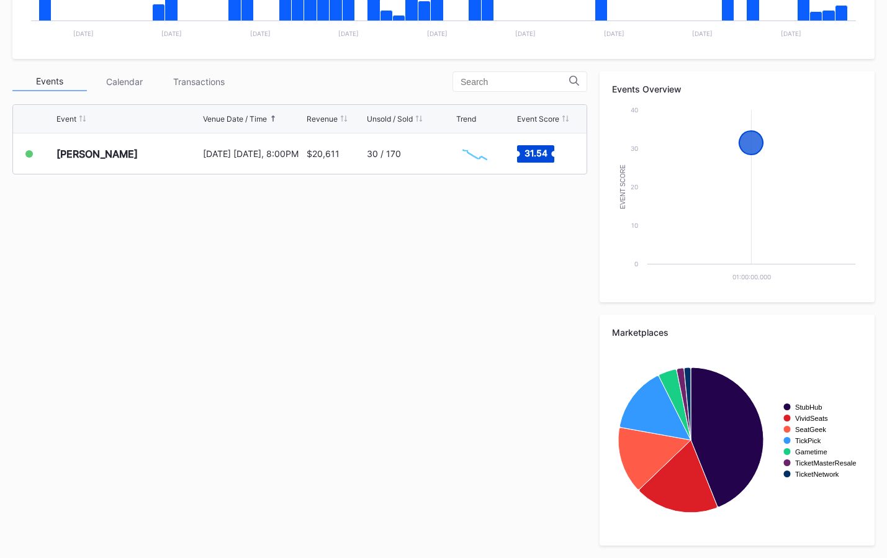
click at [402, 182] on div "Event Venue Date / Time Revenue Unsold / Sold Trend Event Score Zach Top Octobe…" at bounding box center [299, 175] width 575 height 155
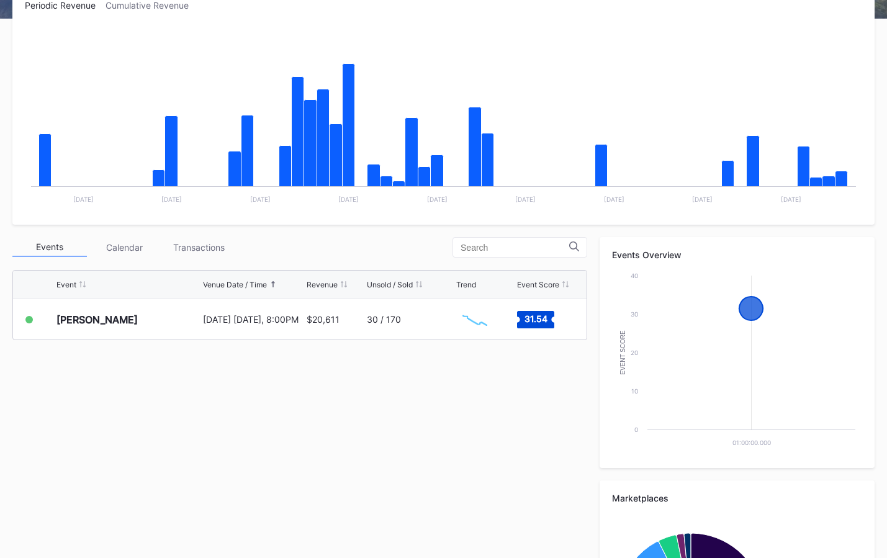
scroll to position [0, 0]
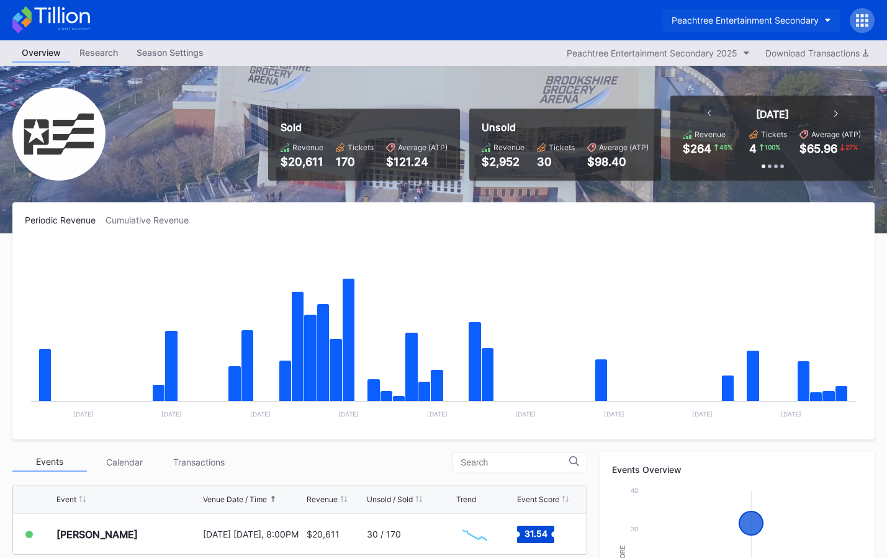
click at [730, 16] on div "Peachtree Entertainment Secondary" at bounding box center [745, 20] width 147 height 11
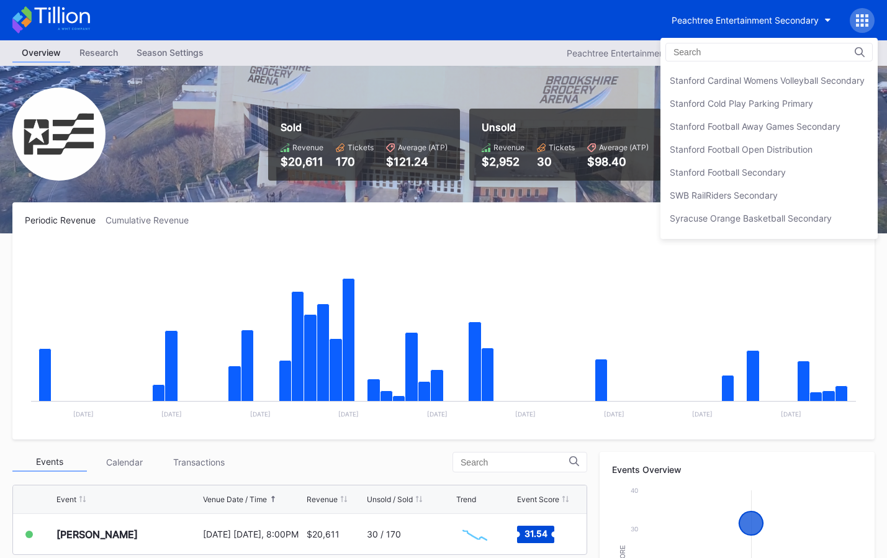
scroll to position [3845, 0]
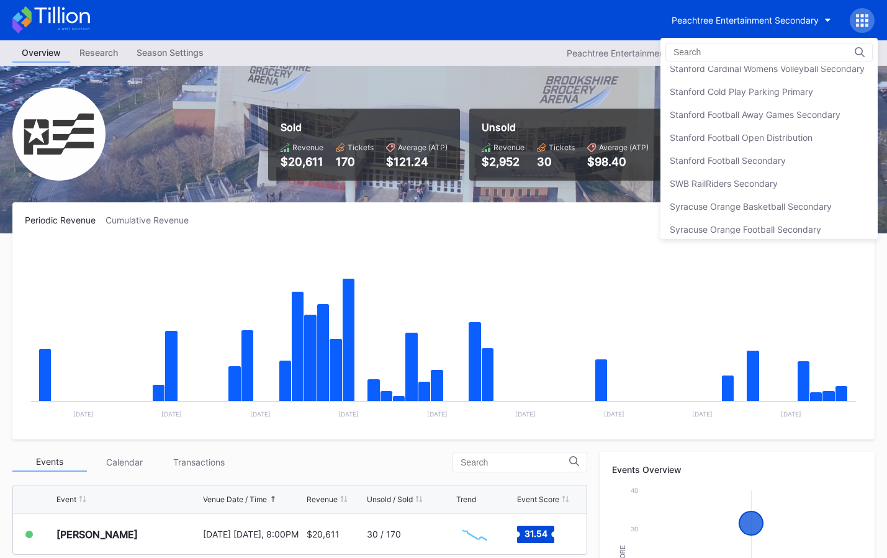
click at [745, 134] on div "Stanford Football Open Distribution" at bounding box center [741, 137] width 143 height 11
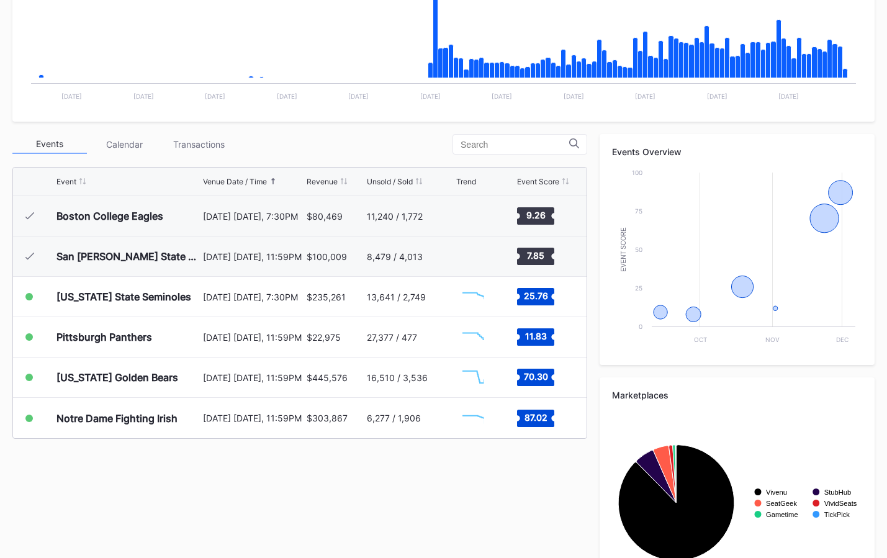
scroll to position [380, 0]
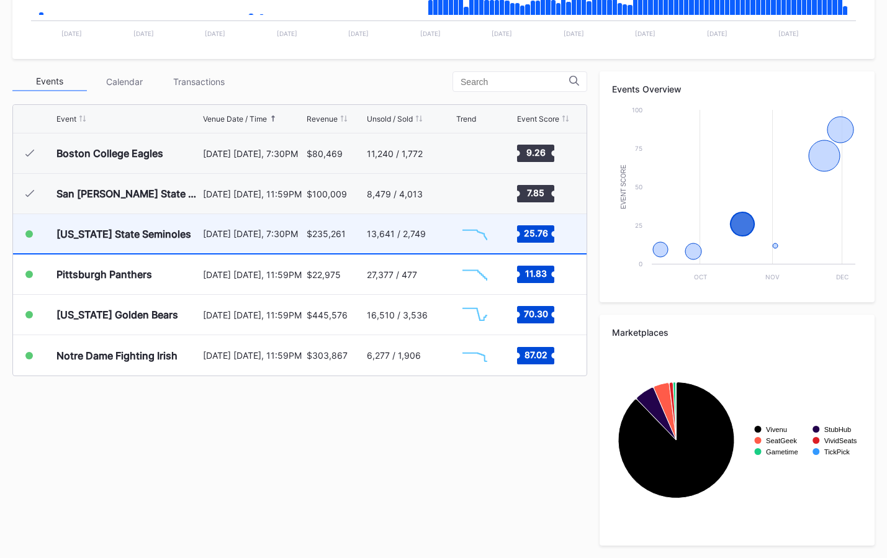
click at [328, 236] on div "$235,261" at bounding box center [326, 233] width 39 height 11
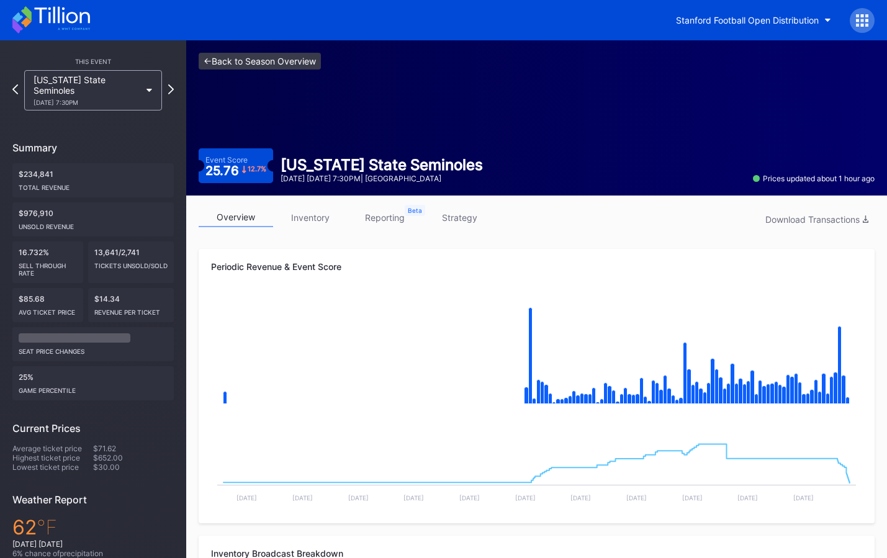
click at [305, 63] on link "<- Back to Season Overview" at bounding box center [260, 61] width 122 height 17
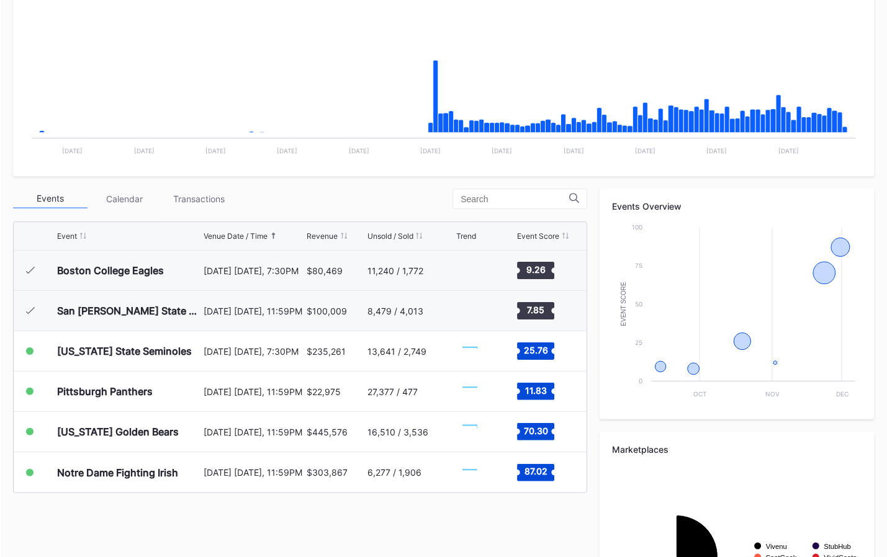
scroll to position [380, 0]
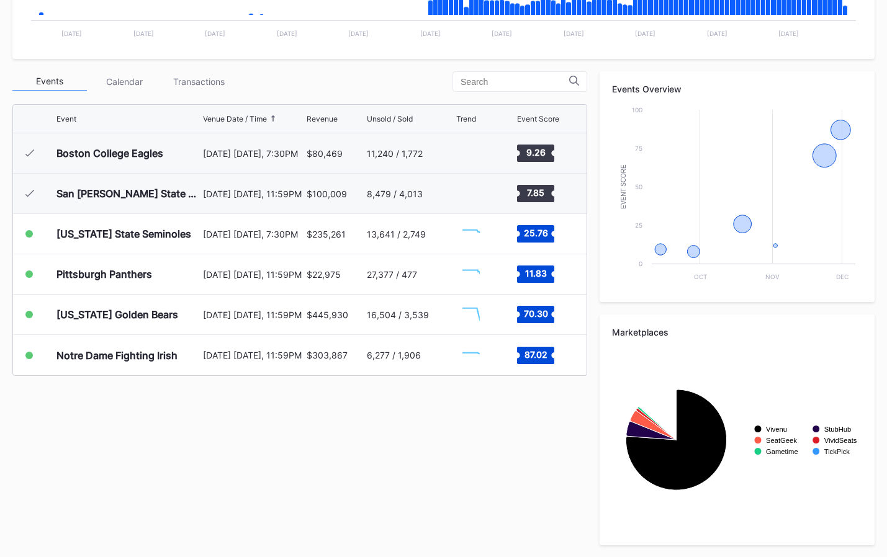
scroll to position [381, 0]
